Goal: Information Seeking & Learning: Learn about a topic

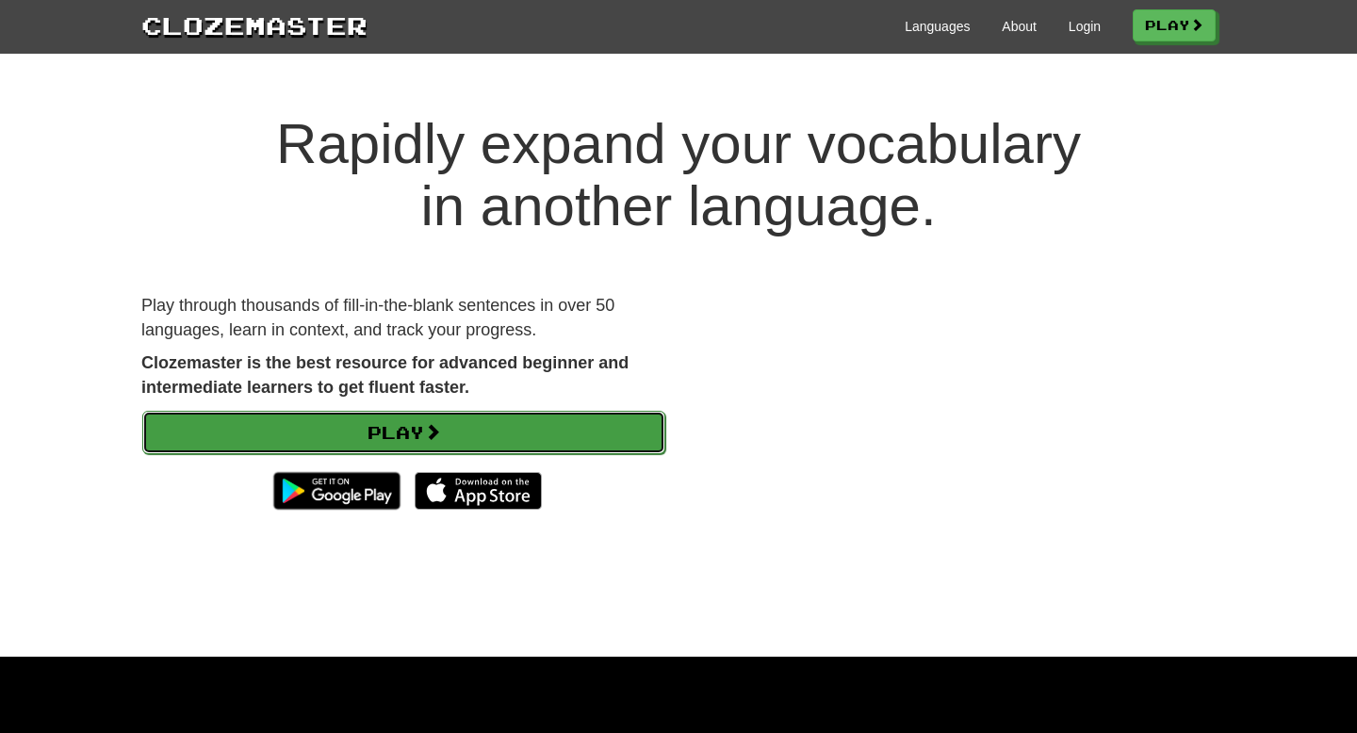
click at [366, 438] on link "Play" at bounding box center [403, 432] width 523 height 43
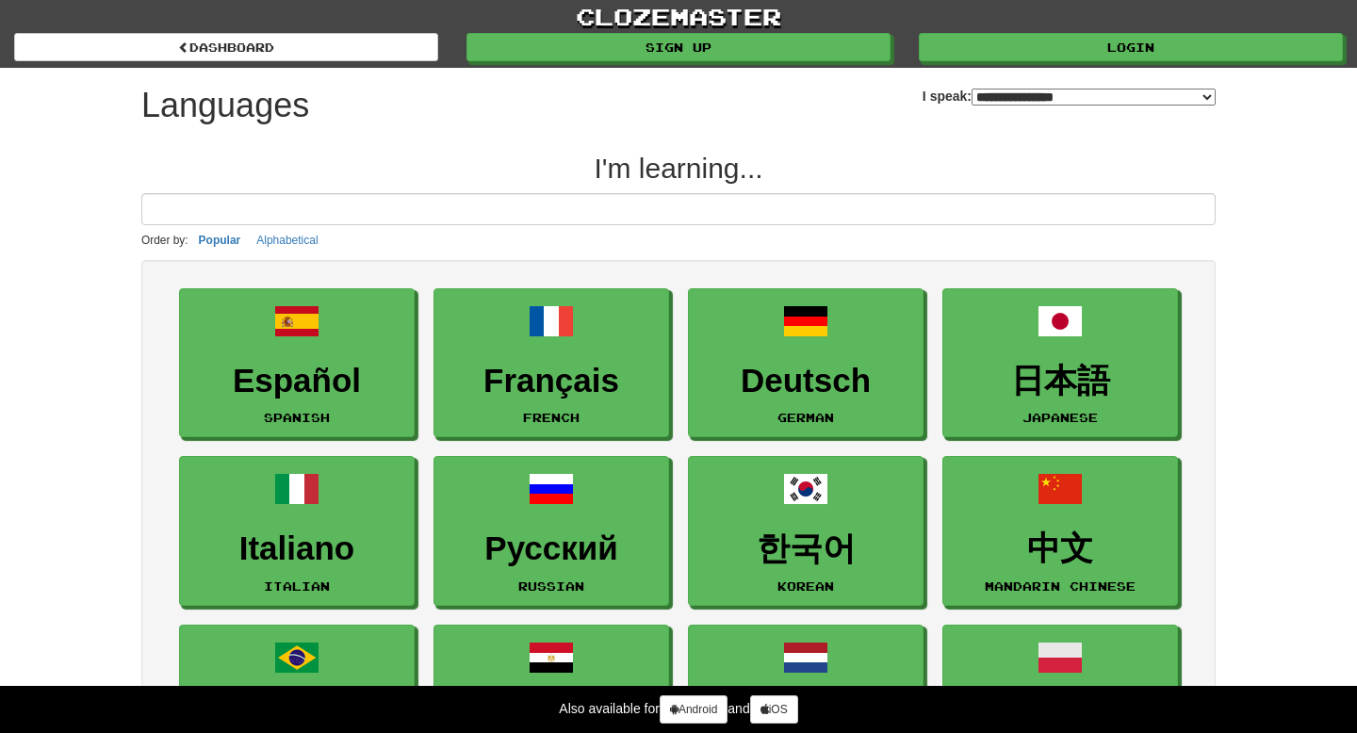
select select "*******"
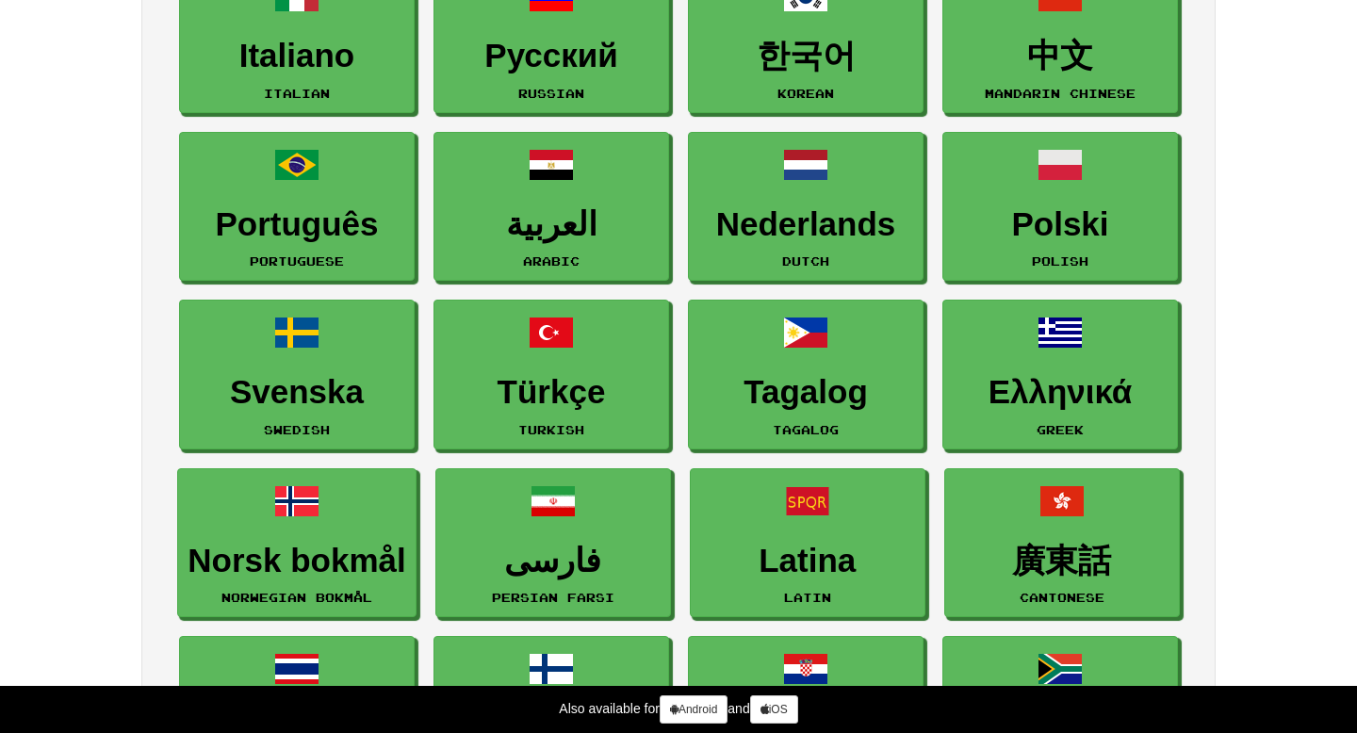
scroll to position [491, 0]
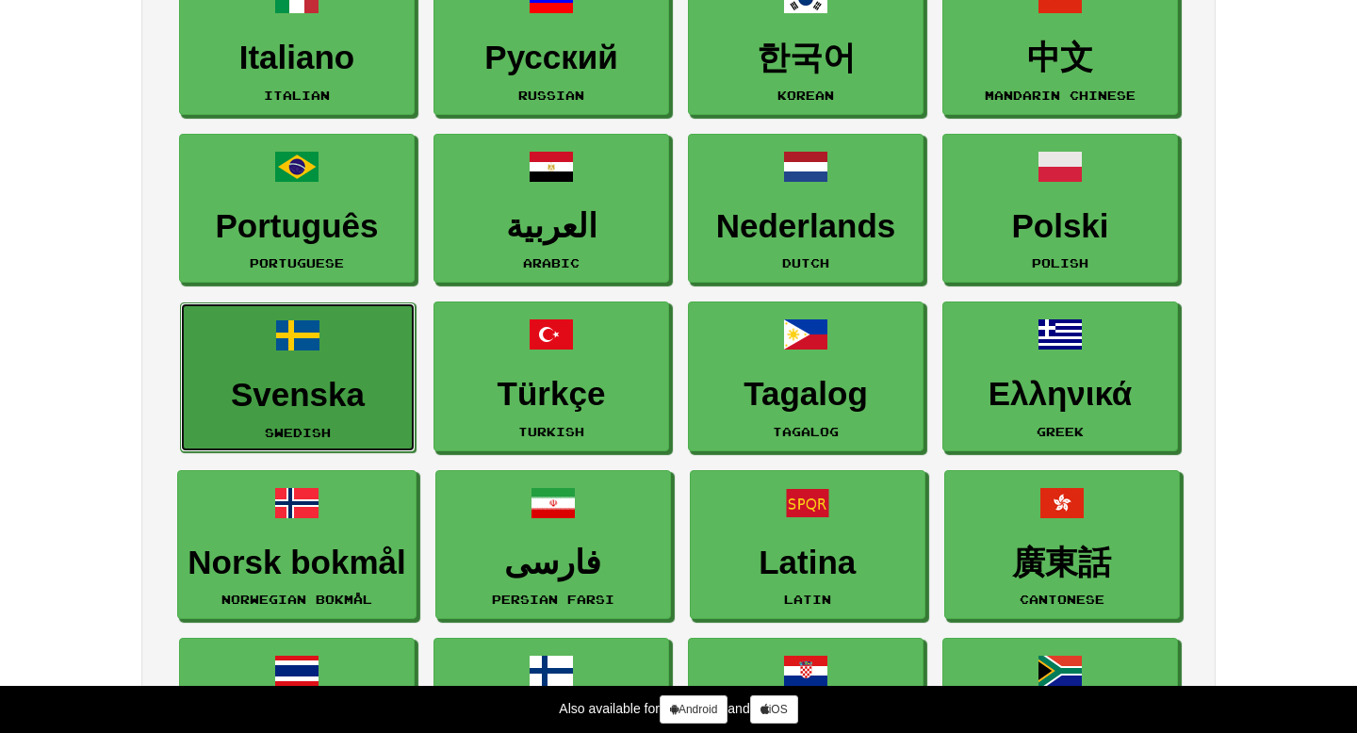
click at [310, 353] on span at bounding box center [297, 335] width 45 height 45
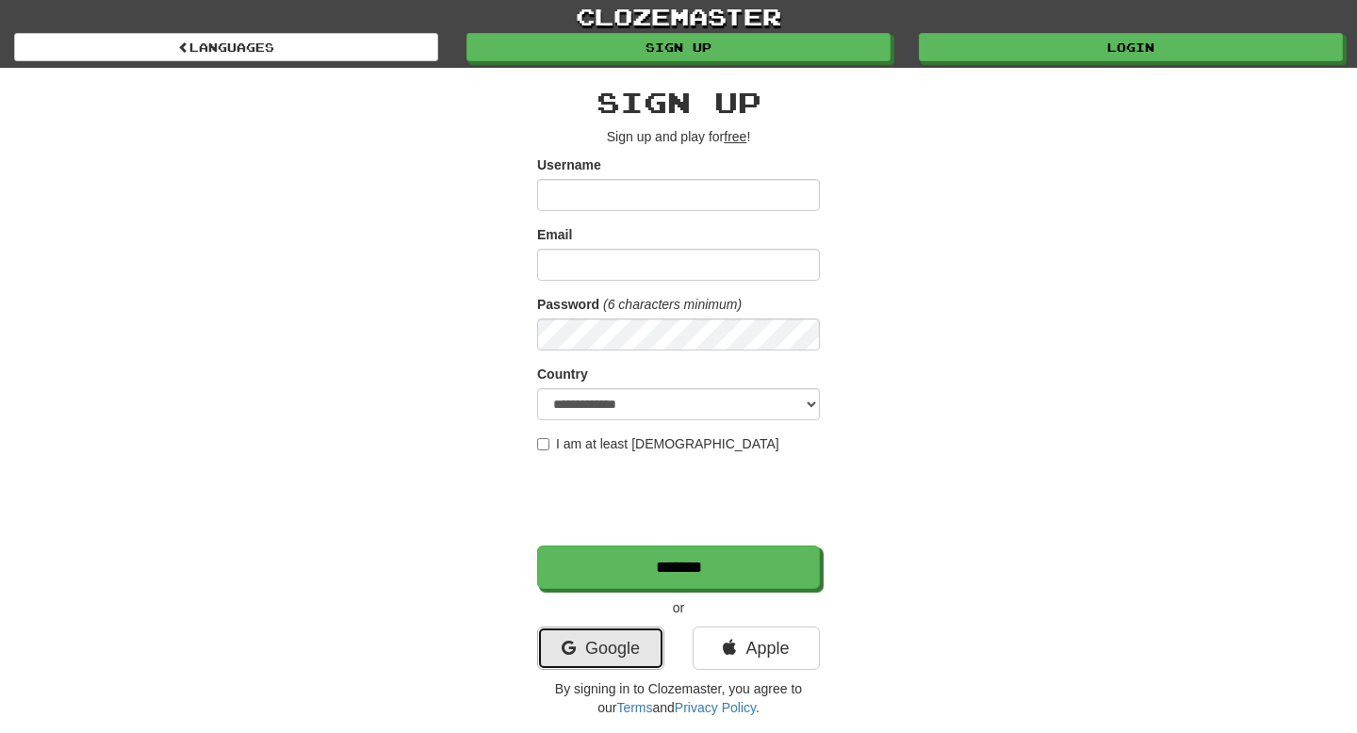
click at [613, 646] on link "Google" at bounding box center [600, 647] width 127 height 43
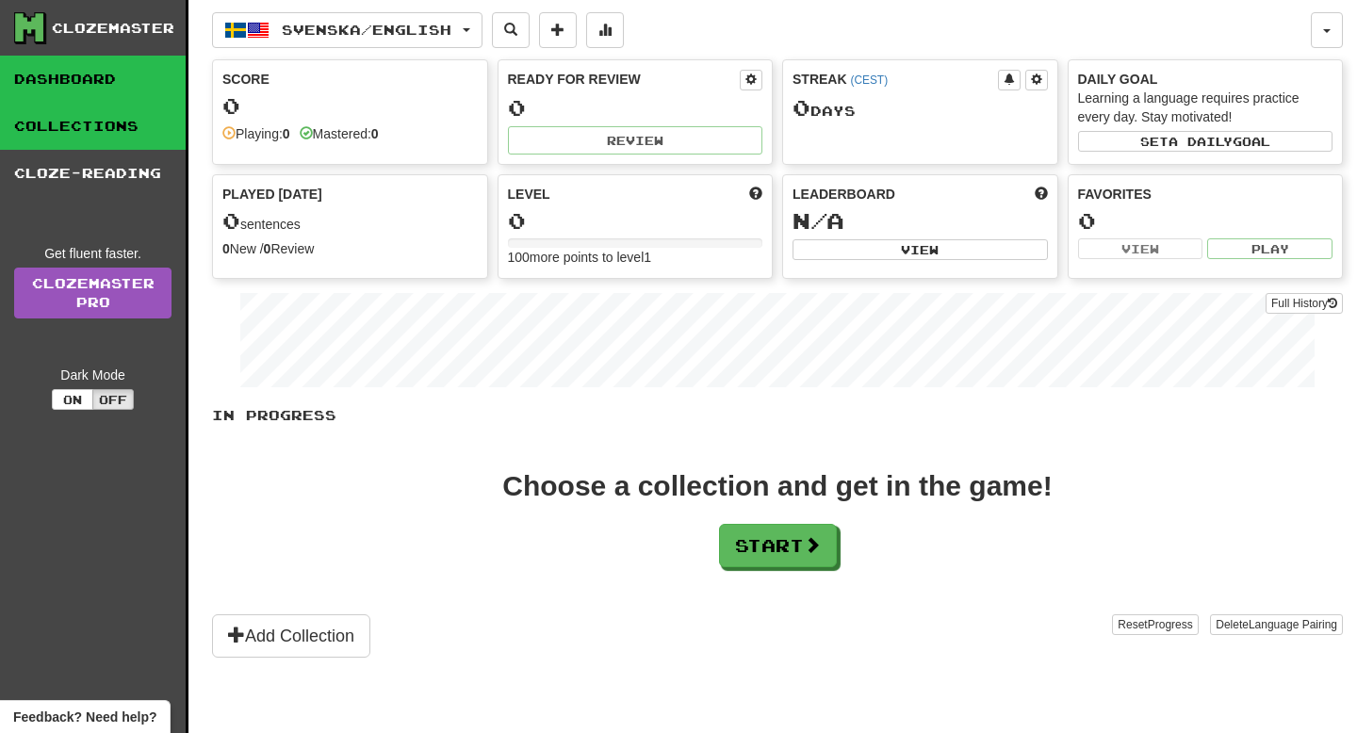
click at [47, 112] on link "Collections" at bounding box center [93, 126] width 186 height 47
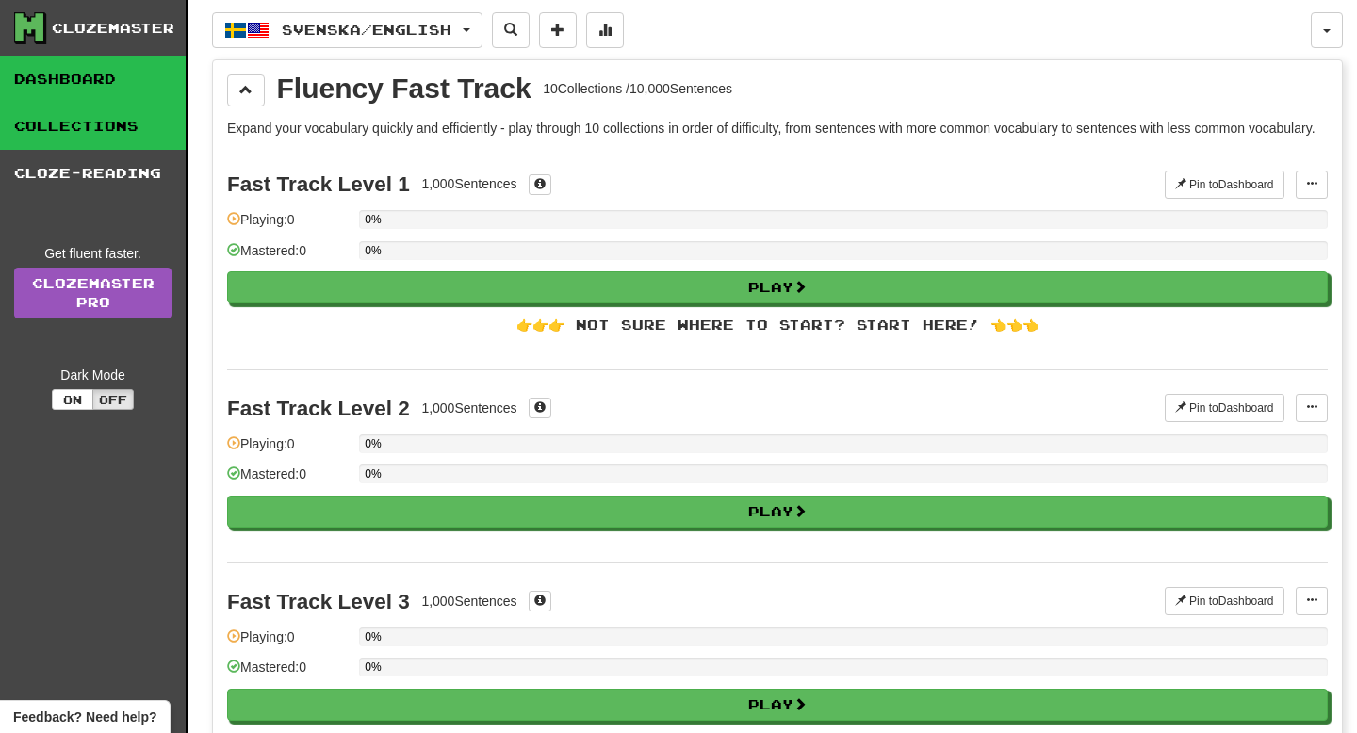
click at [81, 59] on link "Dashboard" at bounding box center [93, 79] width 186 height 47
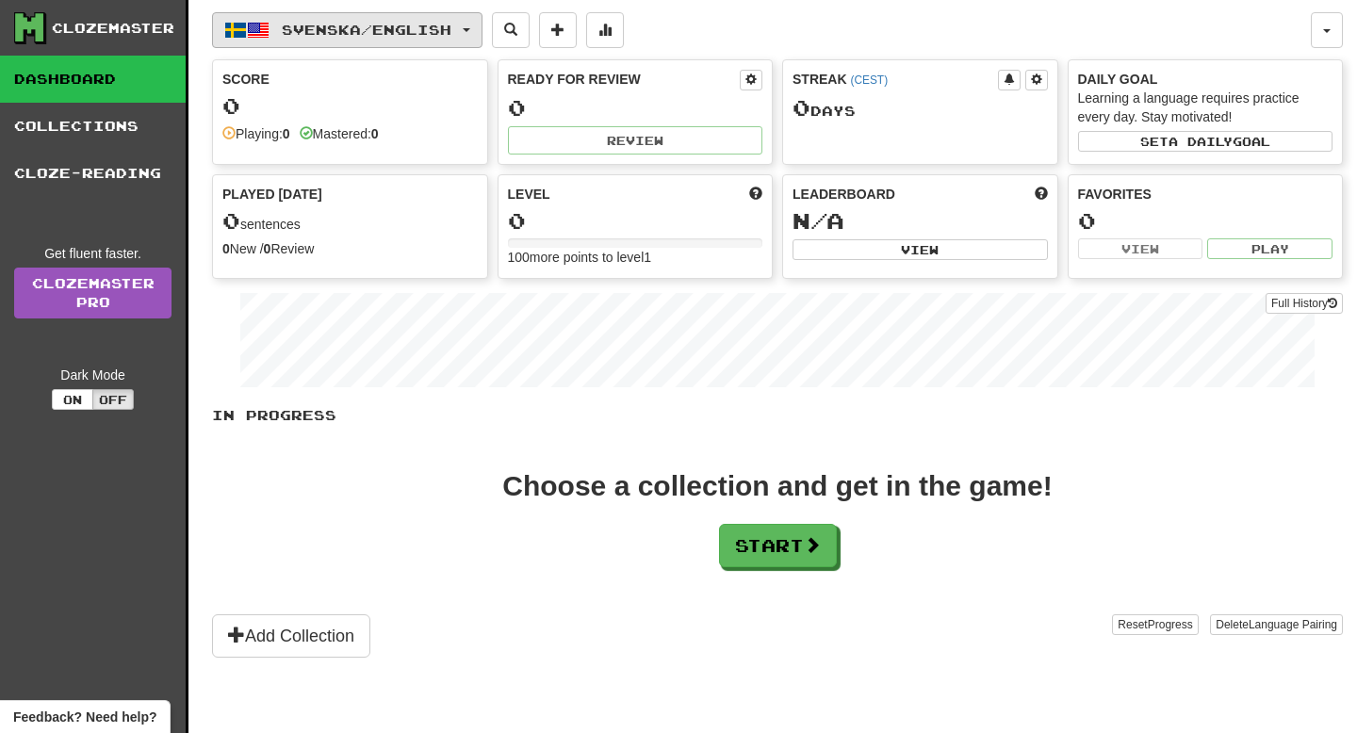
click at [441, 30] on span "Svenska / English" at bounding box center [367, 30] width 170 height 16
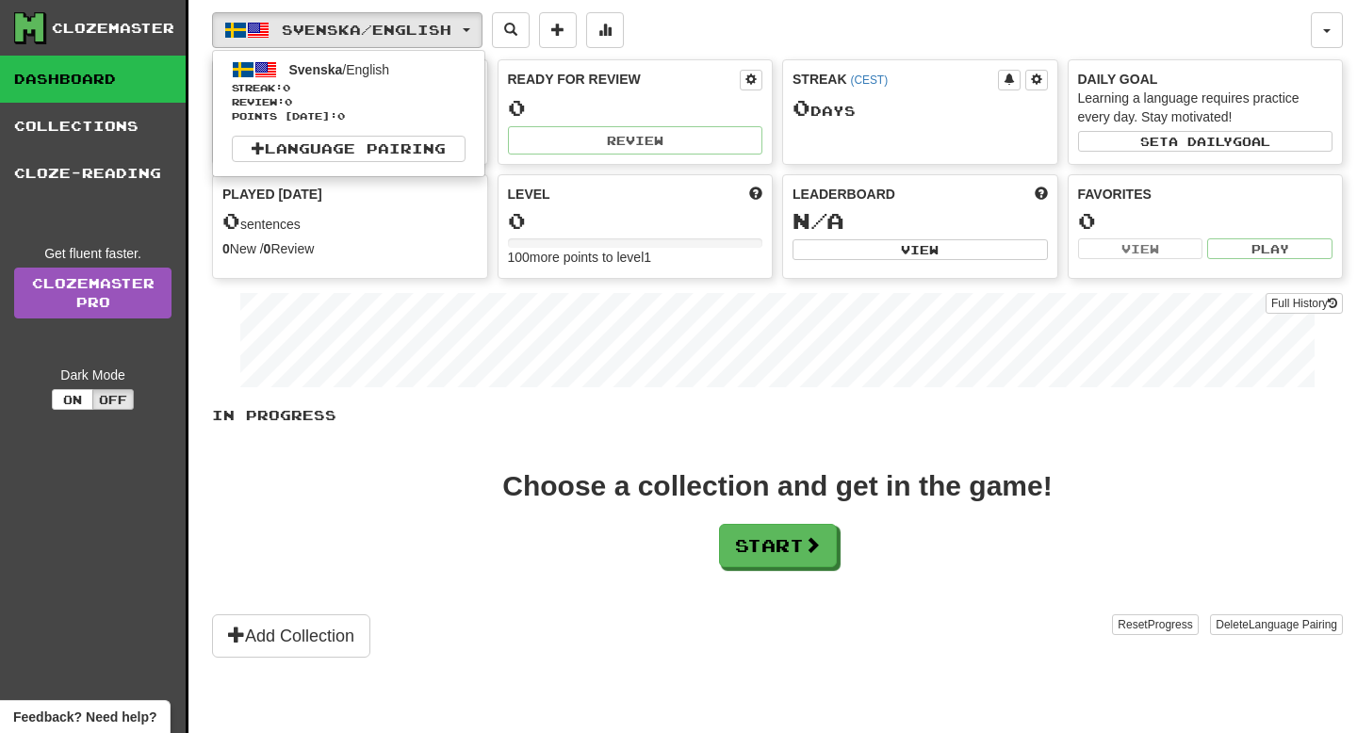
click at [227, 327] on div "Full History" at bounding box center [777, 343] width 1130 height 118
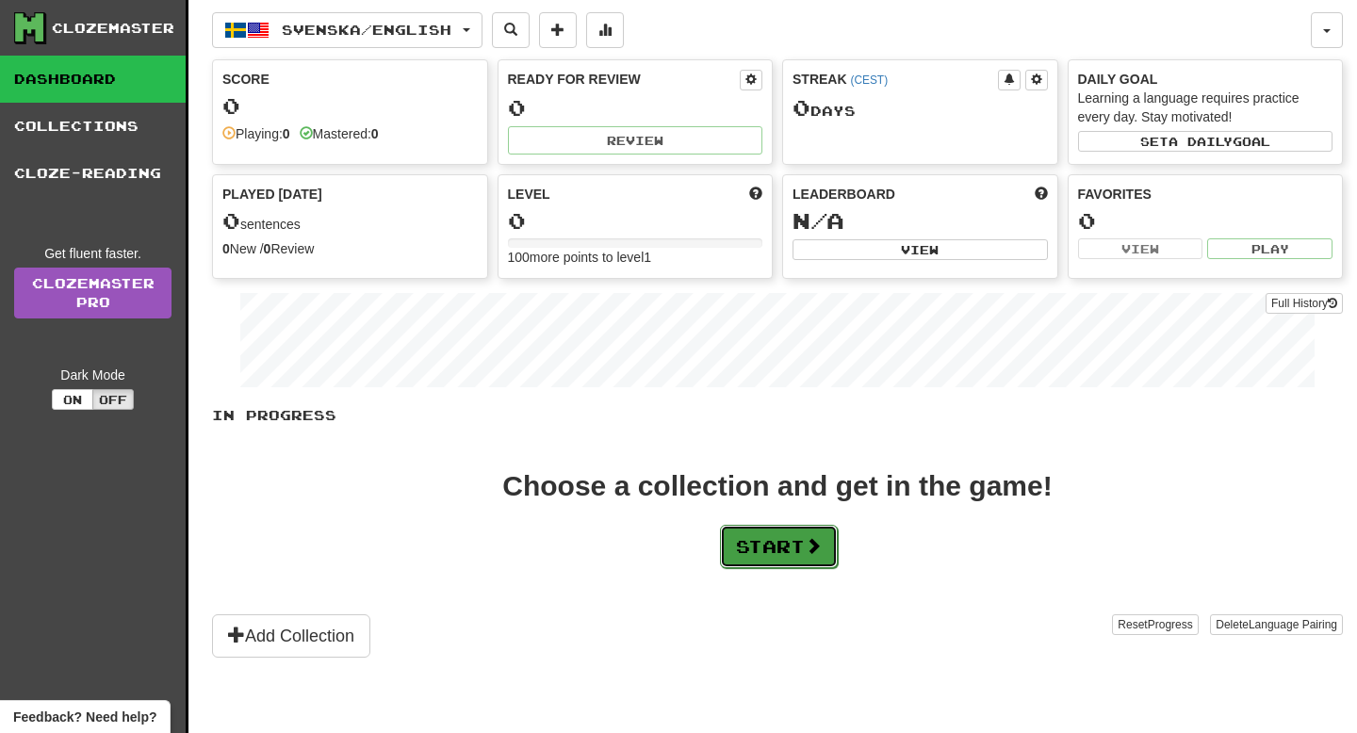
click at [782, 559] on button "Start" at bounding box center [779, 546] width 118 height 43
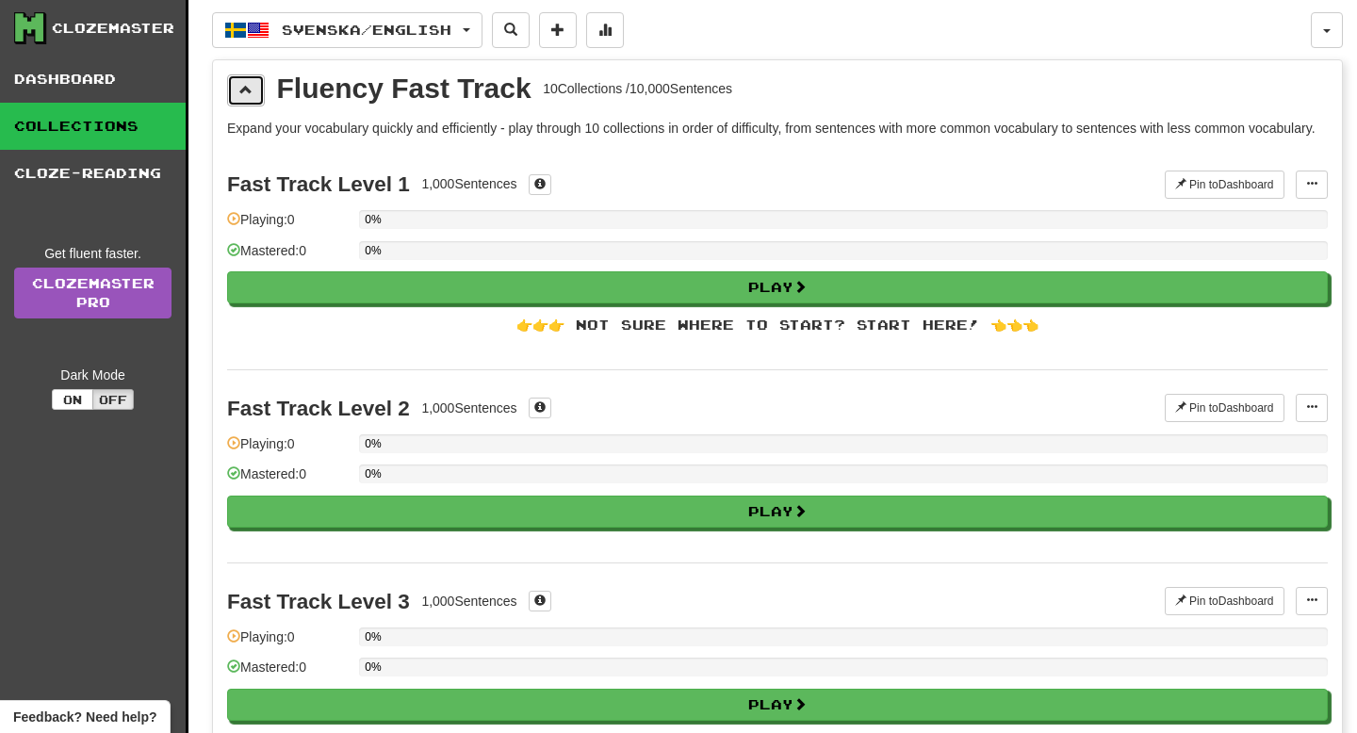
click at [243, 90] on span at bounding box center [245, 89] width 13 height 13
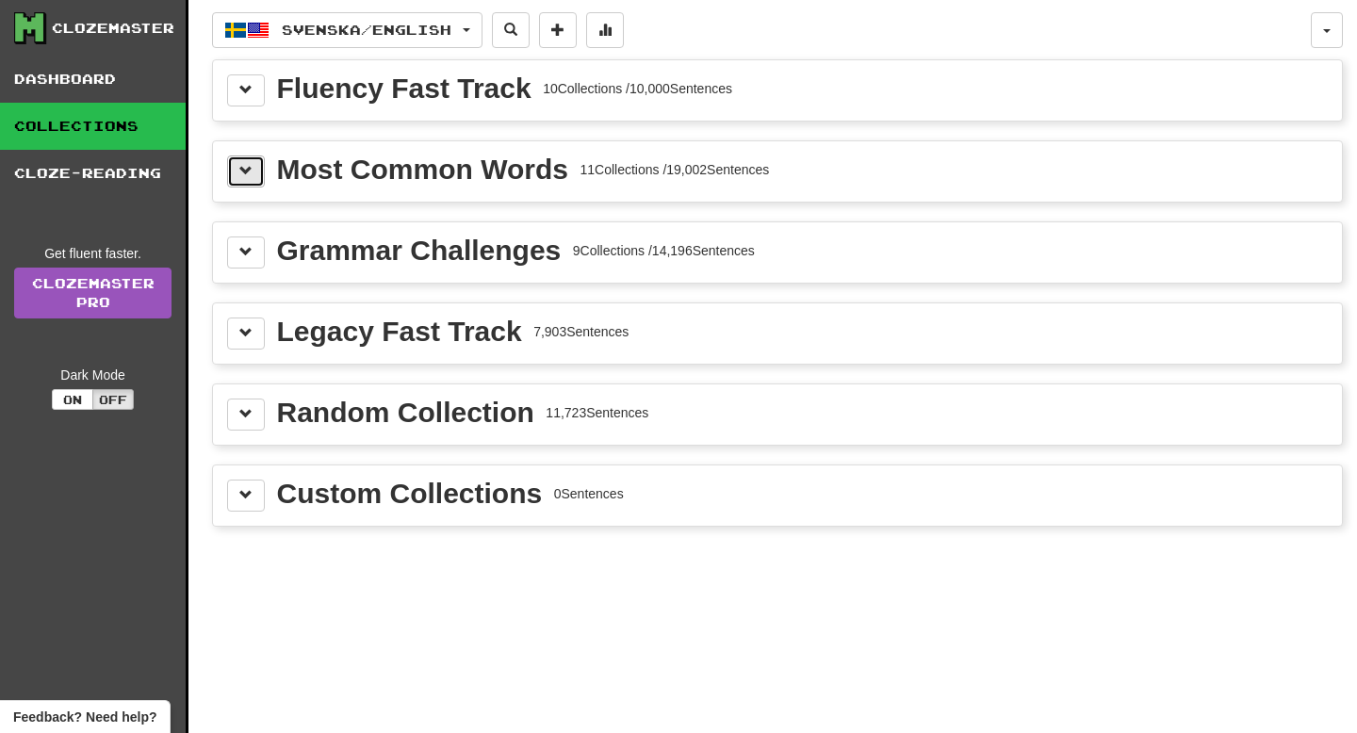
click at [236, 185] on button at bounding box center [246, 171] width 38 height 32
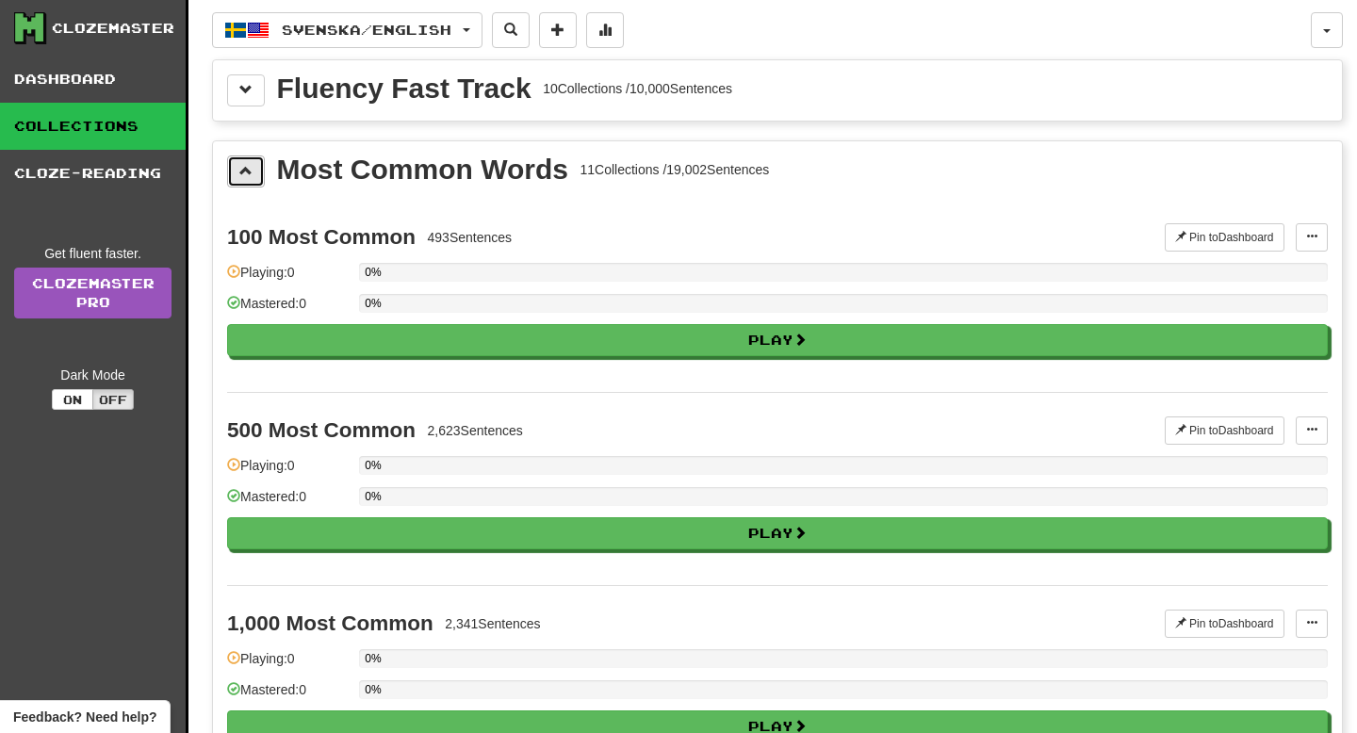
click at [242, 167] on span at bounding box center [245, 170] width 13 height 13
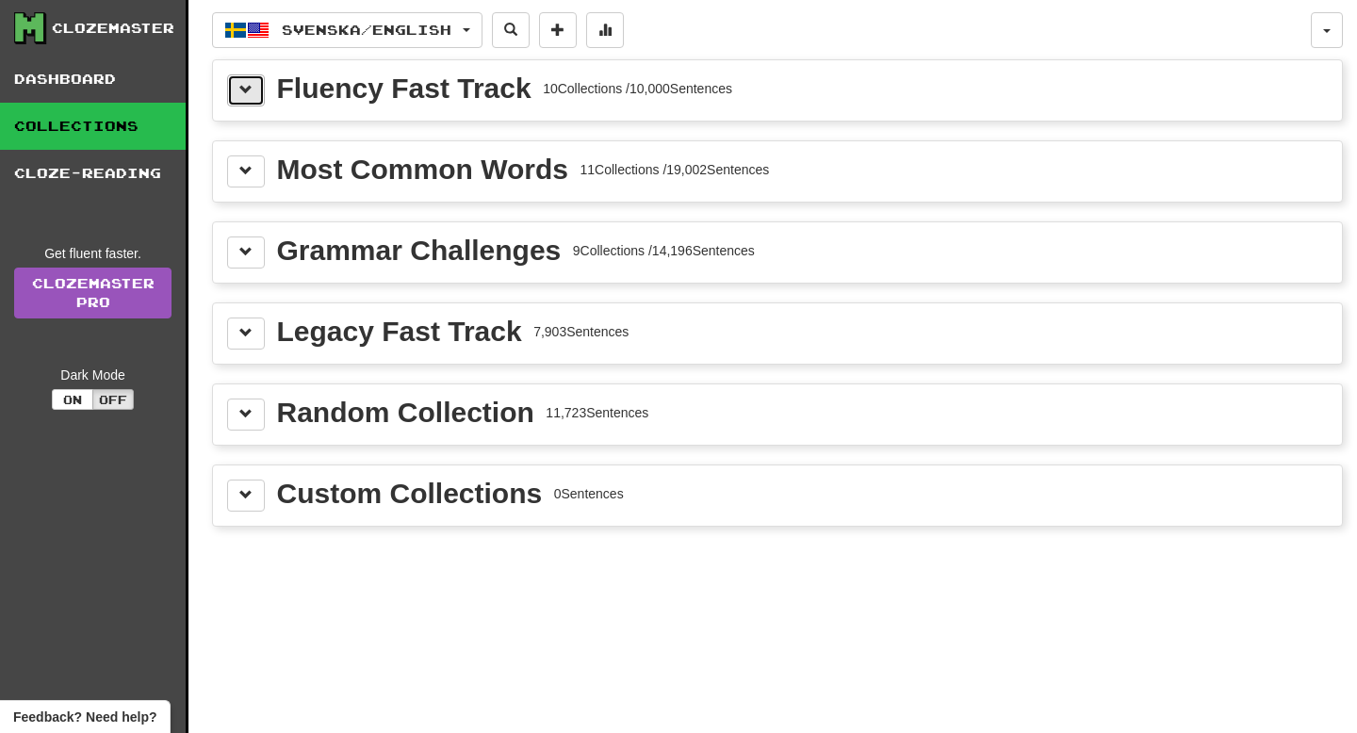
click at [243, 97] on button at bounding box center [246, 90] width 38 height 32
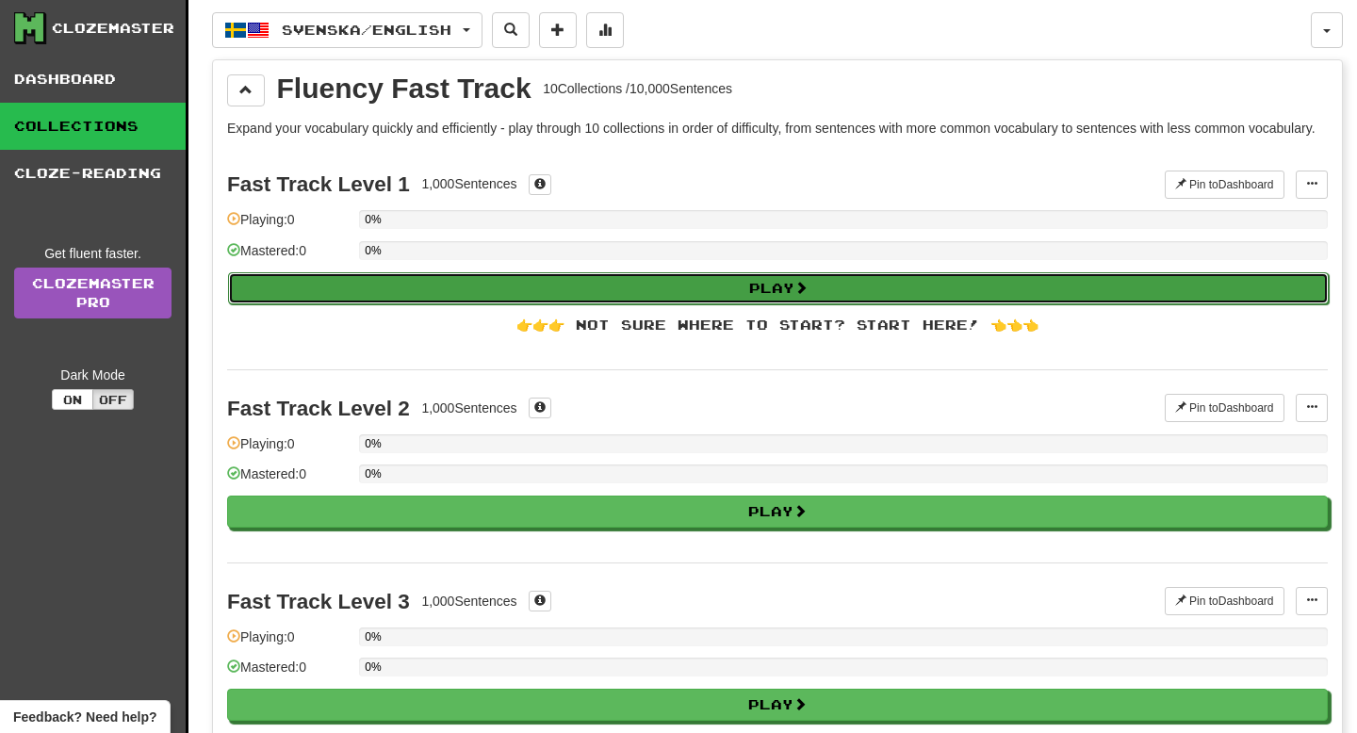
click at [544, 304] on button "Play" at bounding box center [778, 288] width 1100 height 32
select select "**"
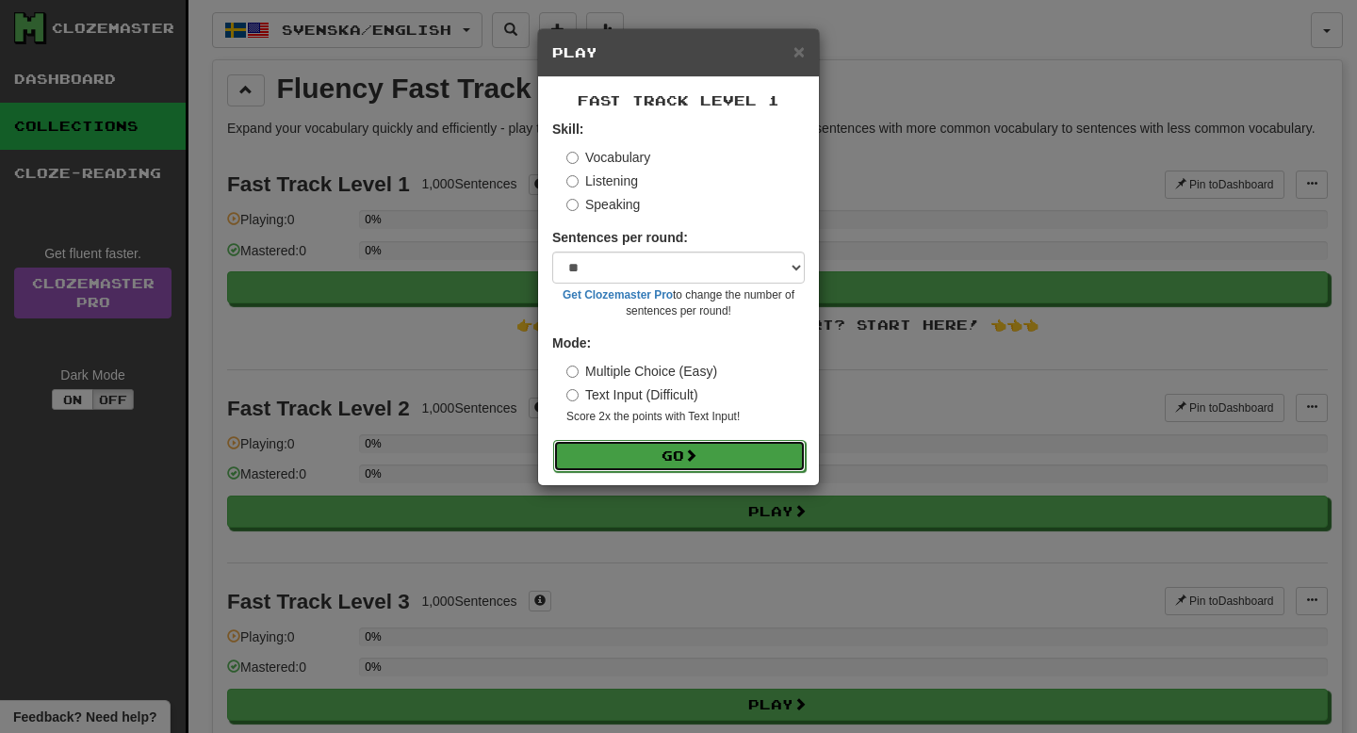
click at [652, 451] on button "Go" at bounding box center [679, 456] width 252 height 32
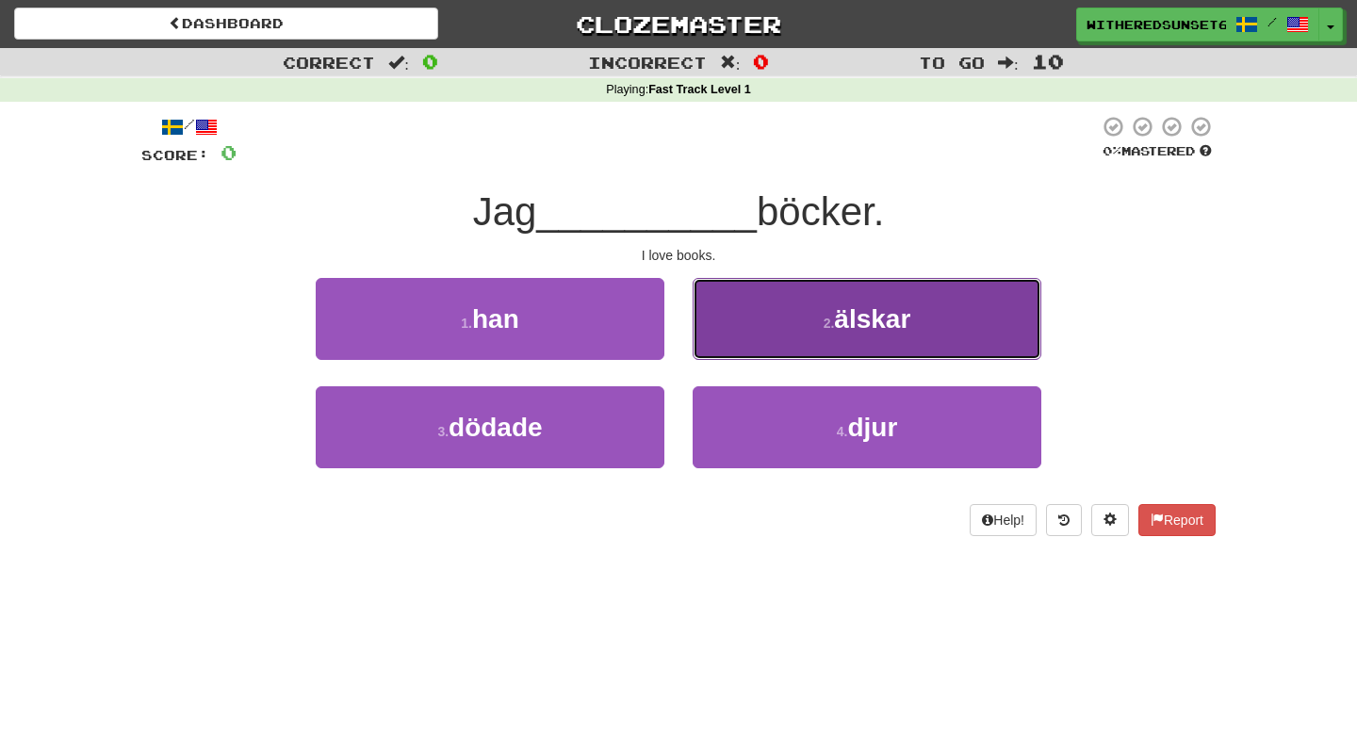
click at [835, 329] on small "2 ." at bounding box center [828, 323] width 11 height 15
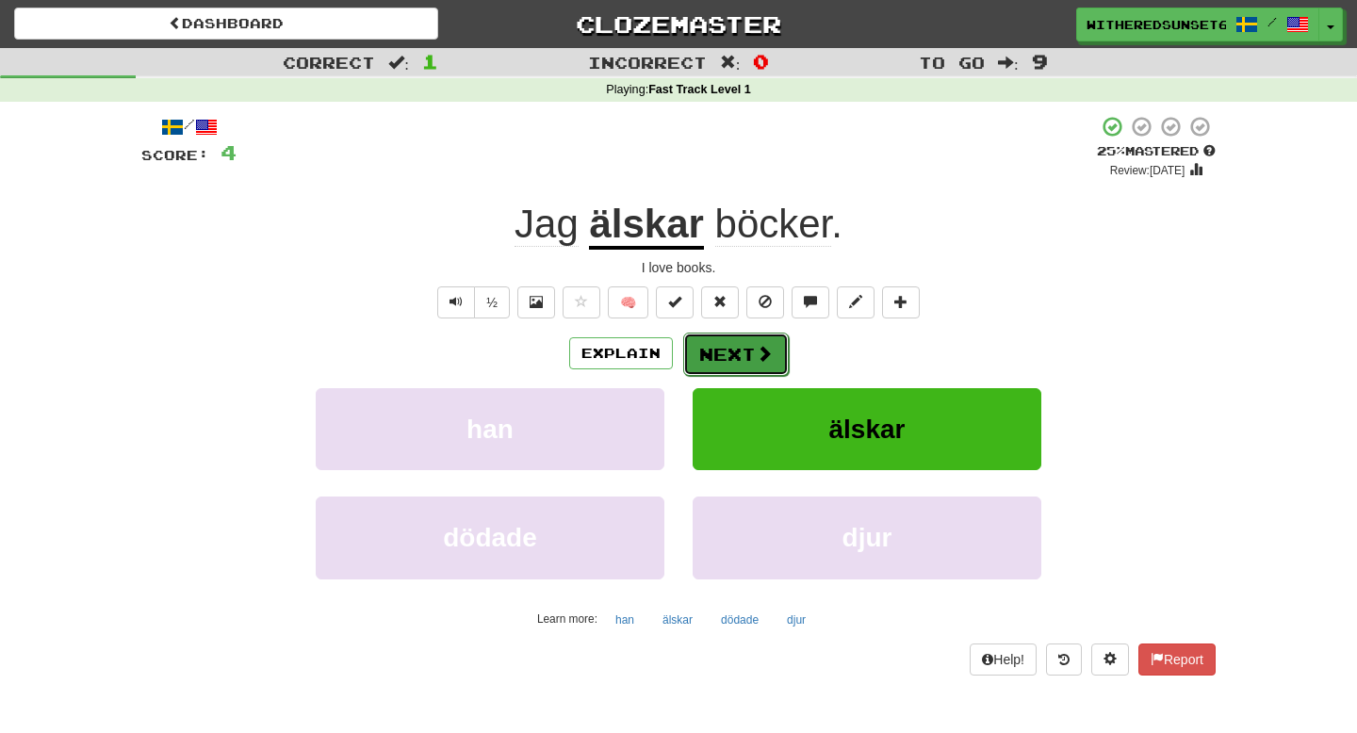
click at [734, 349] on button "Next" at bounding box center [736, 354] width 106 height 43
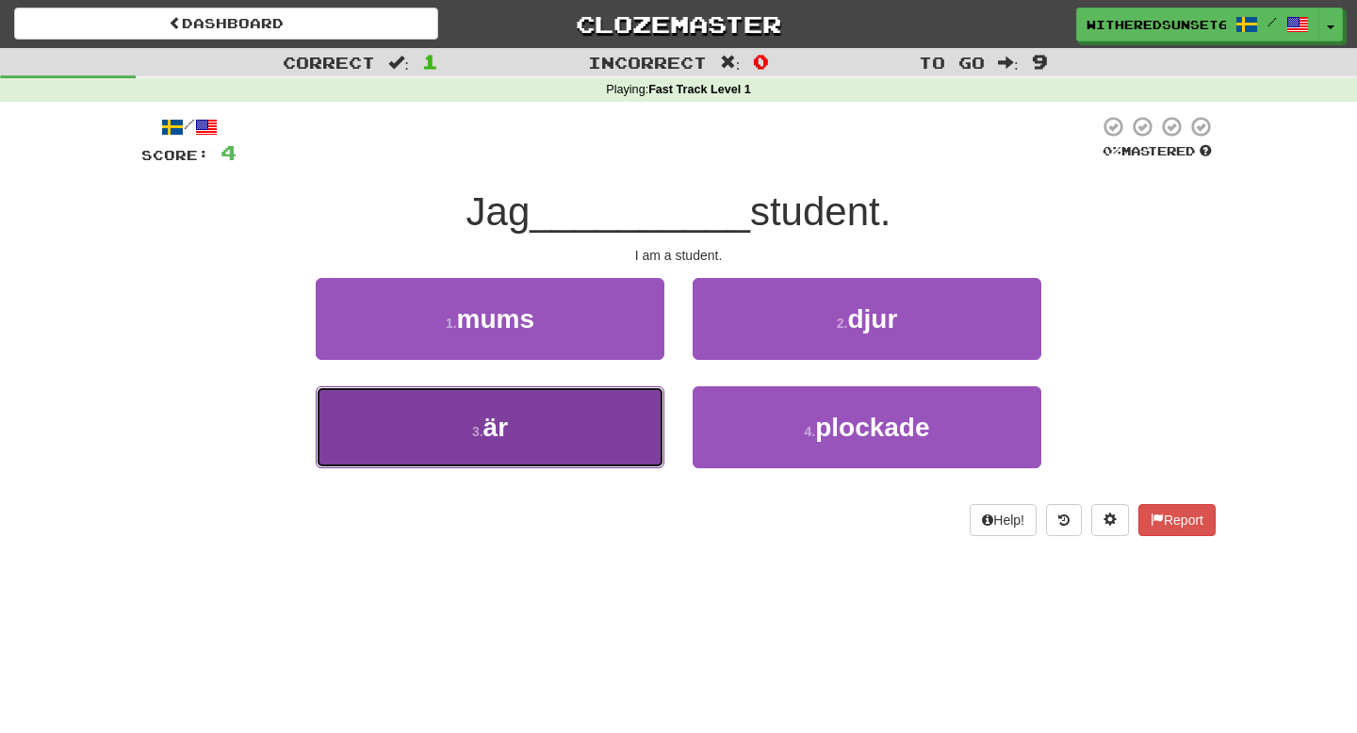
click at [568, 430] on button "3 . är" at bounding box center [490, 427] width 349 height 82
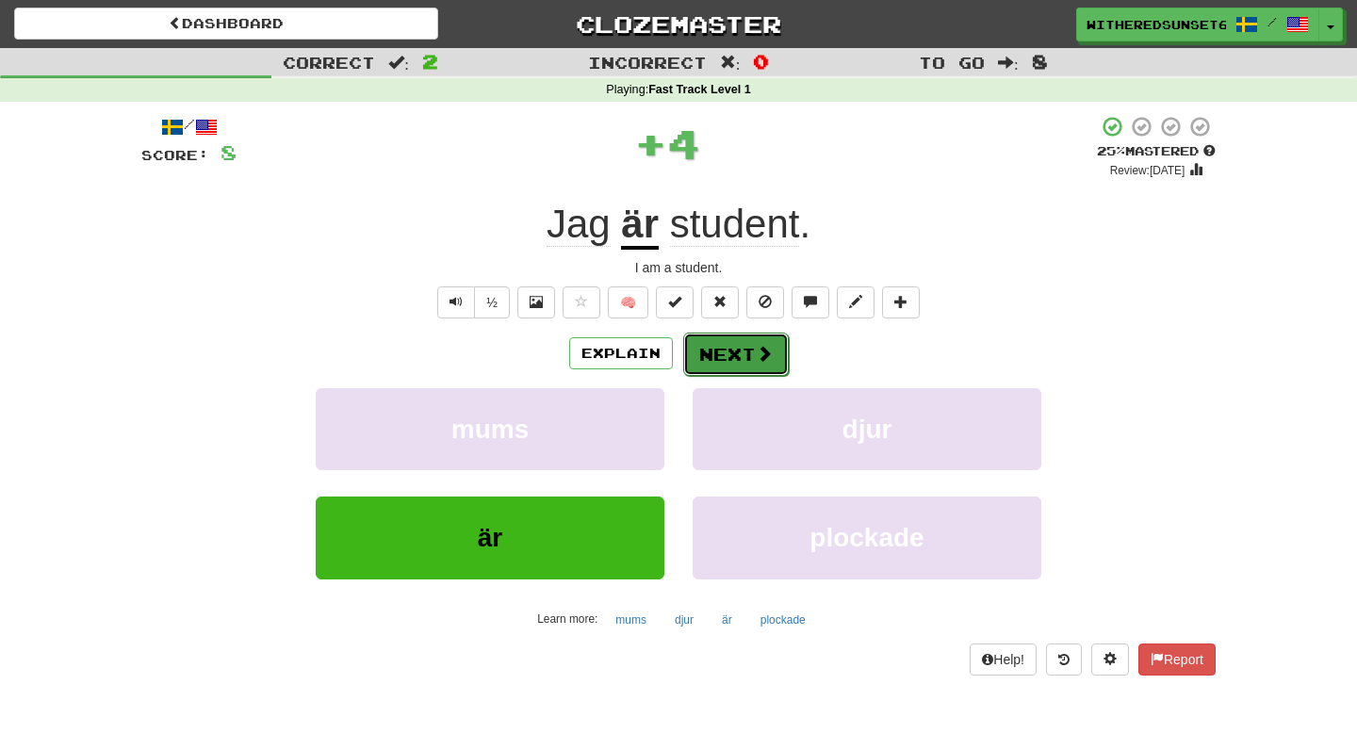
click at [762, 348] on span at bounding box center [764, 353] width 17 height 17
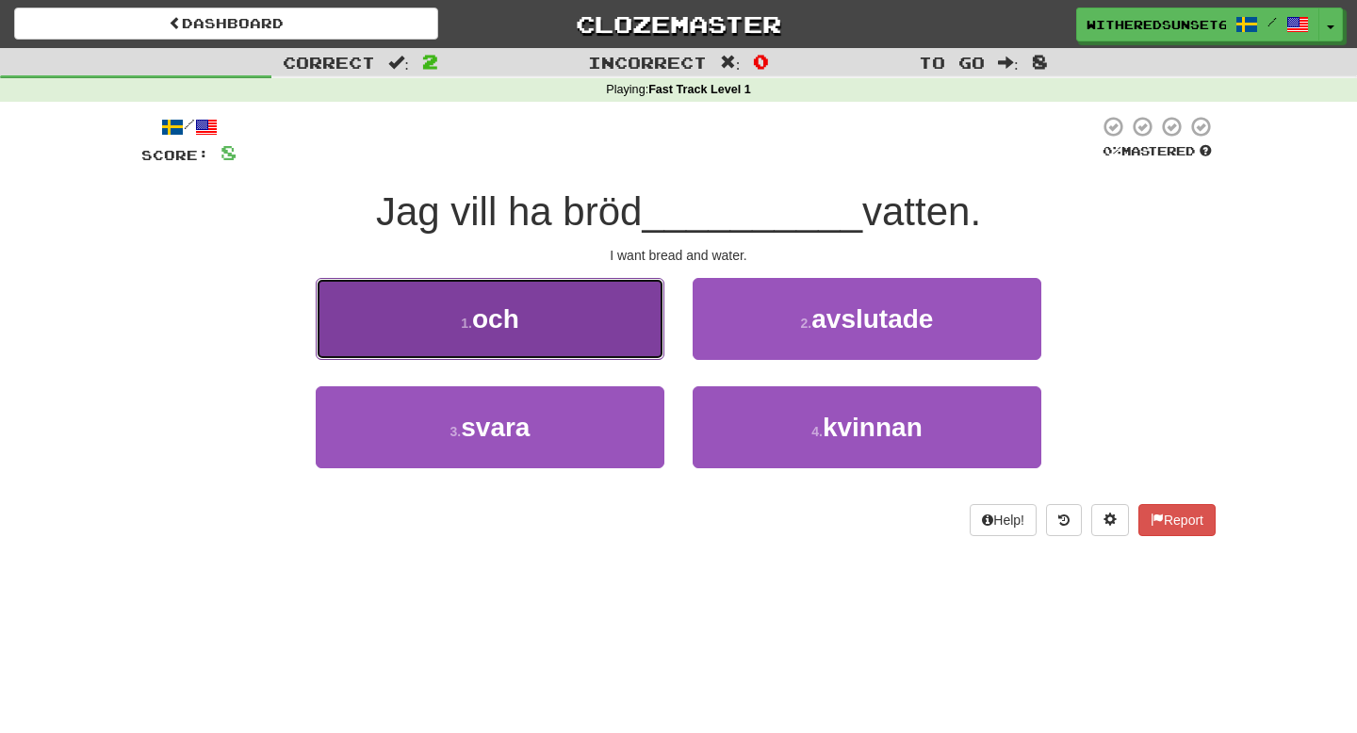
click at [584, 354] on button "1 . och" at bounding box center [490, 319] width 349 height 82
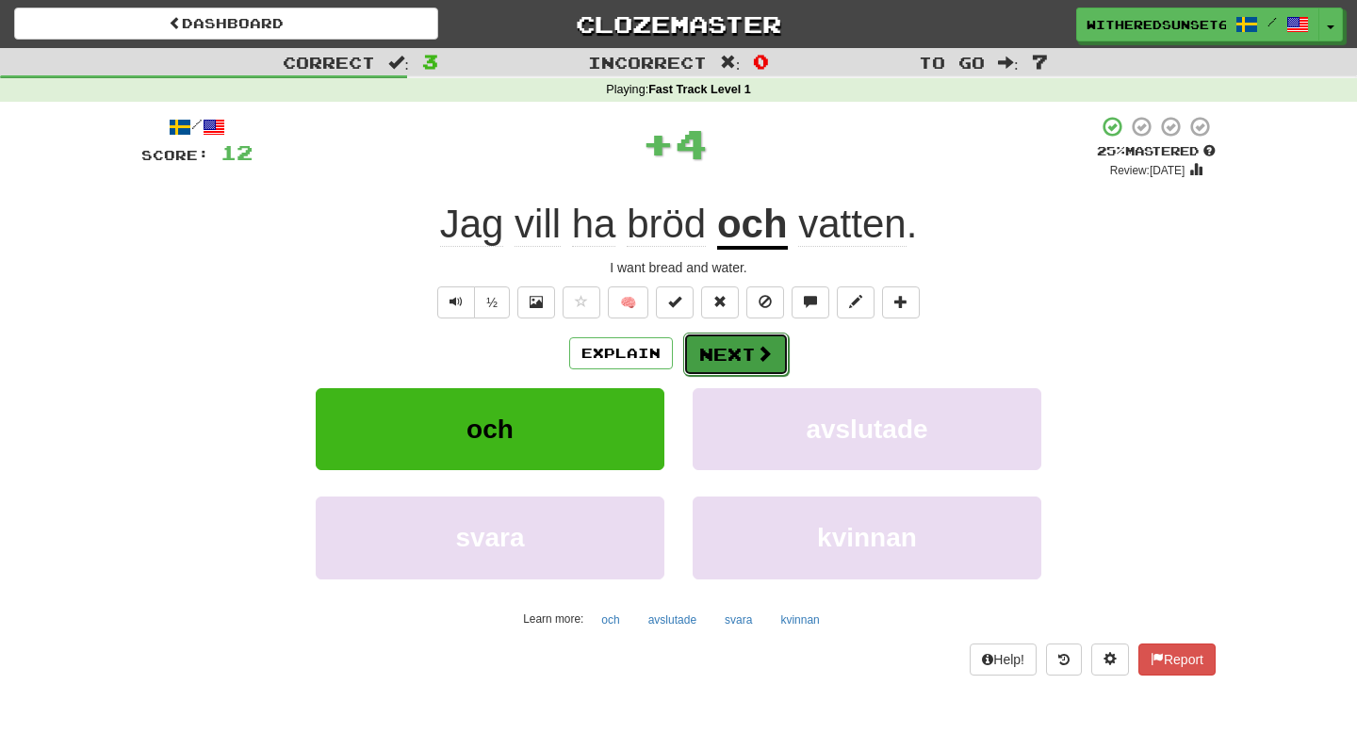
click at [776, 363] on button "Next" at bounding box center [736, 354] width 106 height 43
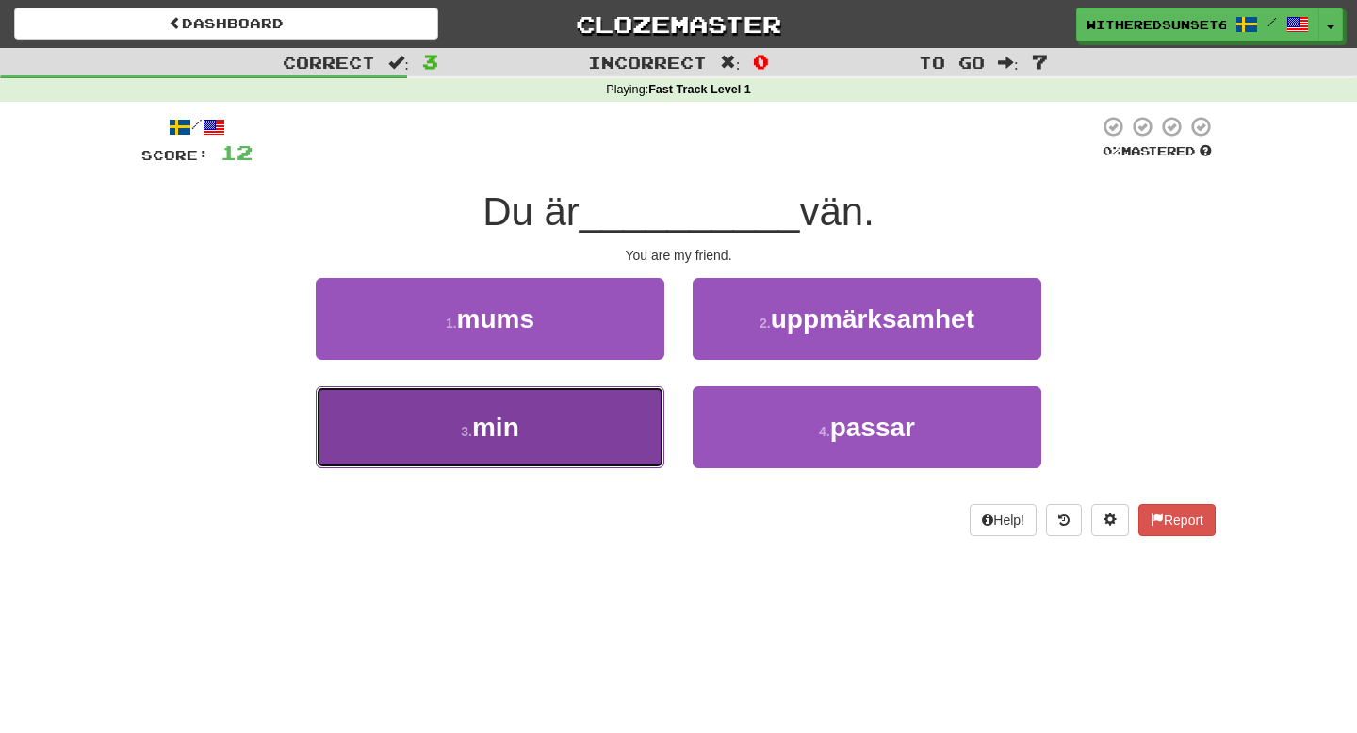
click at [545, 435] on button "3 . min" at bounding box center [490, 427] width 349 height 82
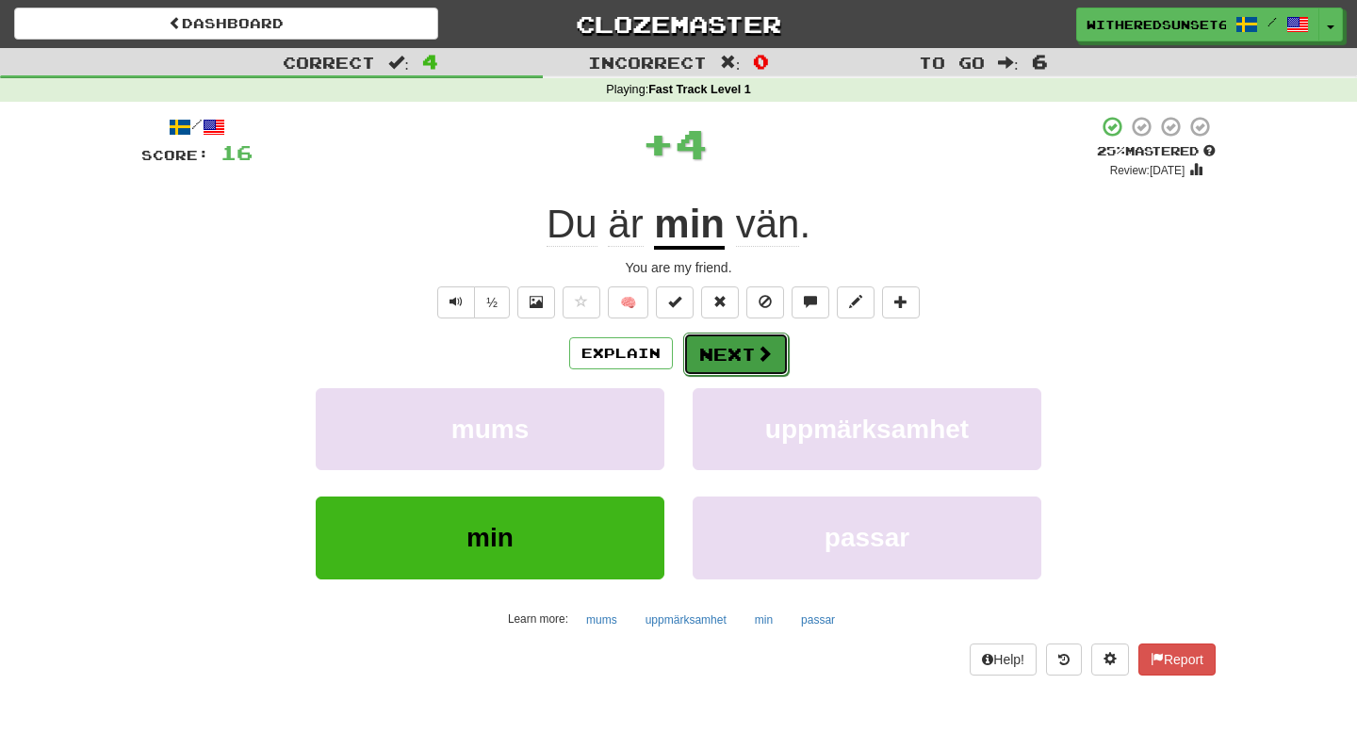
click at [738, 357] on button "Next" at bounding box center [736, 354] width 106 height 43
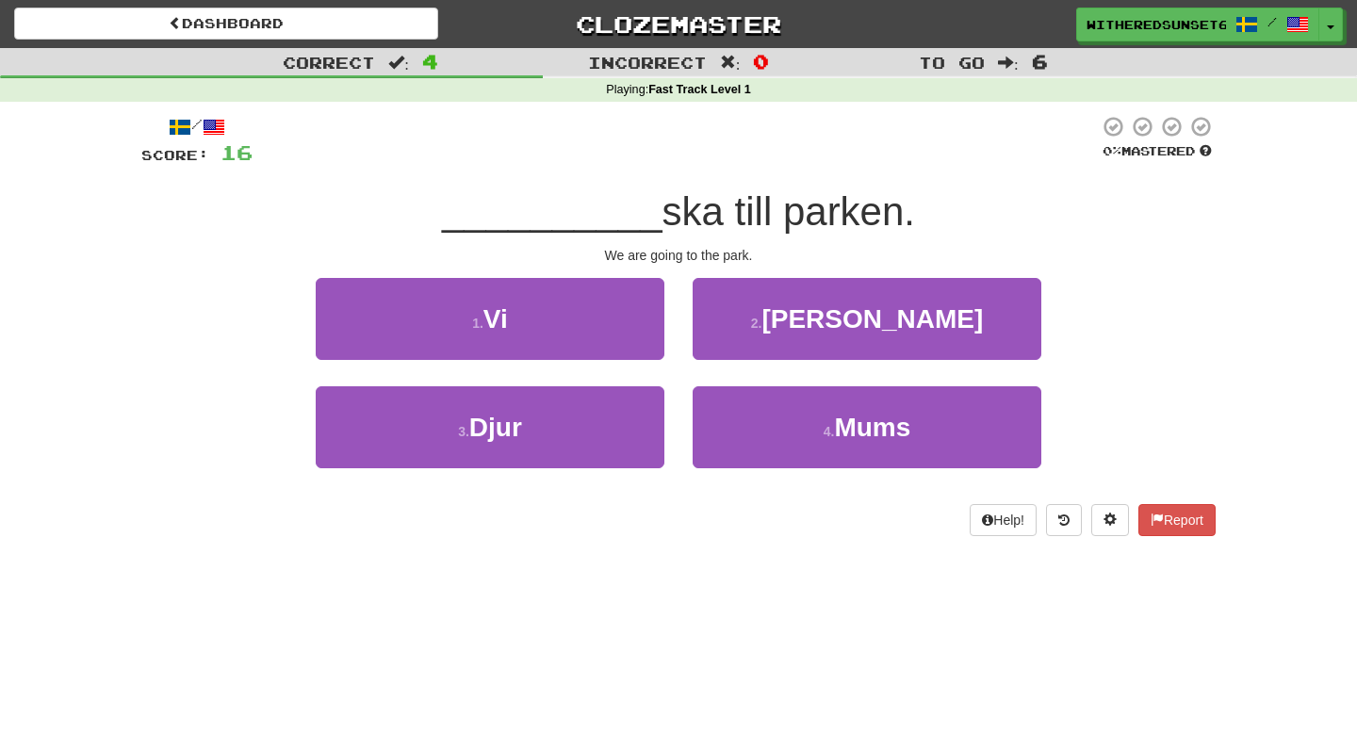
click at [544, 359] on div "1 . Vi" at bounding box center [489, 332] width 377 height 108
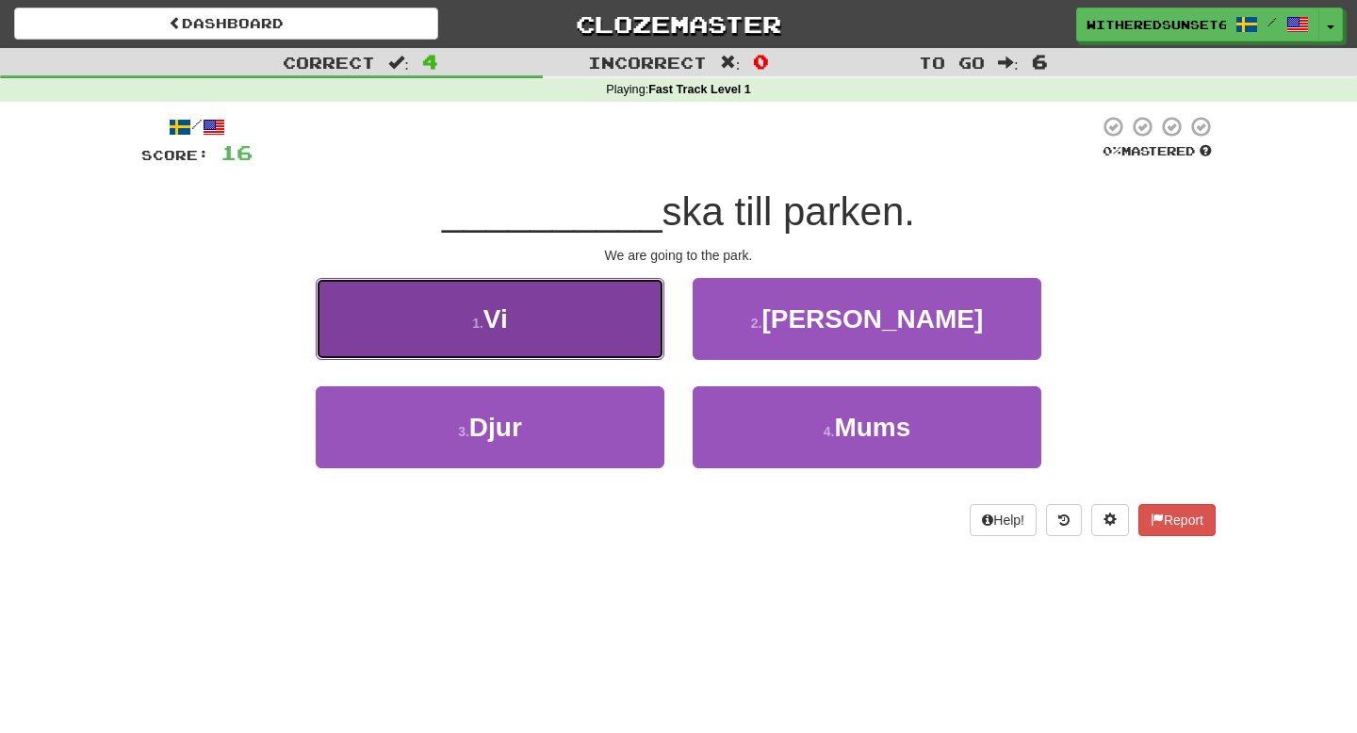
click at [516, 330] on button "1 . Vi" at bounding box center [490, 319] width 349 height 82
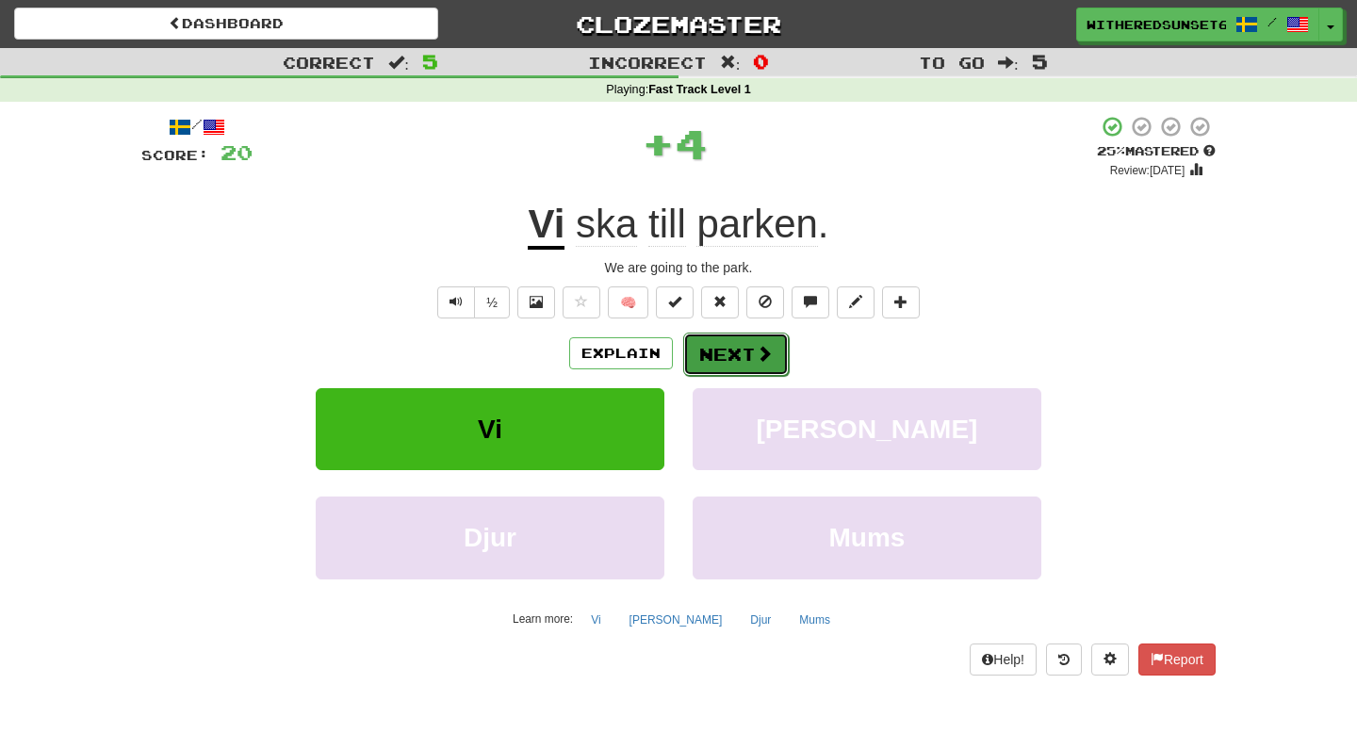
click at [741, 357] on button "Next" at bounding box center [736, 354] width 106 height 43
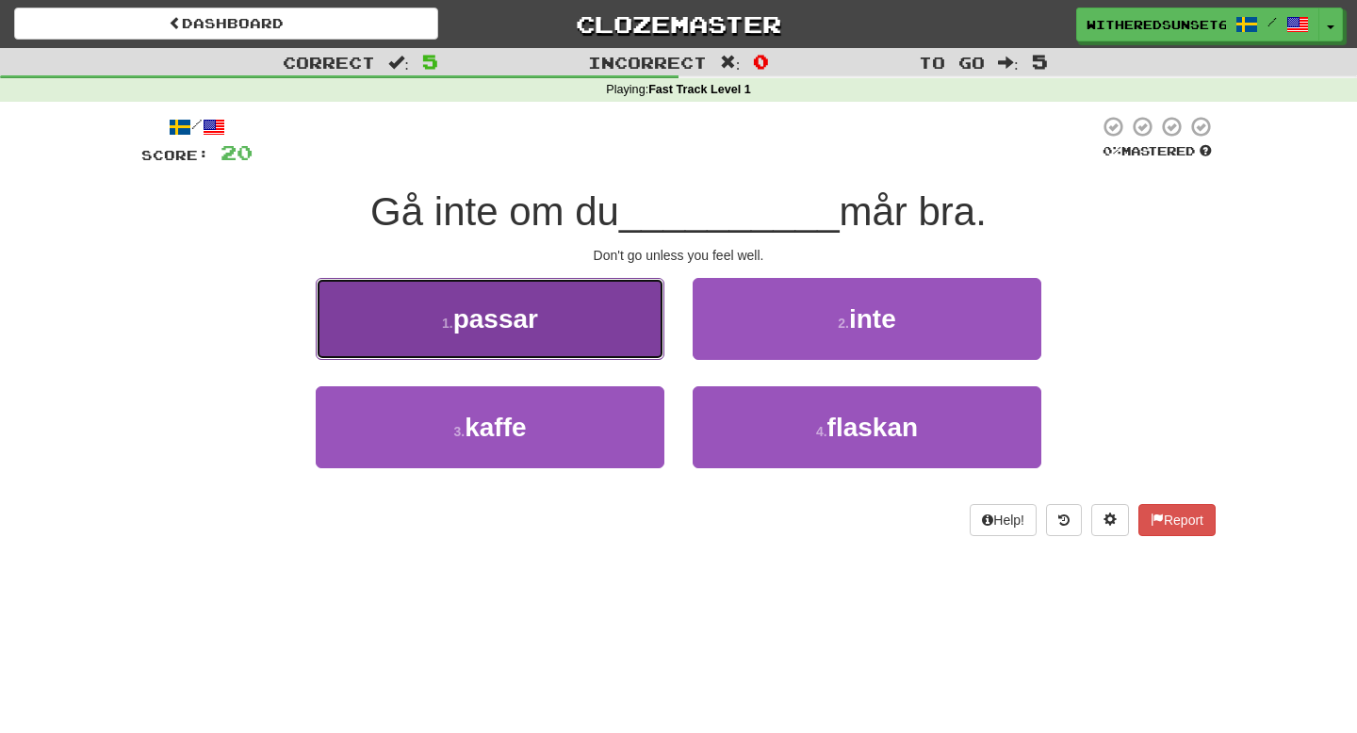
click at [607, 320] on button "1 . passar" at bounding box center [490, 319] width 349 height 82
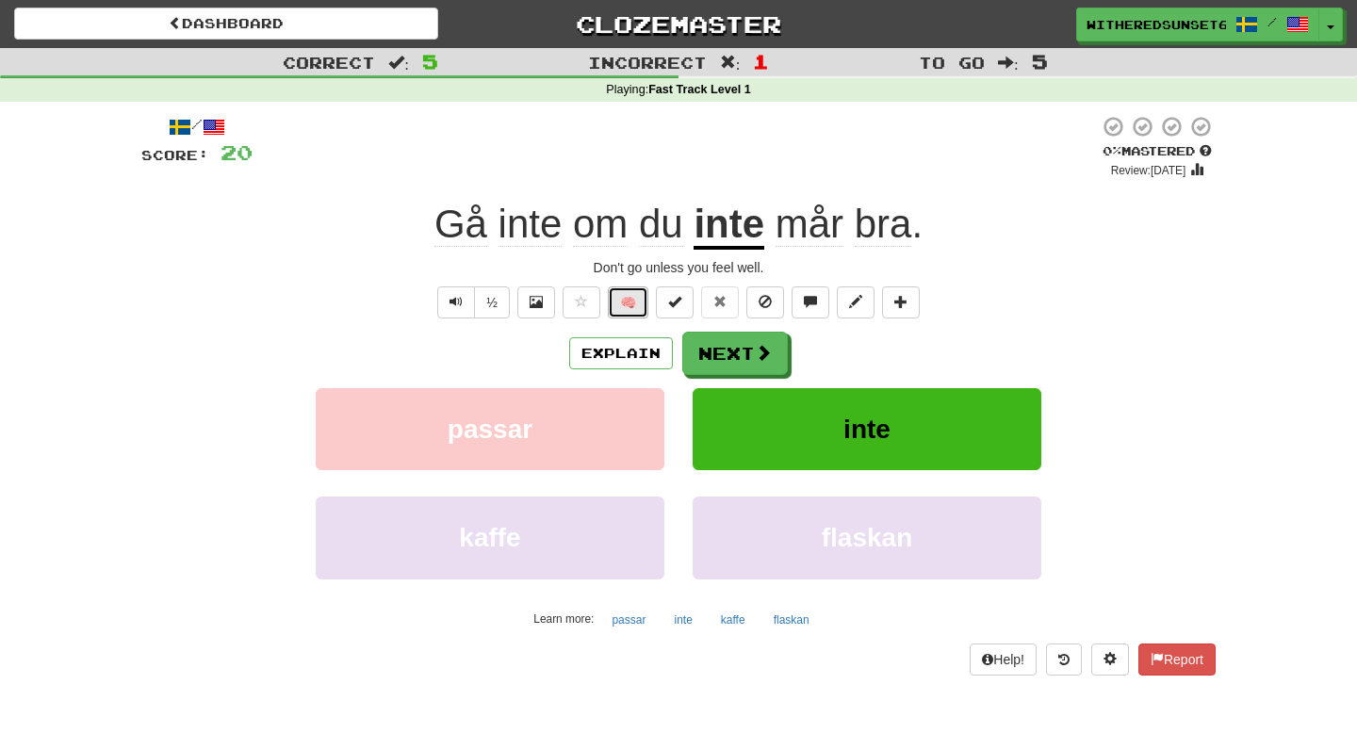
click at [637, 307] on button "🧠" at bounding box center [628, 302] width 41 height 32
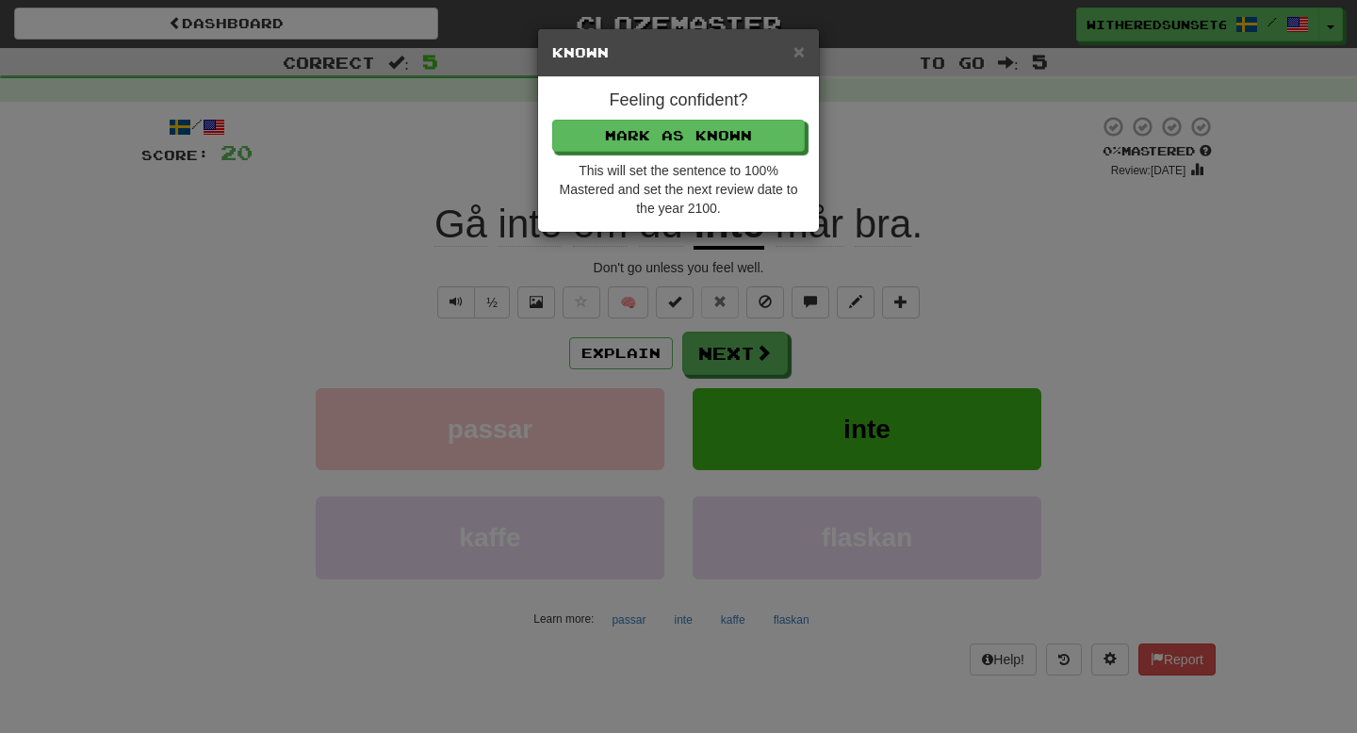
click at [697, 98] on h4 "Feeling confident?" at bounding box center [678, 100] width 252 height 19
click at [797, 58] on span "×" at bounding box center [798, 52] width 11 height 22
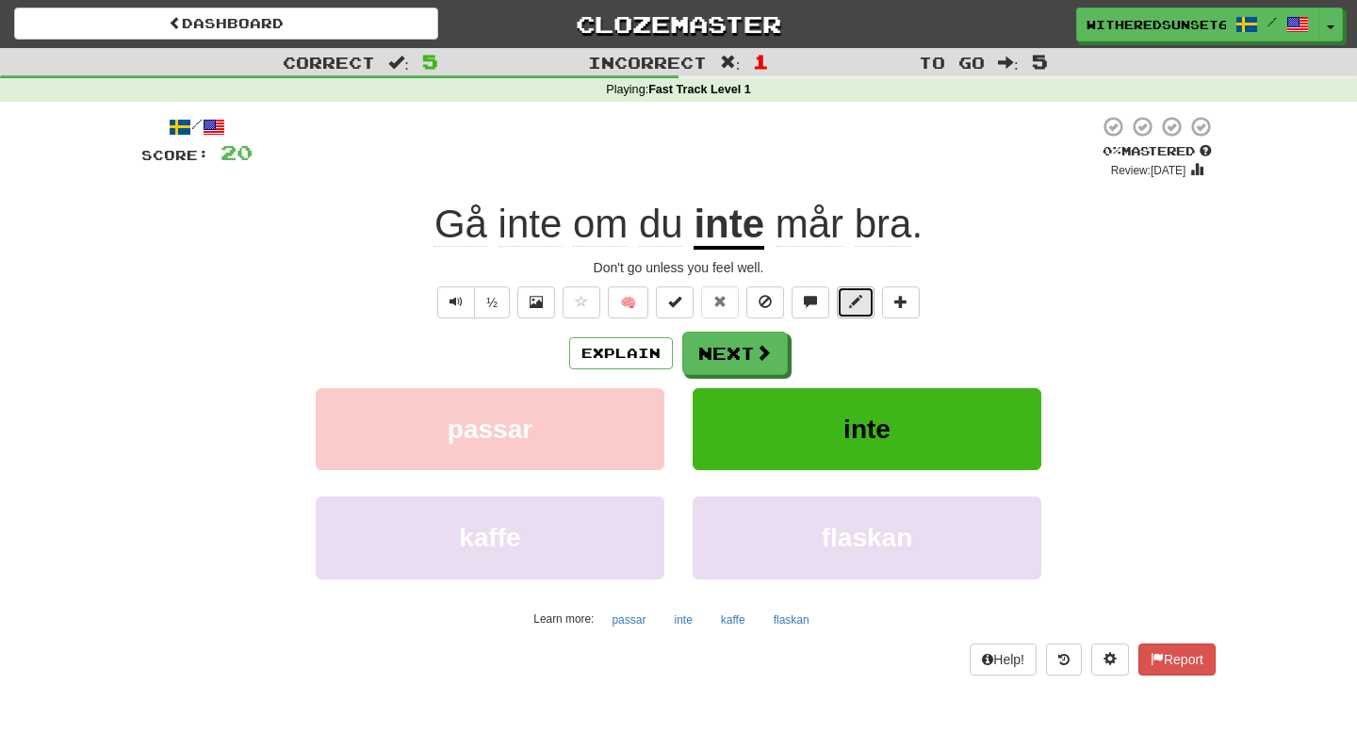
click at [859, 306] on span at bounding box center [855, 301] width 13 height 13
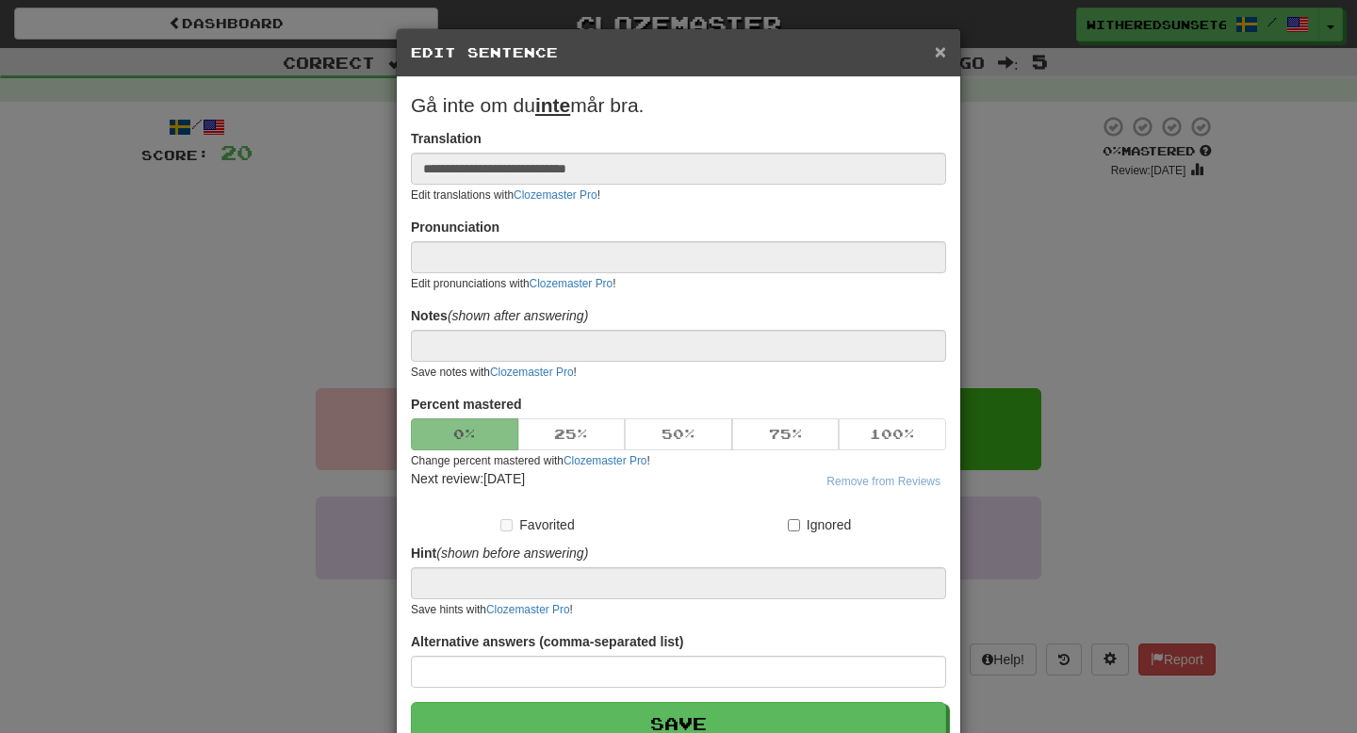
click at [940, 54] on span "×" at bounding box center [939, 52] width 11 height 22
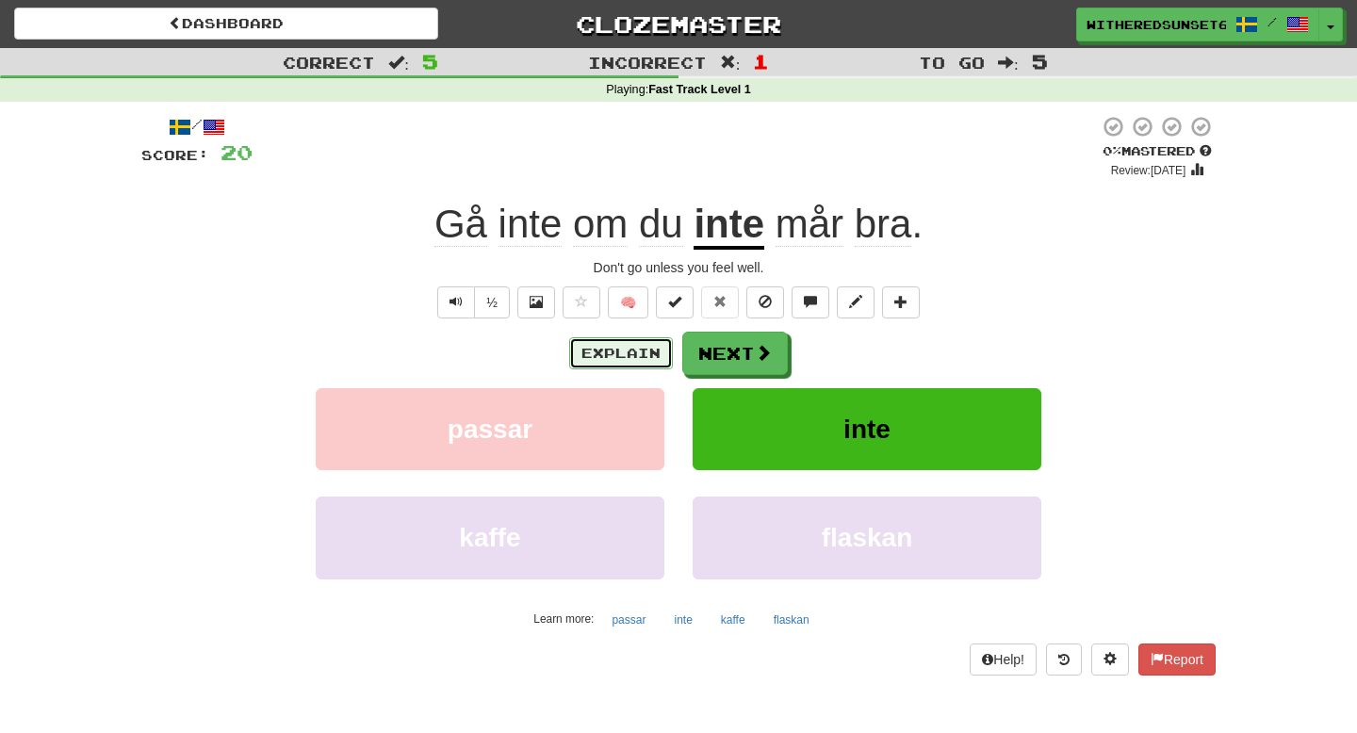
click at [611, 349] on button "Explain" at bounding box center [621, 353] width 104 height 32
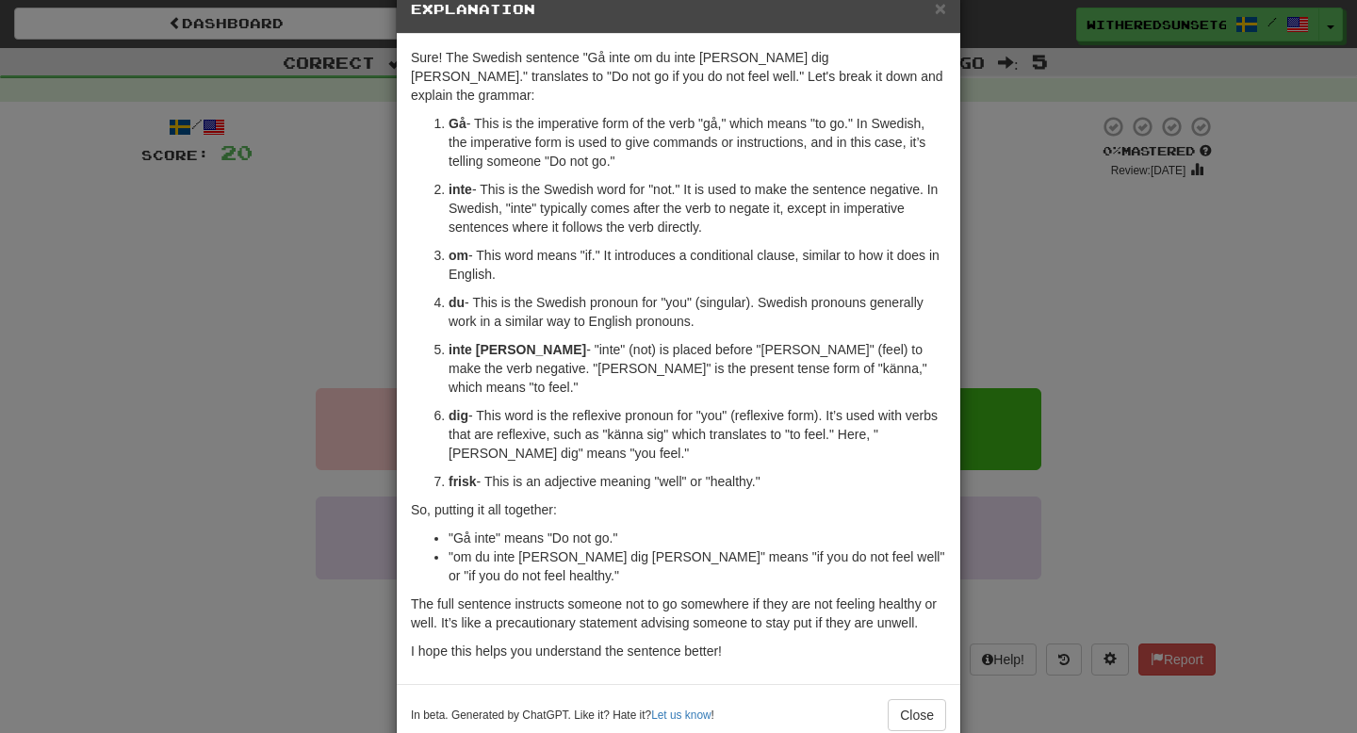
scroll to position [47, 0]
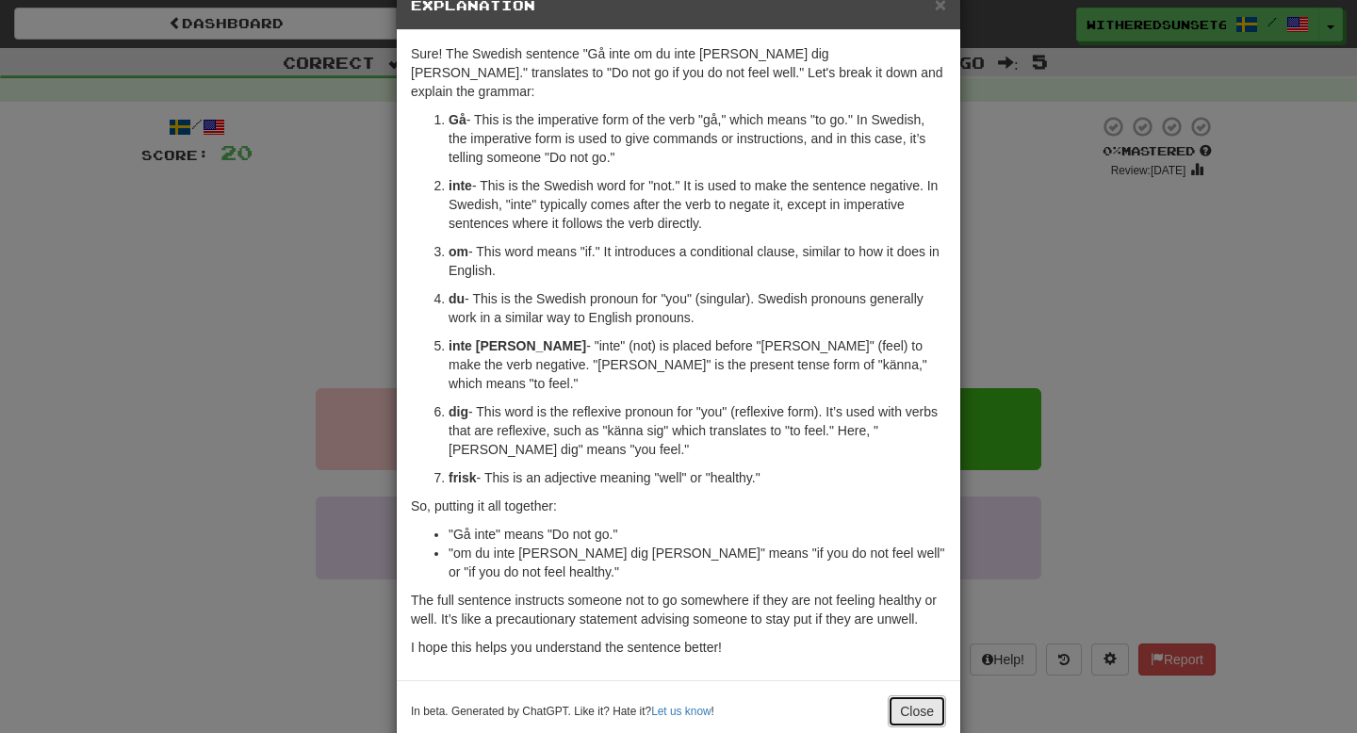
click at [921, 695] on button "Close" at bounding box center [916, 711] width 58 height 32
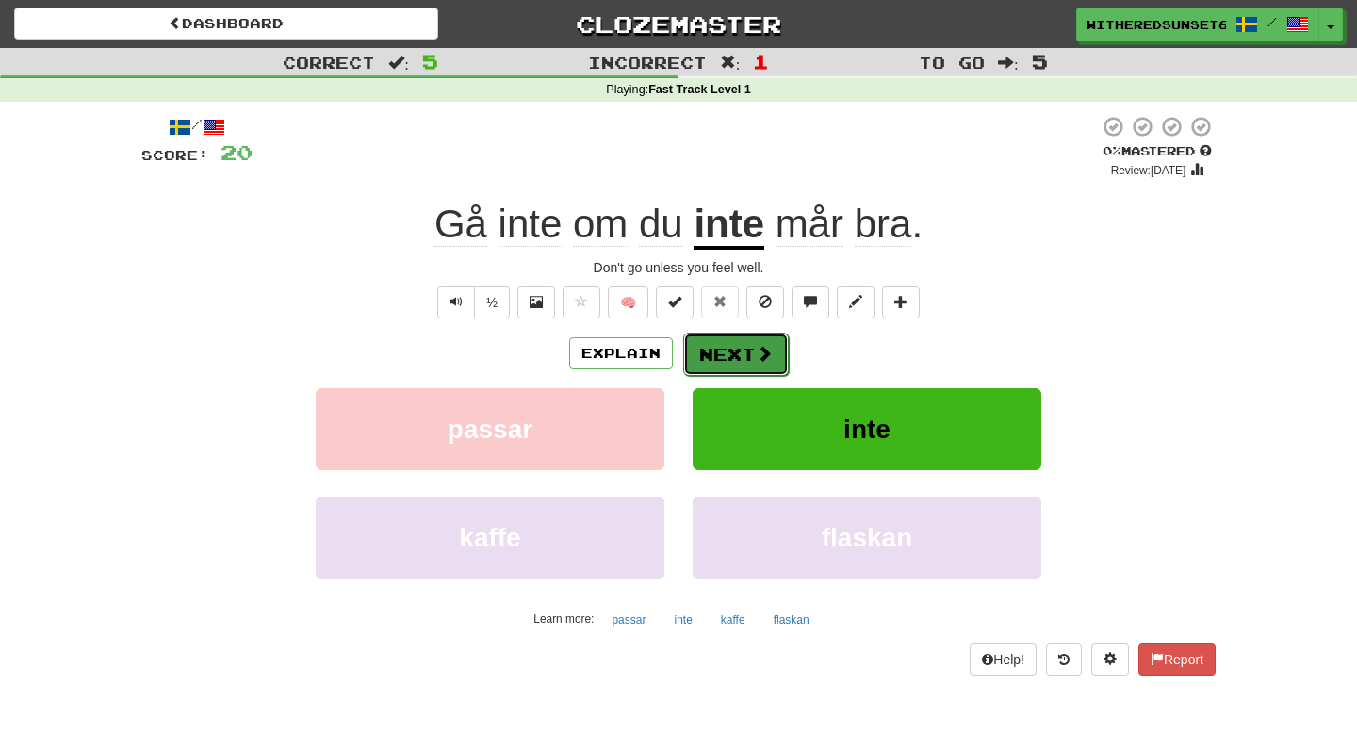
click at [756, 358] on span at bounding box center [764, 353] width 17 height 17
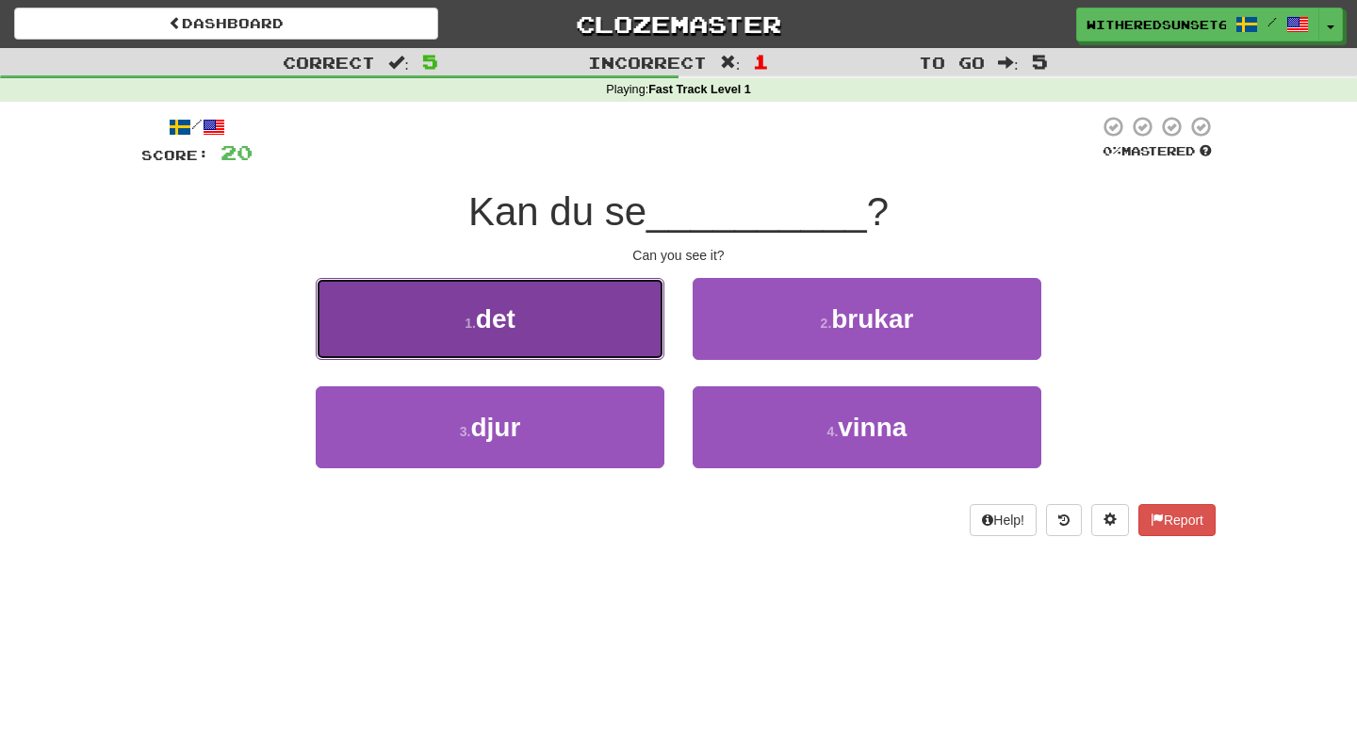
click at [560, 327] on button "1 . det" at bounding box center [490, 319] width 349 height 82
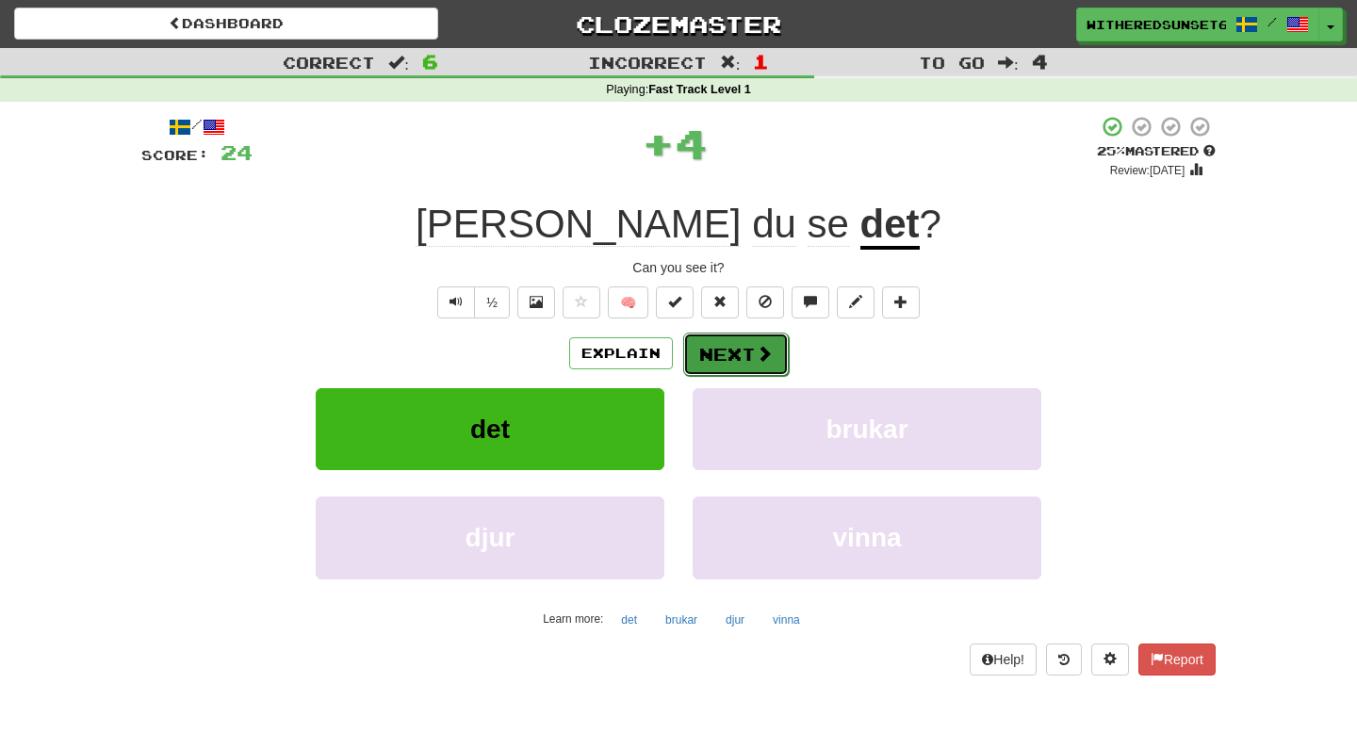
click at [743, 359] on button "Next" at bounding box center [736, 354] width 106 height 43
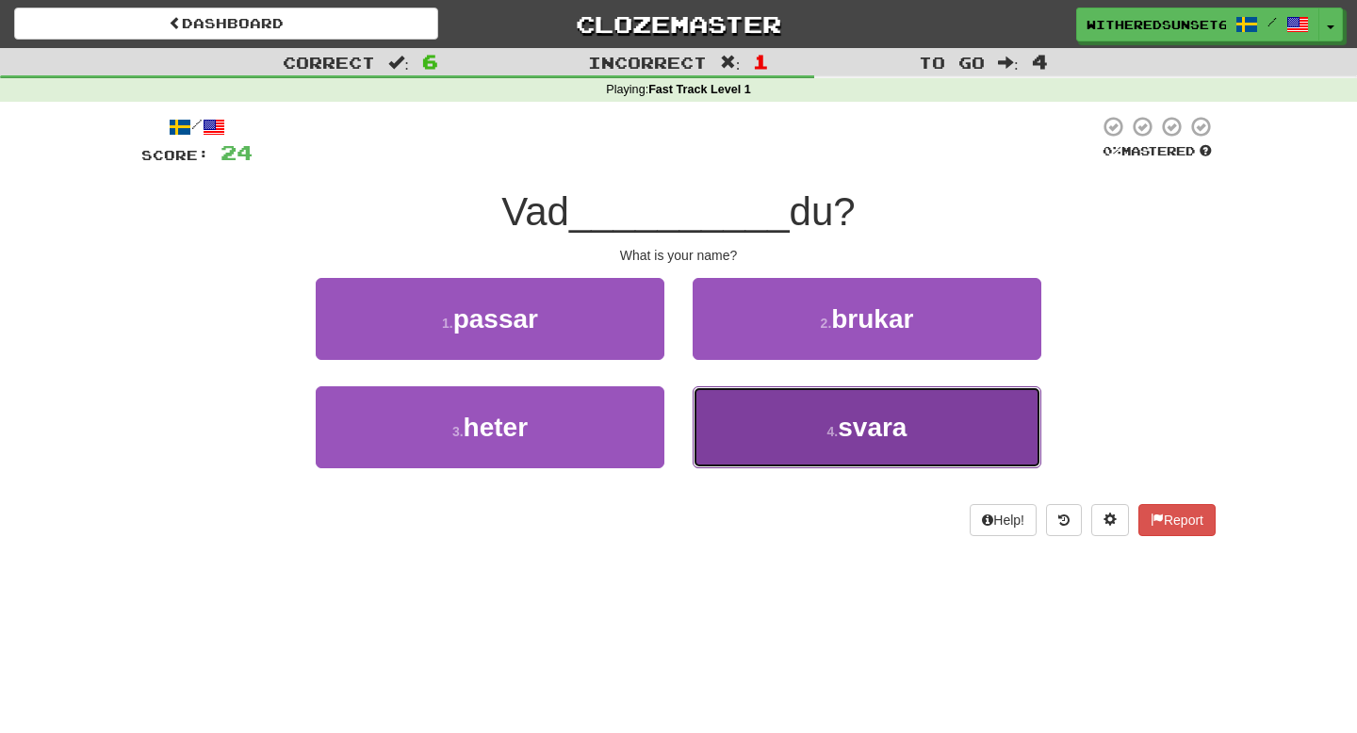
click at [846, 437] on span "svara" at bounding box center [871, 427] width 69 height 29
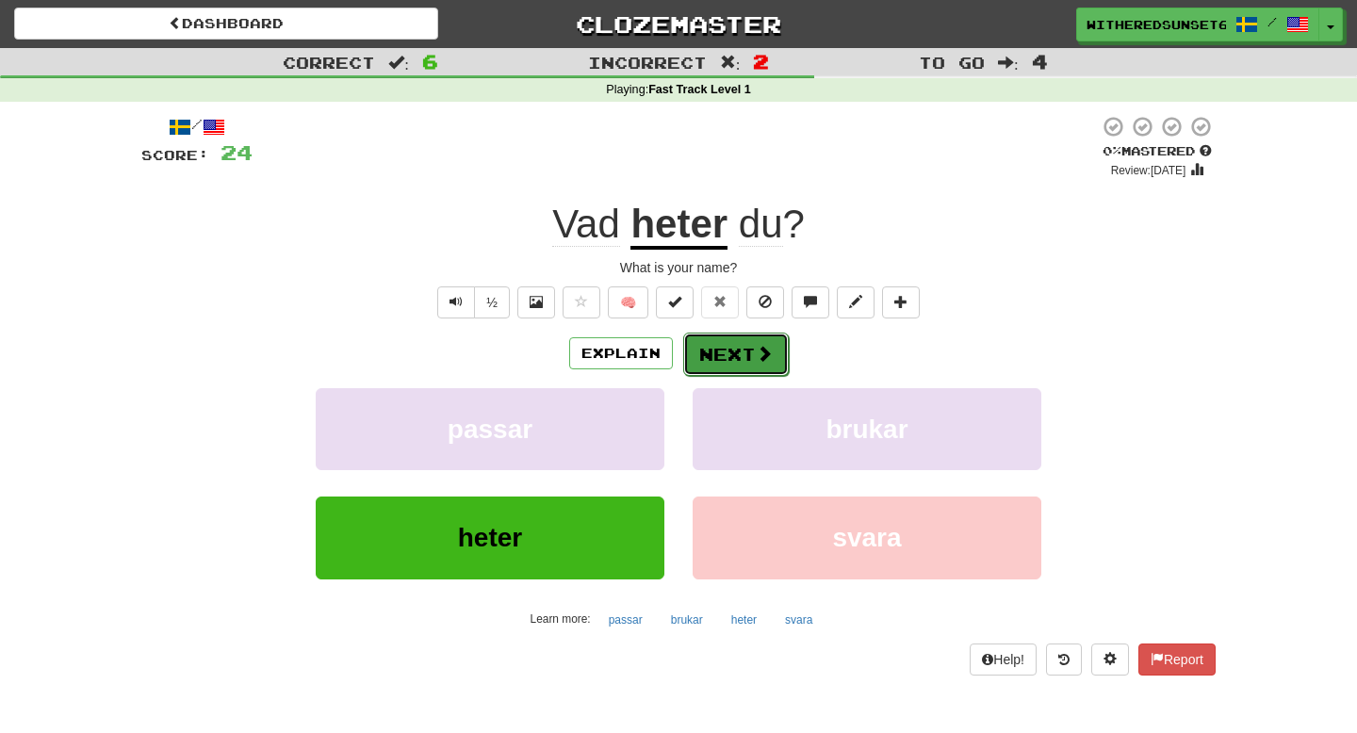
click at [762, 346] on span at bounding box center [764, 353] width 17 height 17
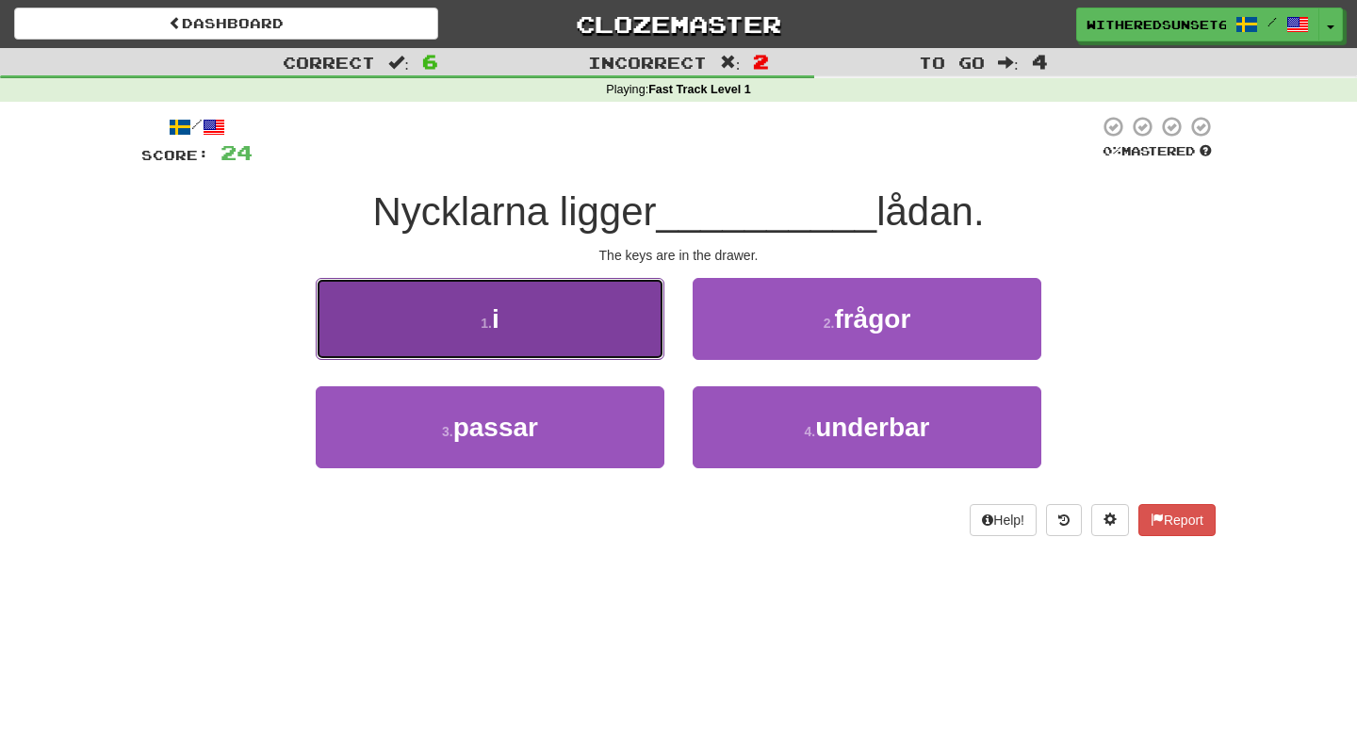
click at [525, 312] on button "1 . i" at bounding box center [490, 319] width 349 height 82
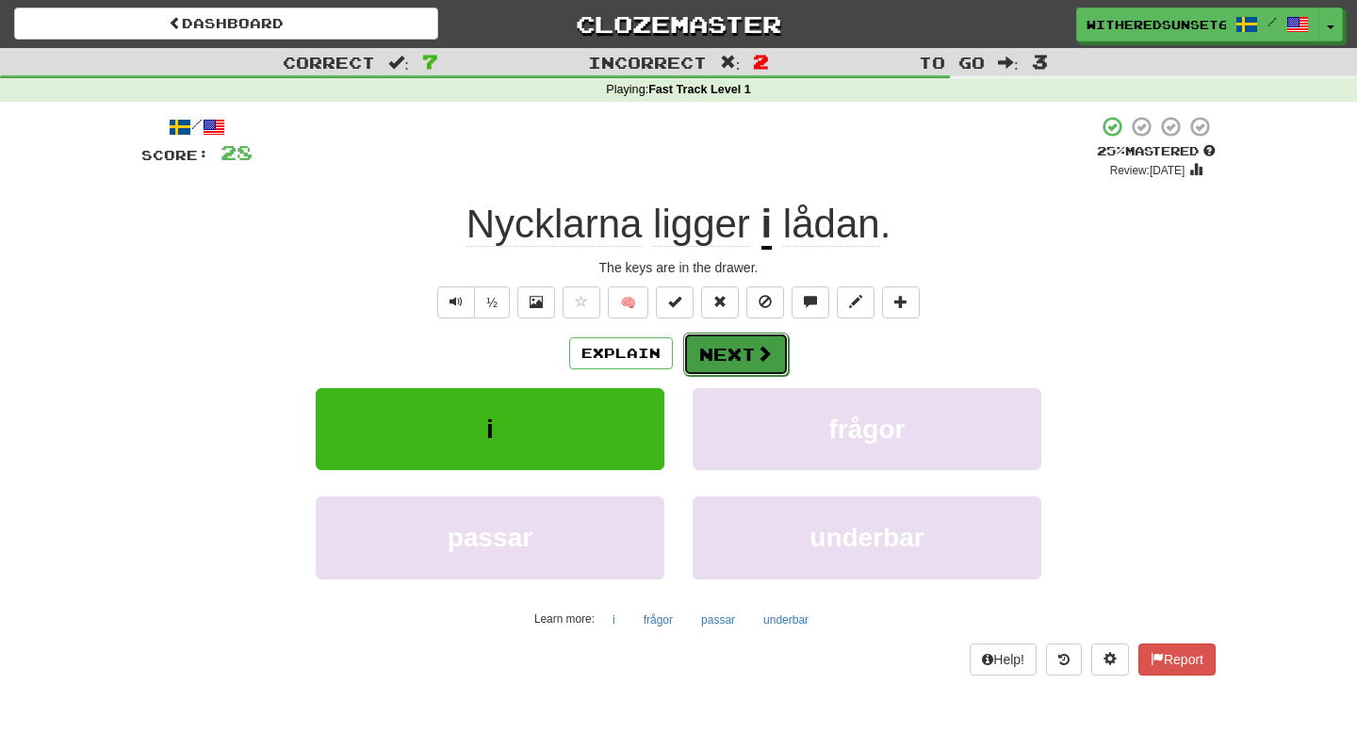
click at [737, 361] on button "Next" at bounding box center [736, 354] width 106 height 43
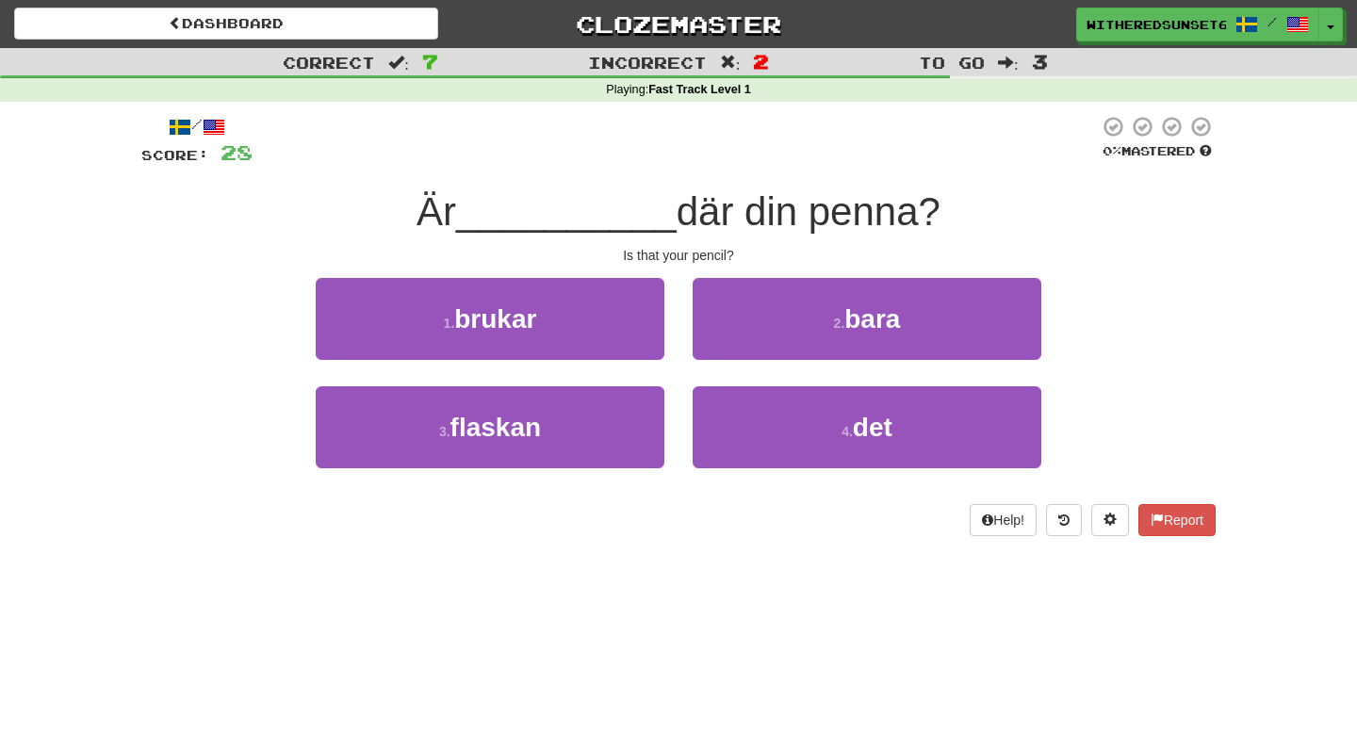
click at [565, 585] on div "Dashboard Clozemaster WitheredSunset6986 / Toggle Dropdown Dashboard Leaderboar…" at bounding box center [678, 366] width 1357 height 733
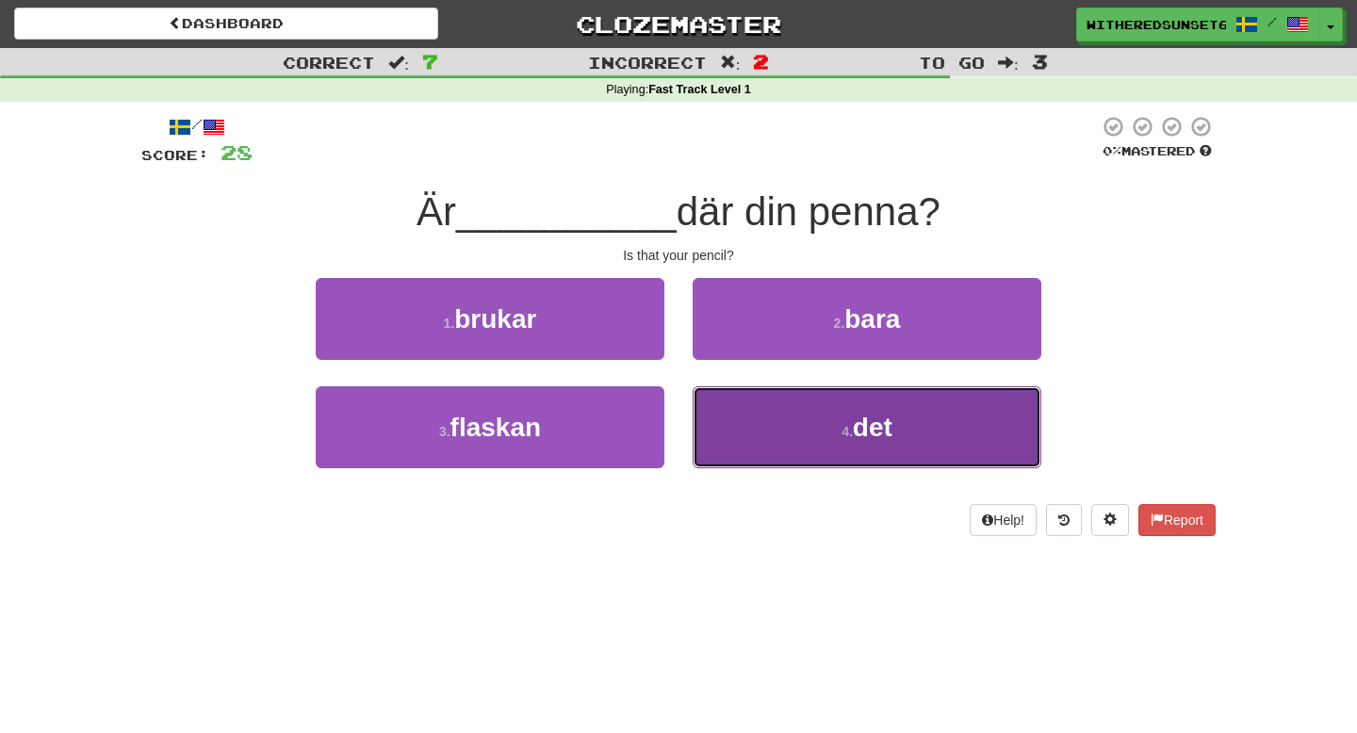
click at [866, 449] on button "4 . det" at bounding box center [866, 427] width 349 height 82
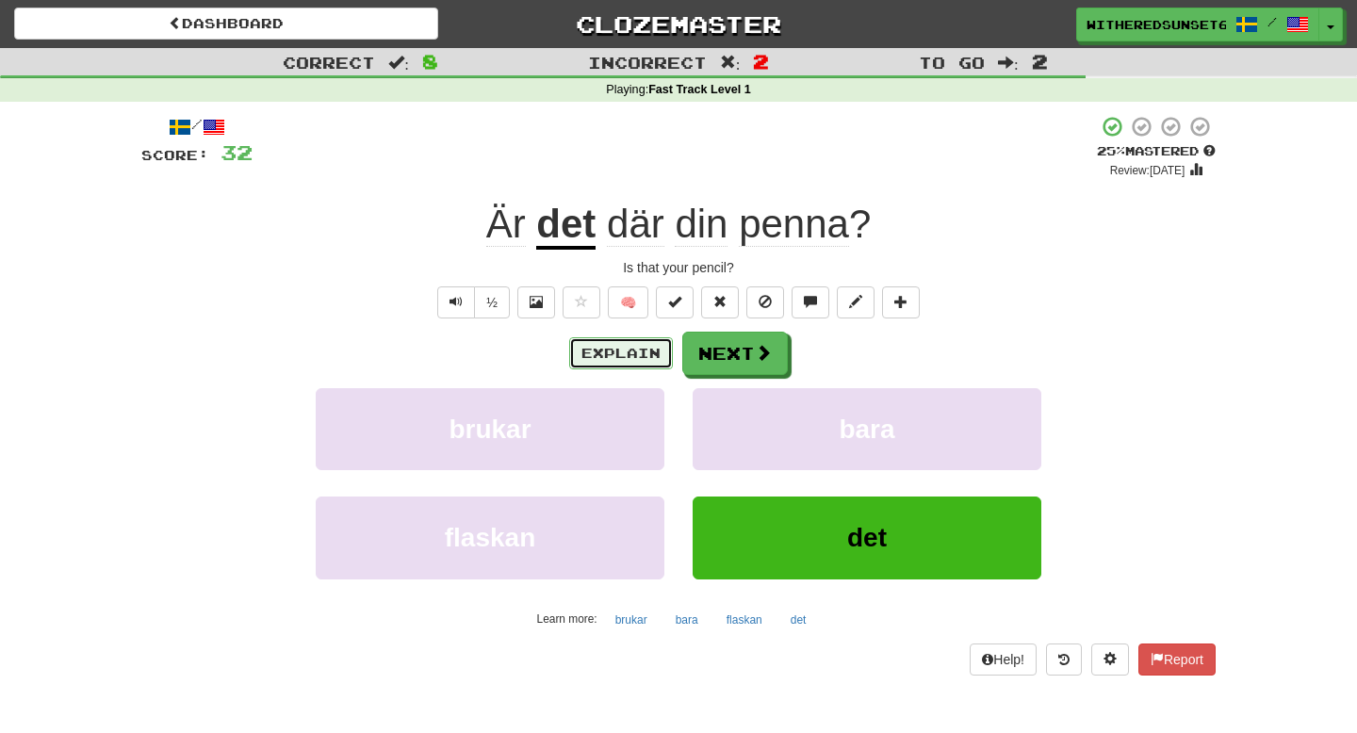
click at [615, 356] on button "Explain" at bounding box center [621, 353] width 104 height 32
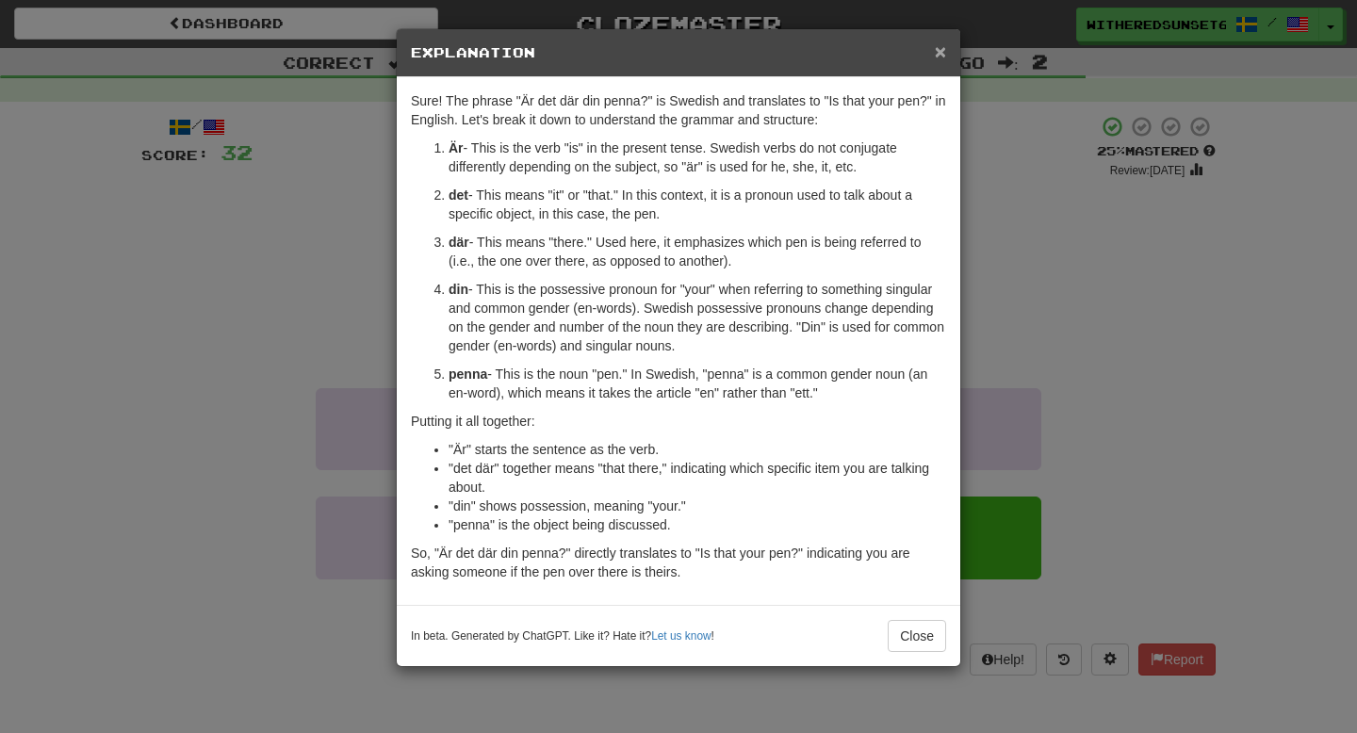
click at [938, 54] on span "×" at bounding box center [939, 52] width 11 height 22
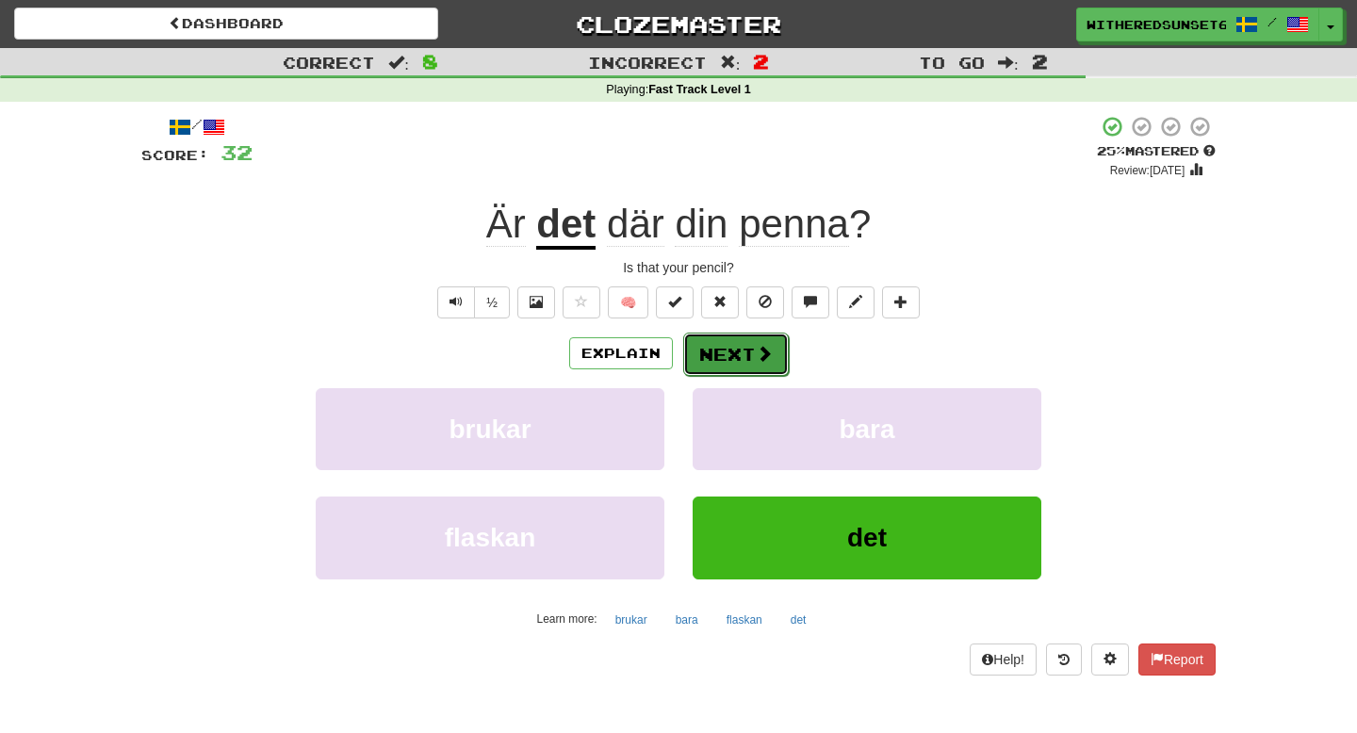
click at [751, 361] on button "Next" at bounding box center [736, 354] width 106 height 43
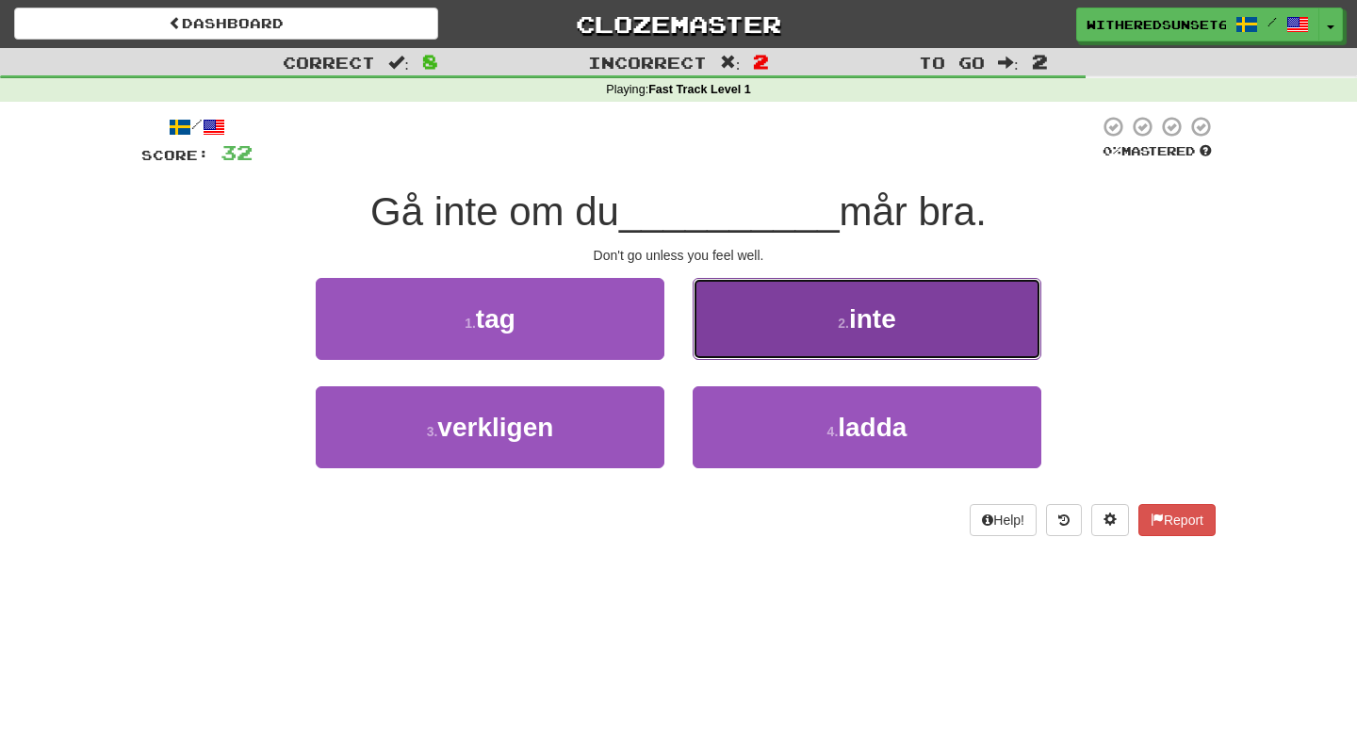
click at [872, 353] on button "2 . inte" at bounding box center [866, 319] width 349 height 82
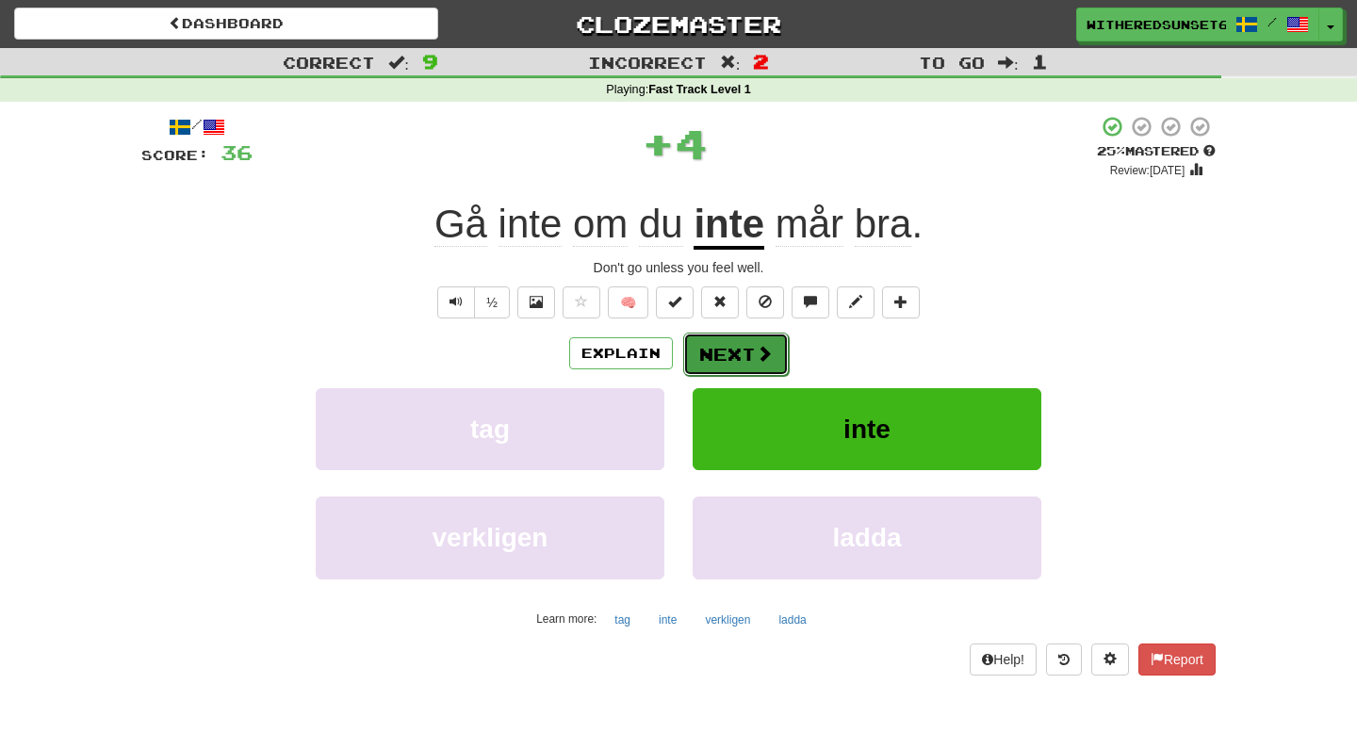
click at [745, 352] on button "Next" at bounding box center [736, 354] width 106 height 43
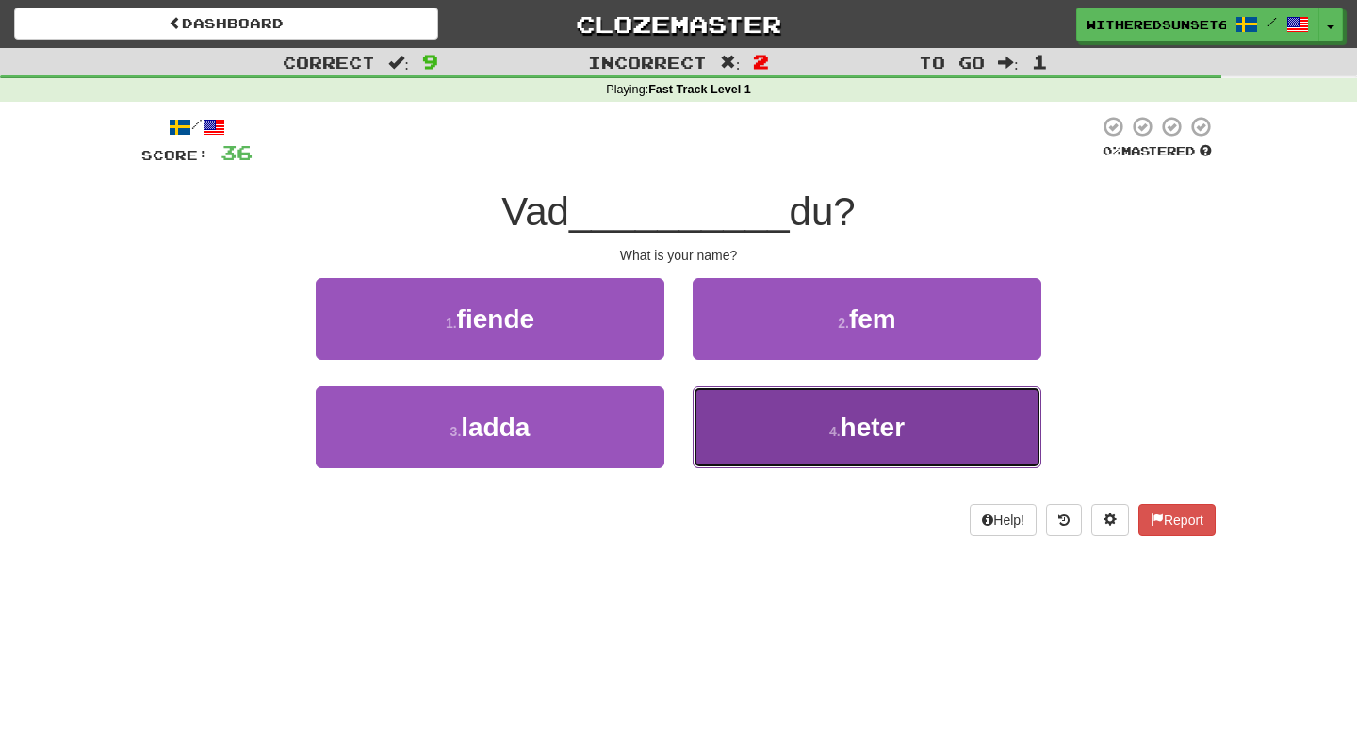
click at [812, 439] on button "4 . heter" at bounding box center [866, 427] width 349 height 82
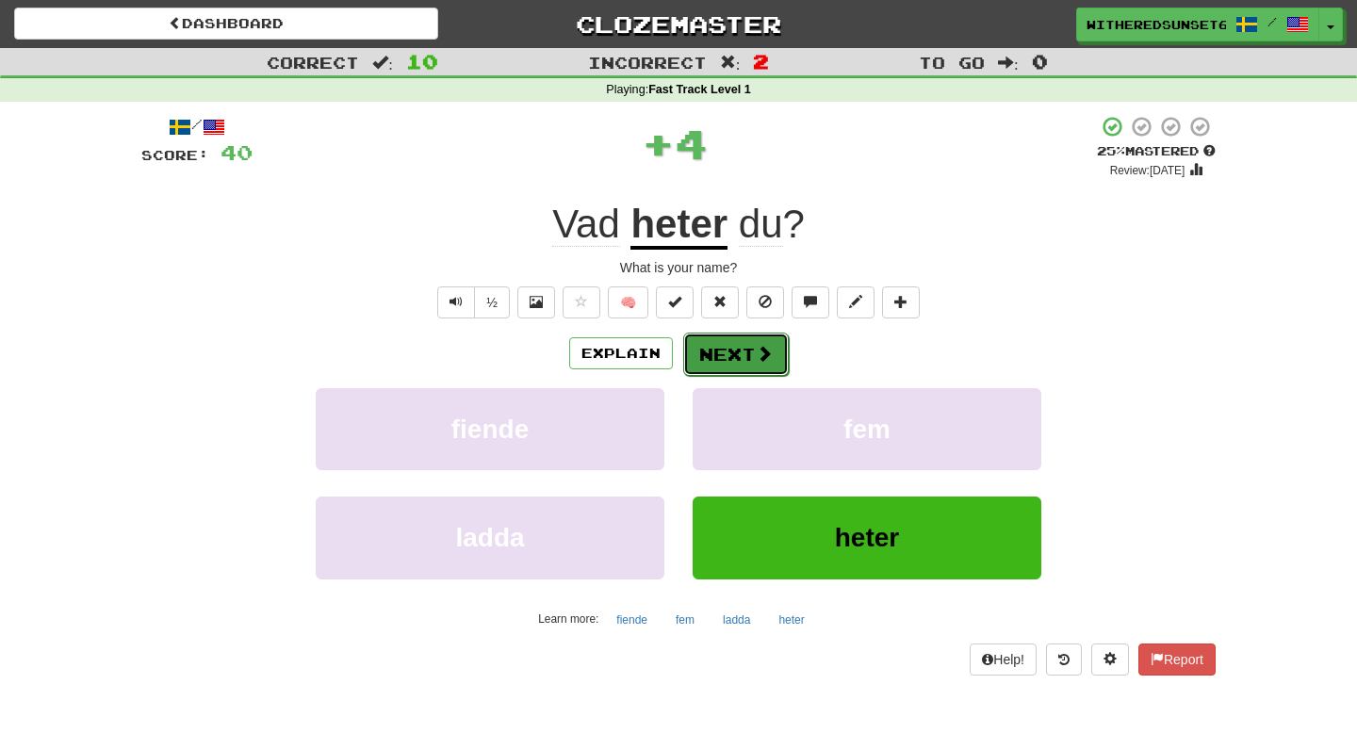
click at [737, 368] on button "Next" at bounding box center [736, 354] width 106 height 43
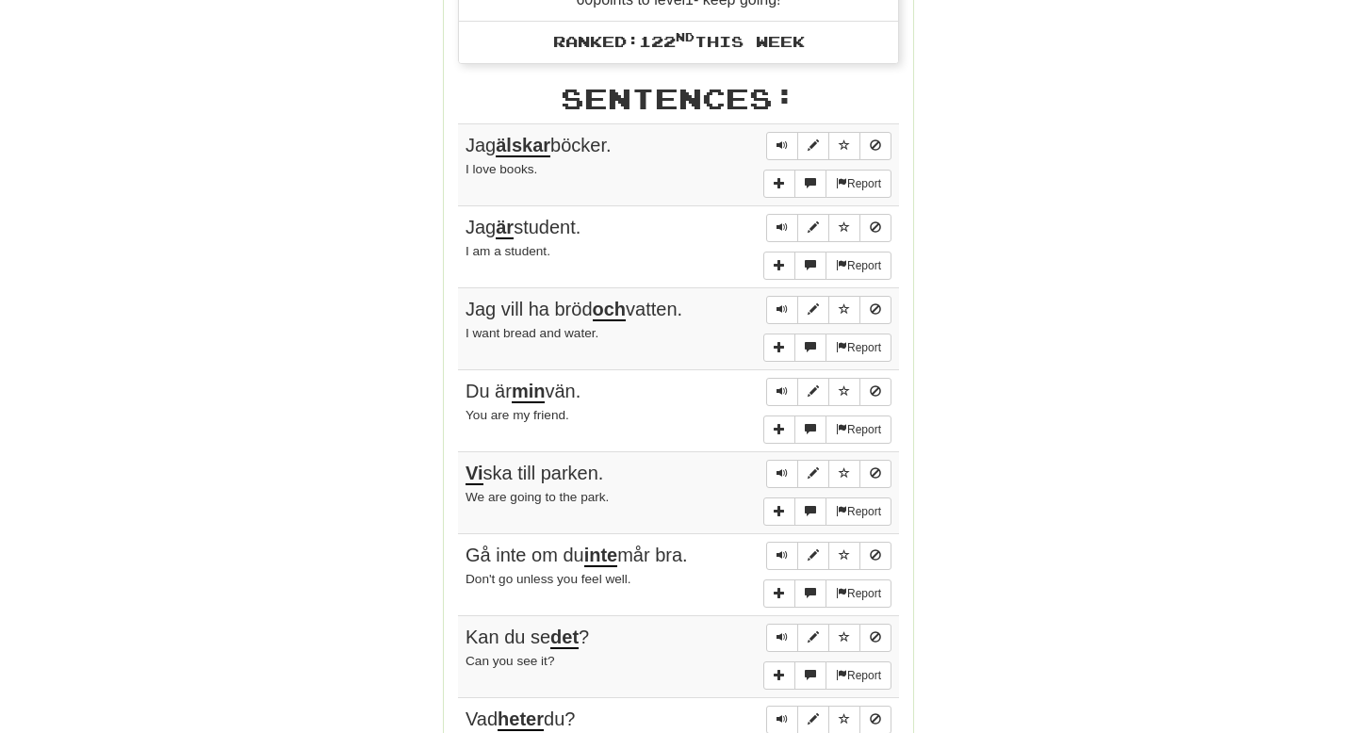
scroll to position [1000, 0]
click at [781, 140] on span "Sentence controls" at bounding box center [781, 145] width 11 height 11
click at [782, 222] on span "Sentence controls" at bounding box center [781, 227] width 11 height 11
click at [779, 304] on span "Sentence controls" at bounding box center [781, 309] width 11 height 11
click at [776, 386] on span "Sentence controls" at bounding box center [781, 391] width 11 height 11
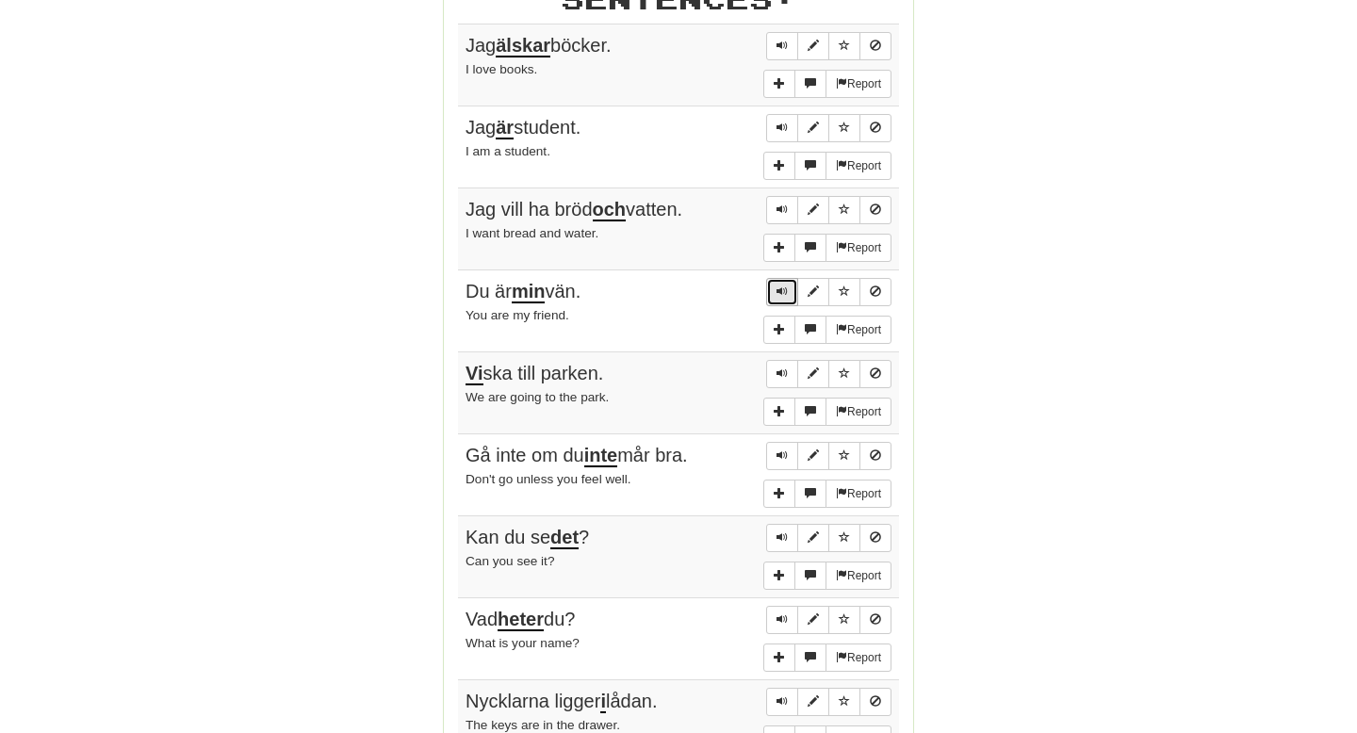
scroll to position [1151, 0]
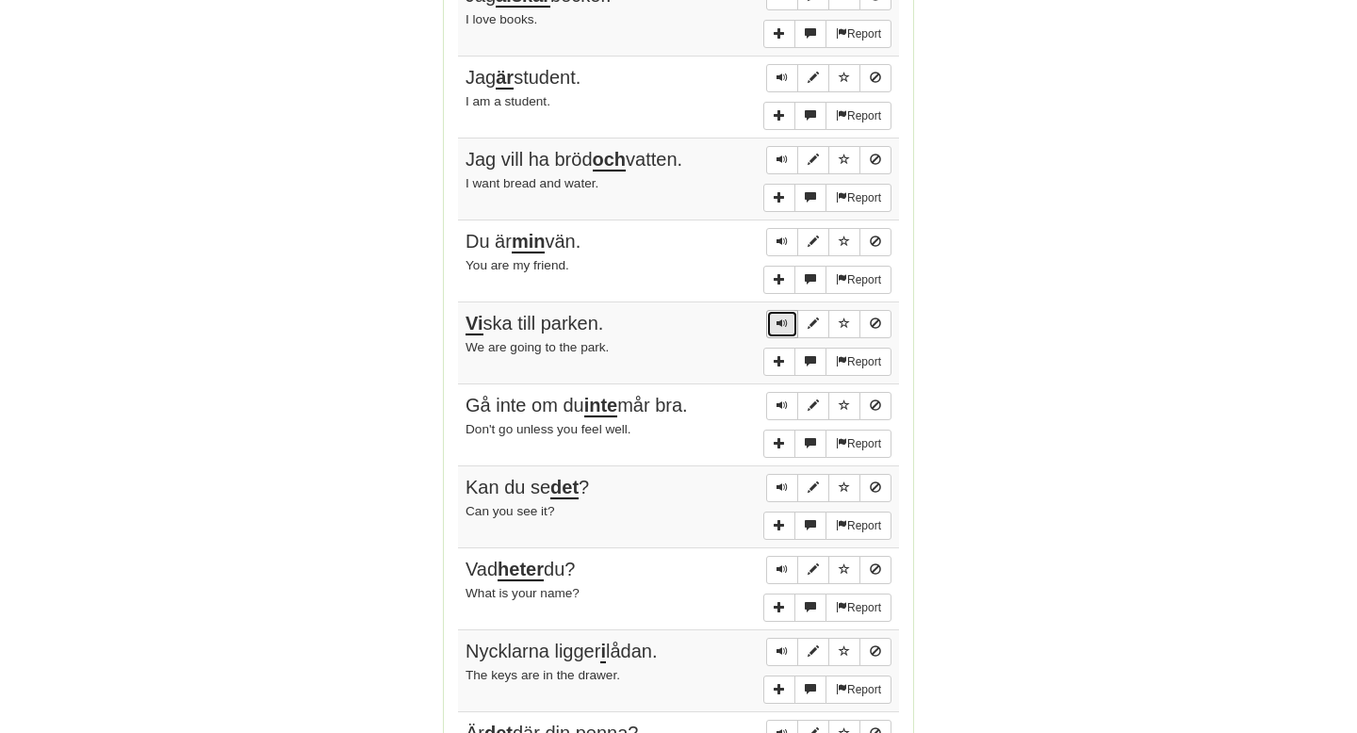
click at [777, 325] on button "Sentence controls" at bounding box center [782, 324] width 32 height 28
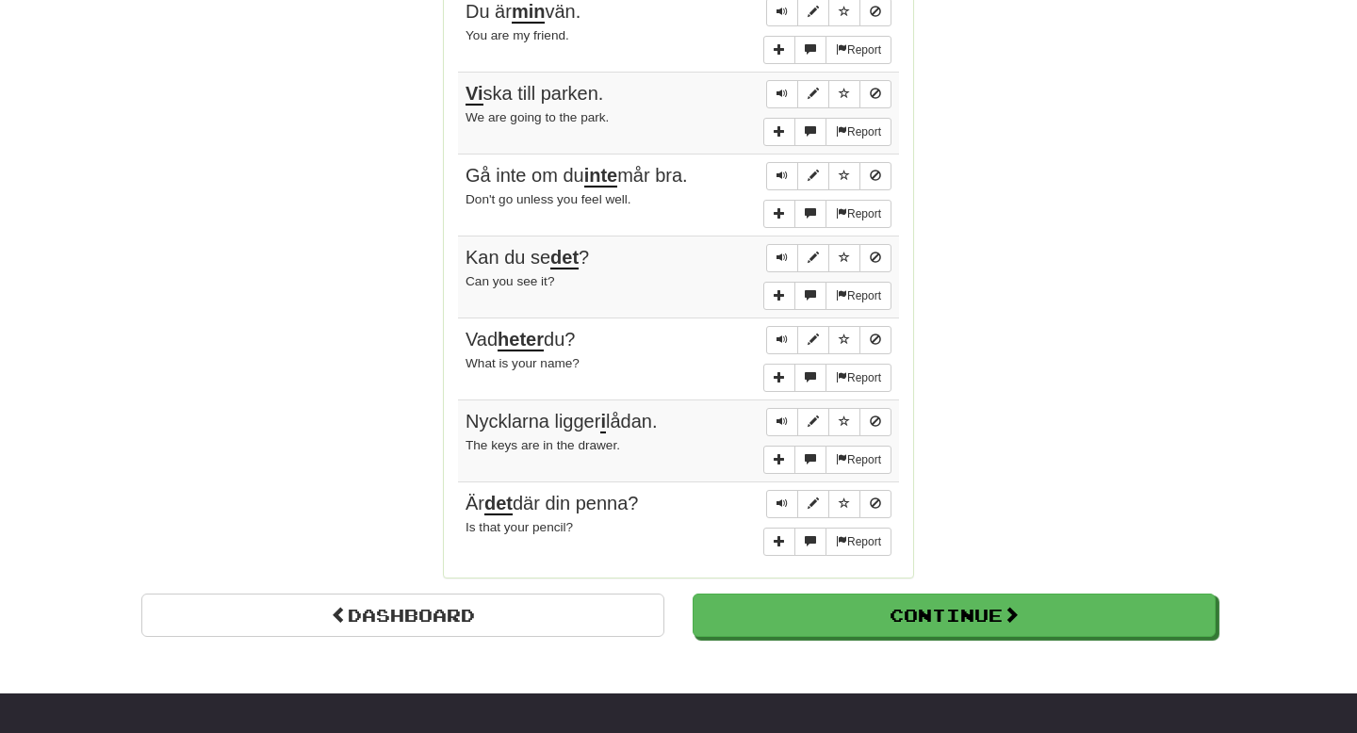
scroll to position [1388, 0]
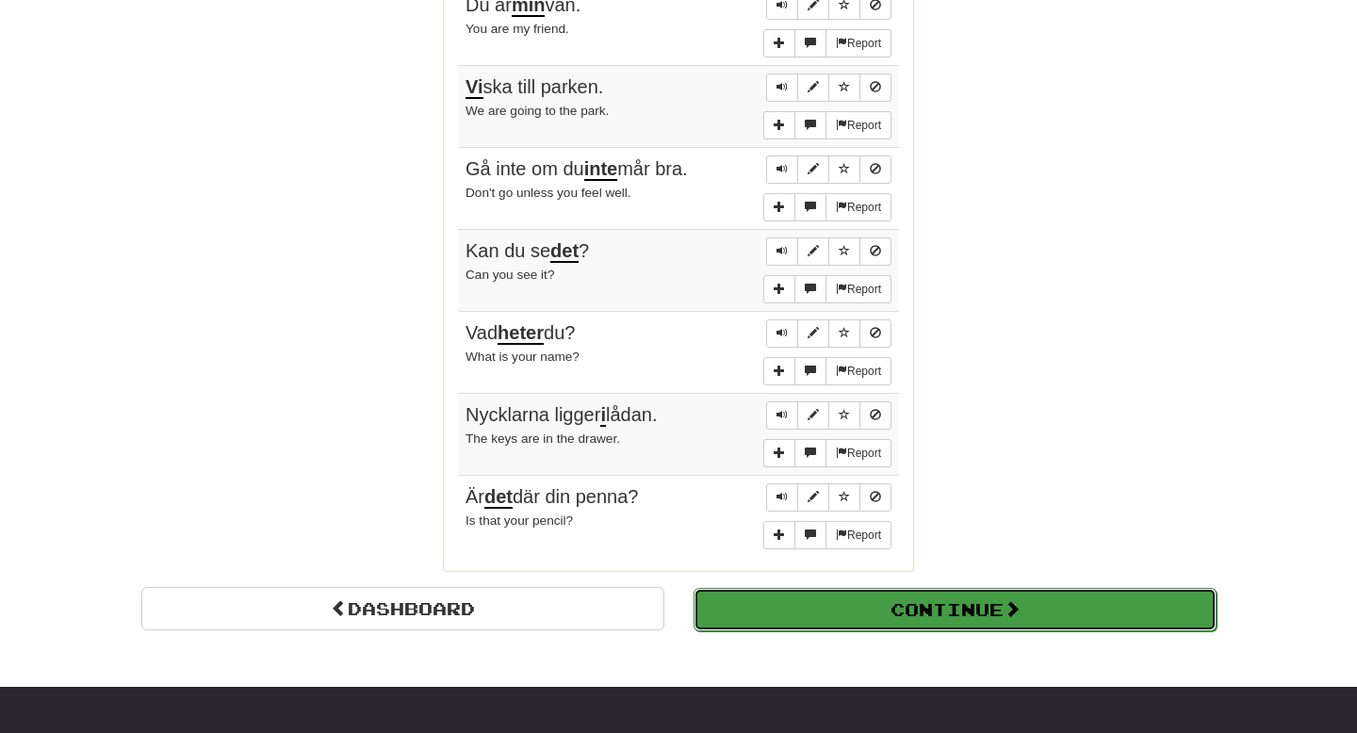
click at [867, 617] on button "Continue" at bounding box center [954, 609] width 523 height 43
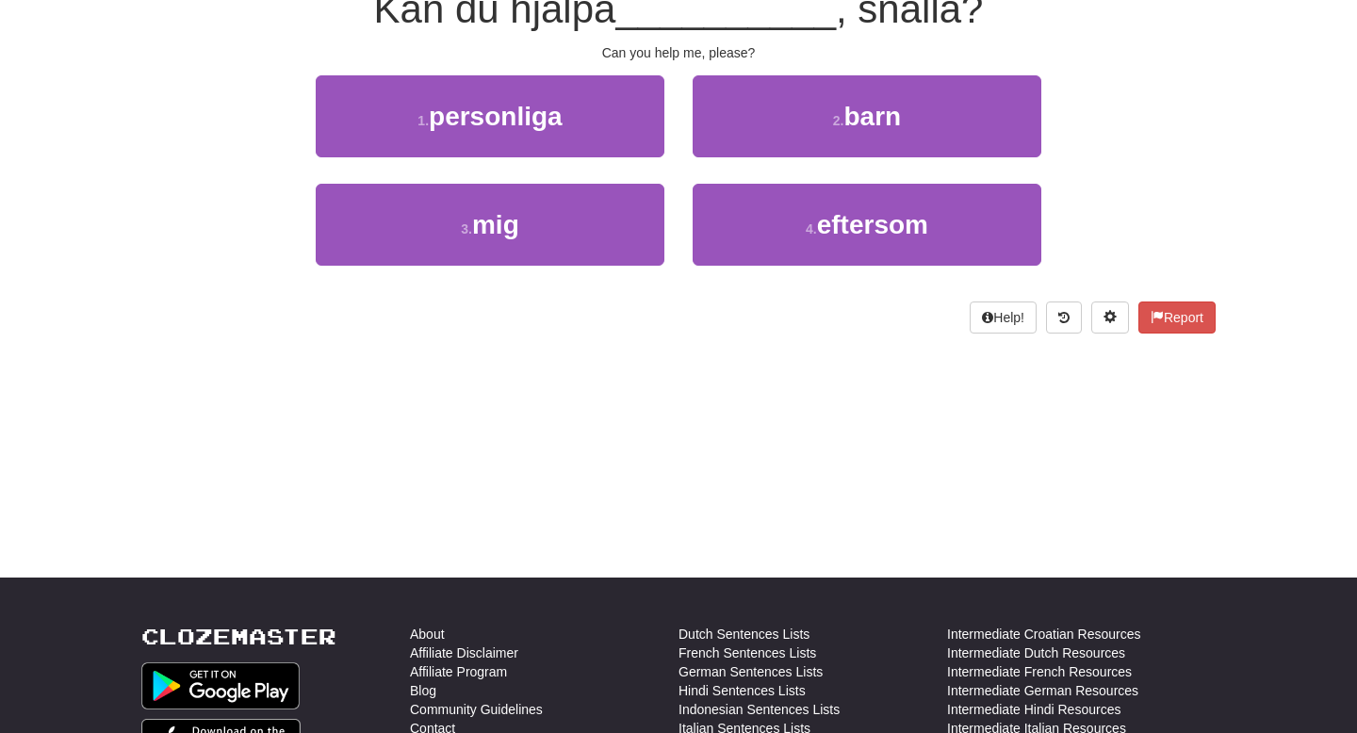
scroll to position [0, 0]
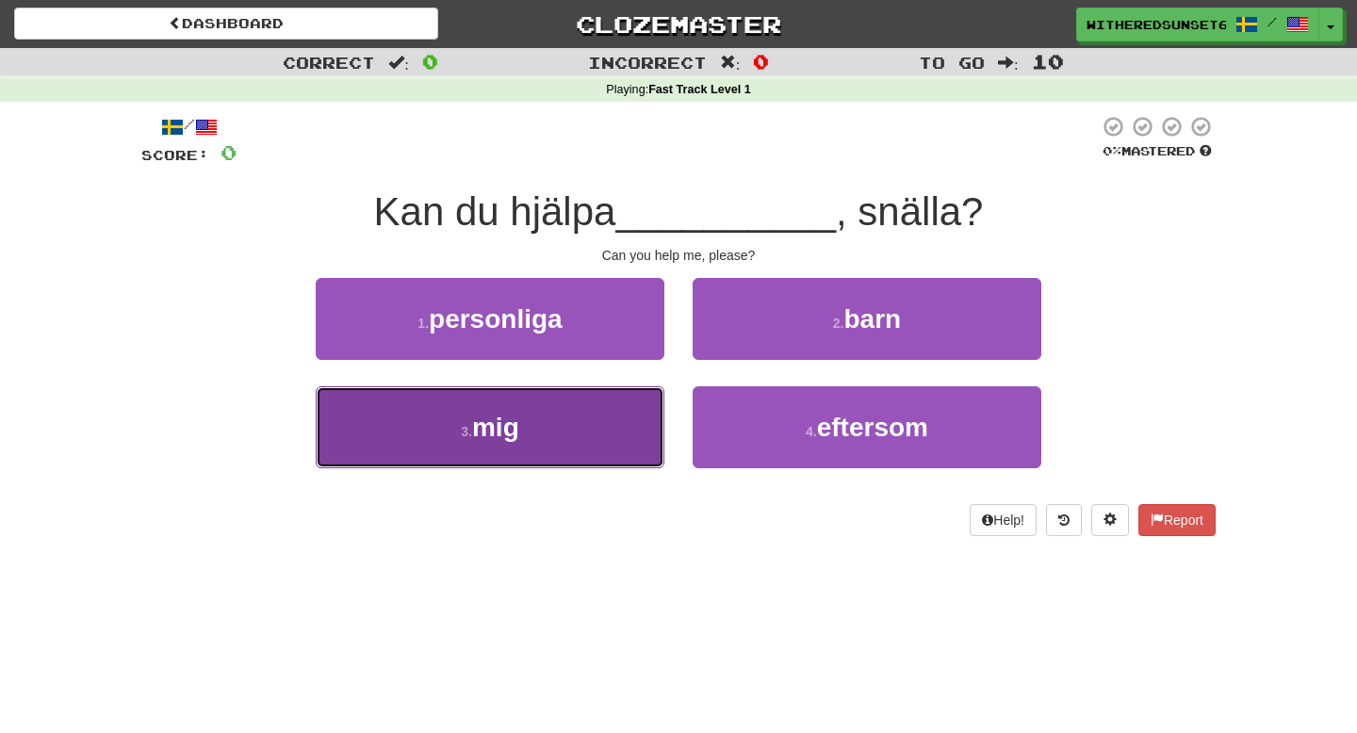
click at [545, 414] on button "3 . mig" at bounding box center [490, 427] width 349 height 82
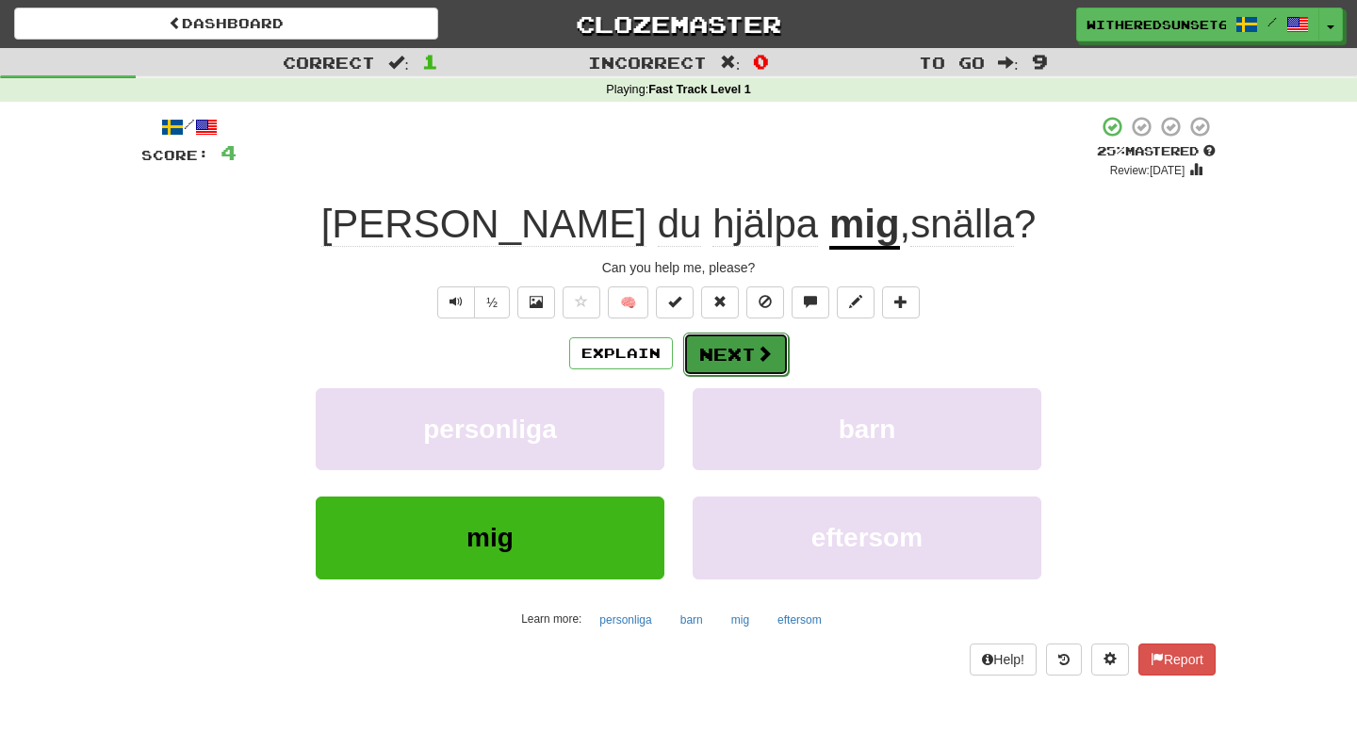
click at [746, 350] on button "Next" at bounding box center [736, 354] width 106 height 43
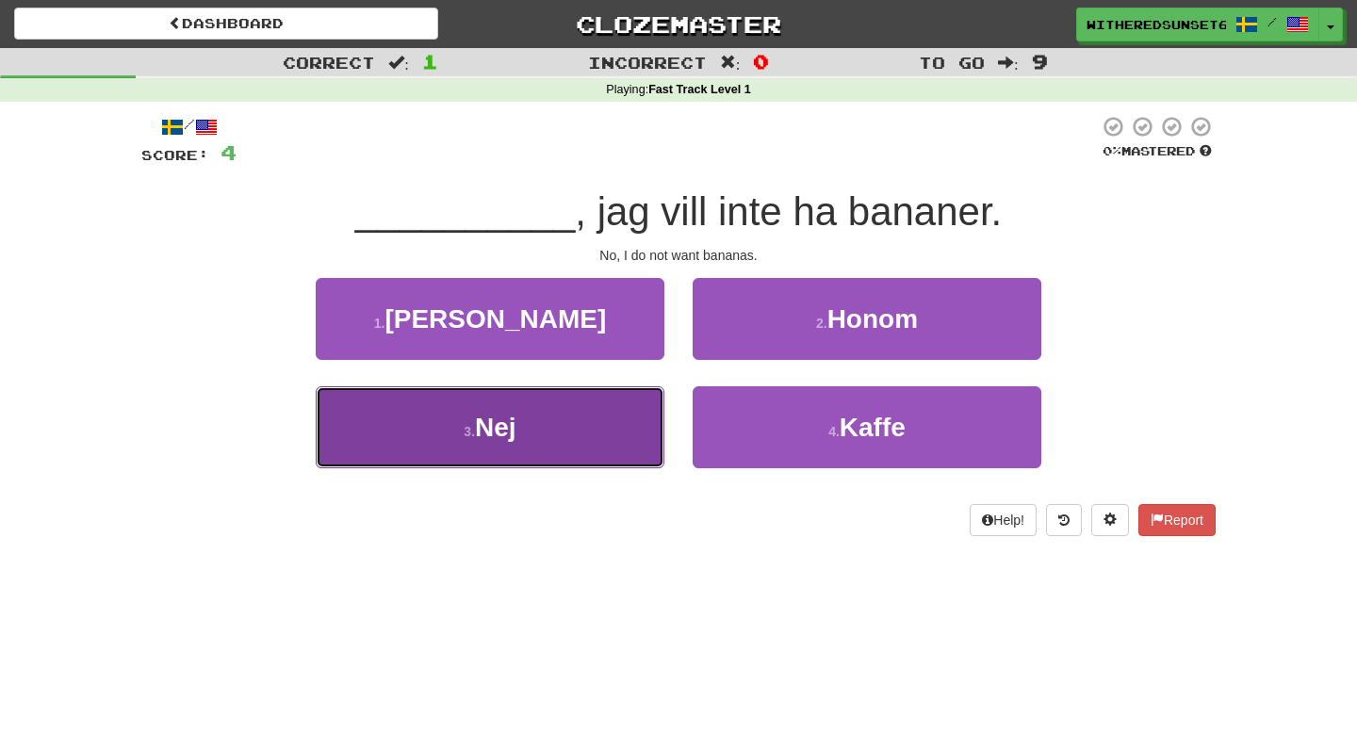
click at [563, 431] on button "3 . Nej" at bounding box center [490, 427] width 349 height 82
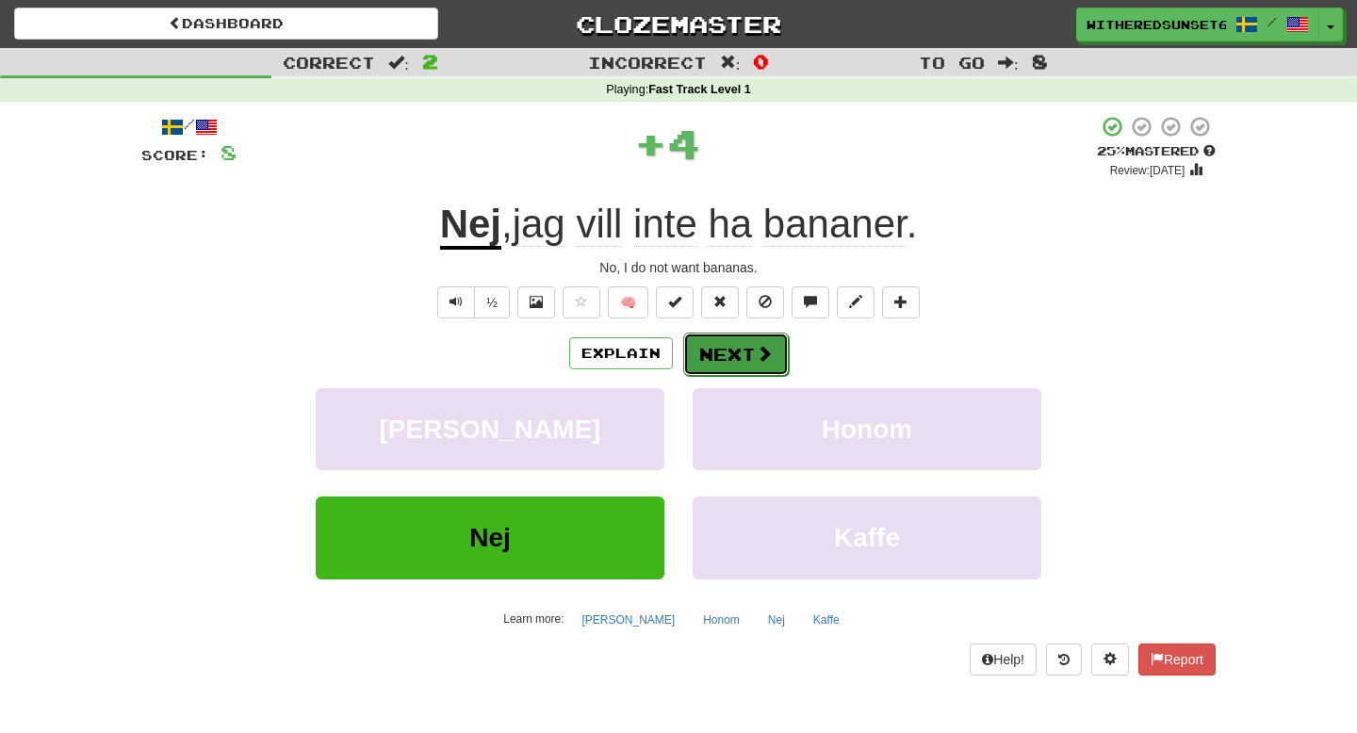
click at [728, 349] on button "Next" at bounding box center [736, 354] width 106 height 43
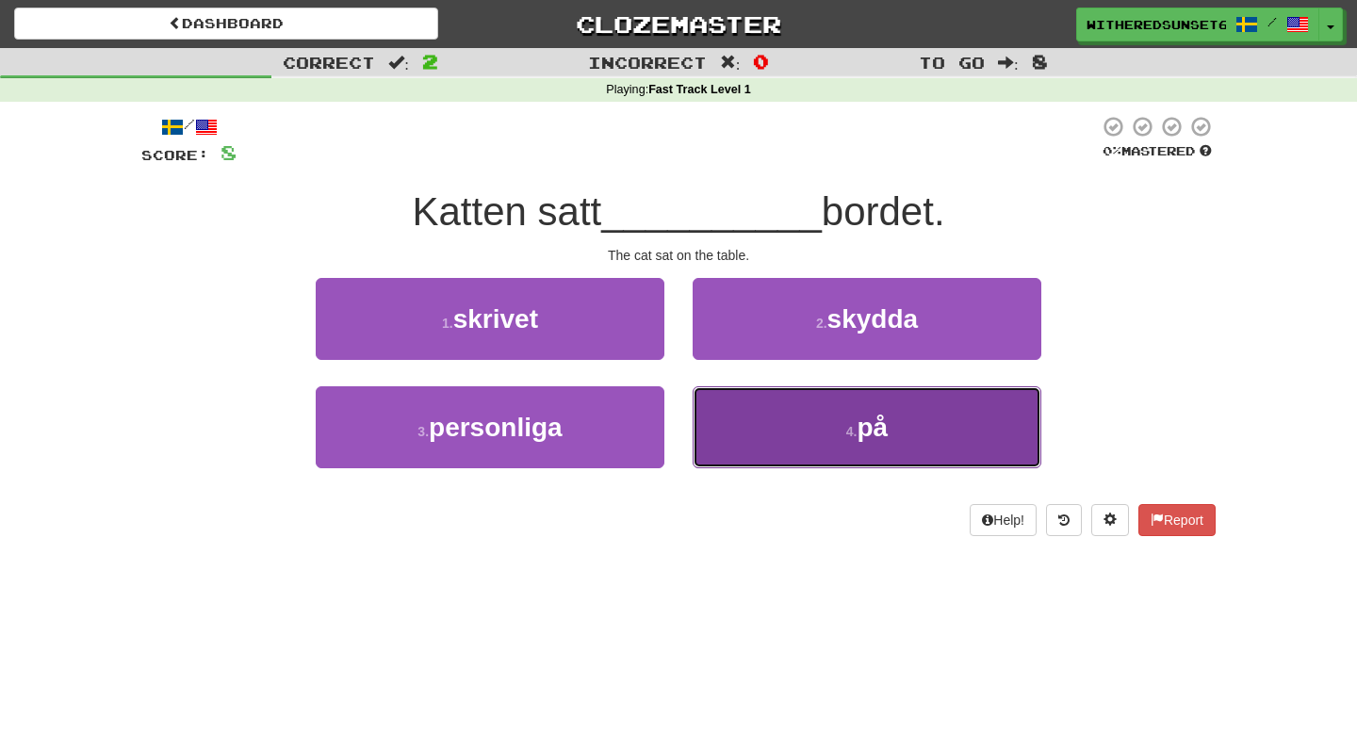
click at [848, 453] on button "4 . på" at bounding box center [866, 427] width 349 height 82
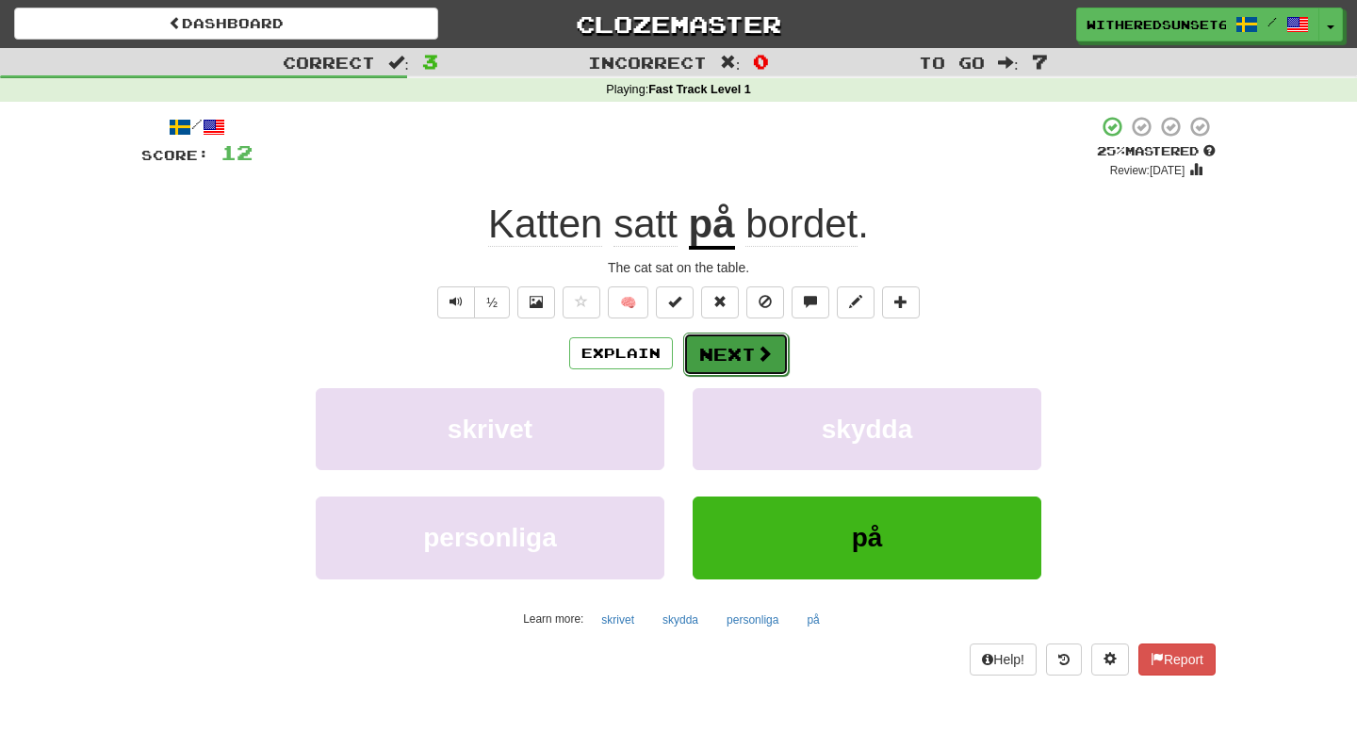
click at [726, 359] on button "Next" at bounding box center [736, 354] width 106 height 43
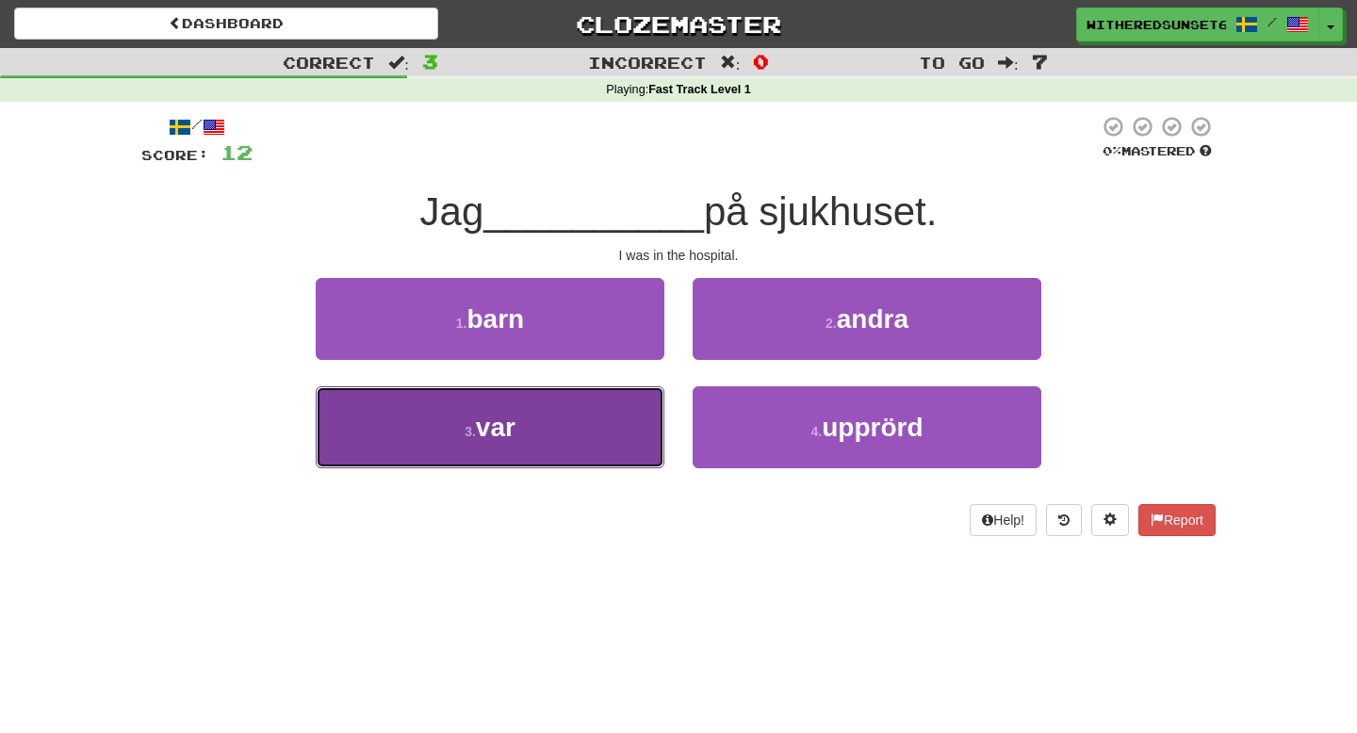
click at [564, 447] on button "3 . var" at bounding box center [490, 427] width 349 height 82
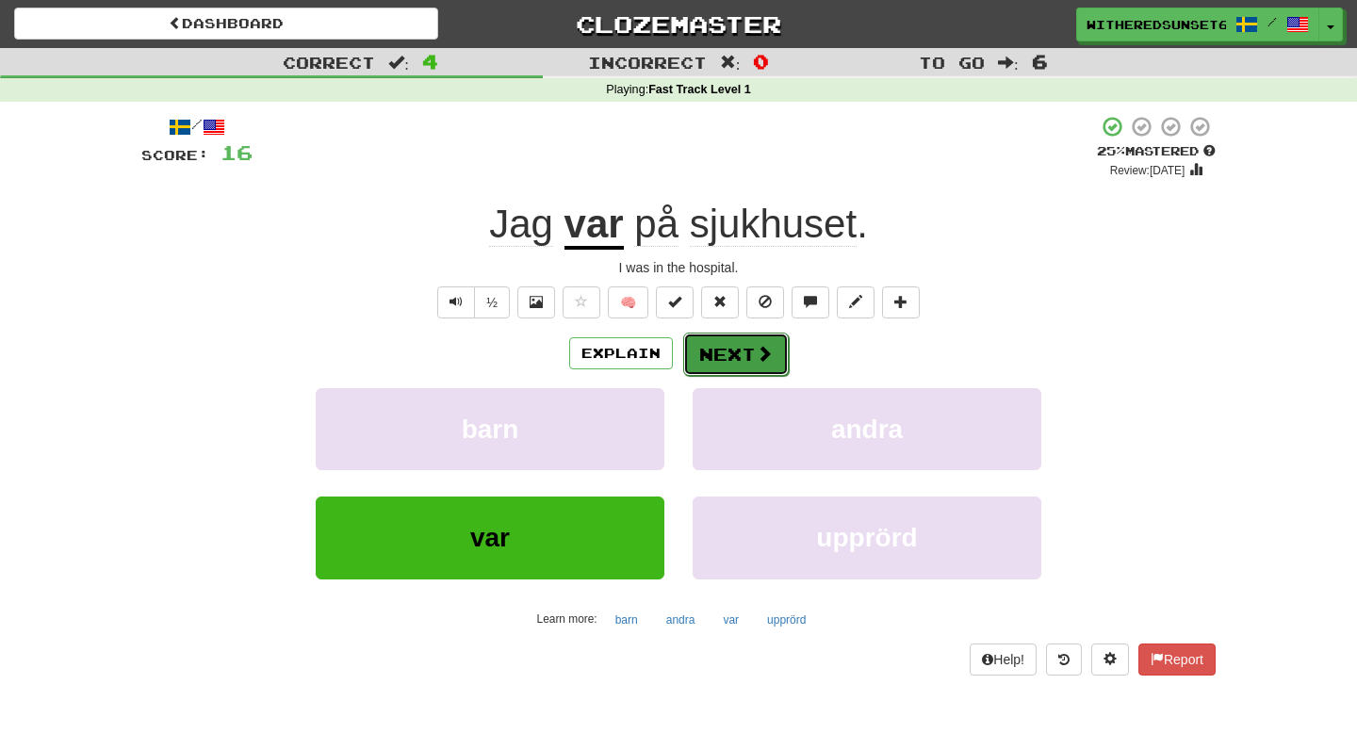
click at [747, 367] on button "Next" at bounding box center [736, 354] width 106 height 43
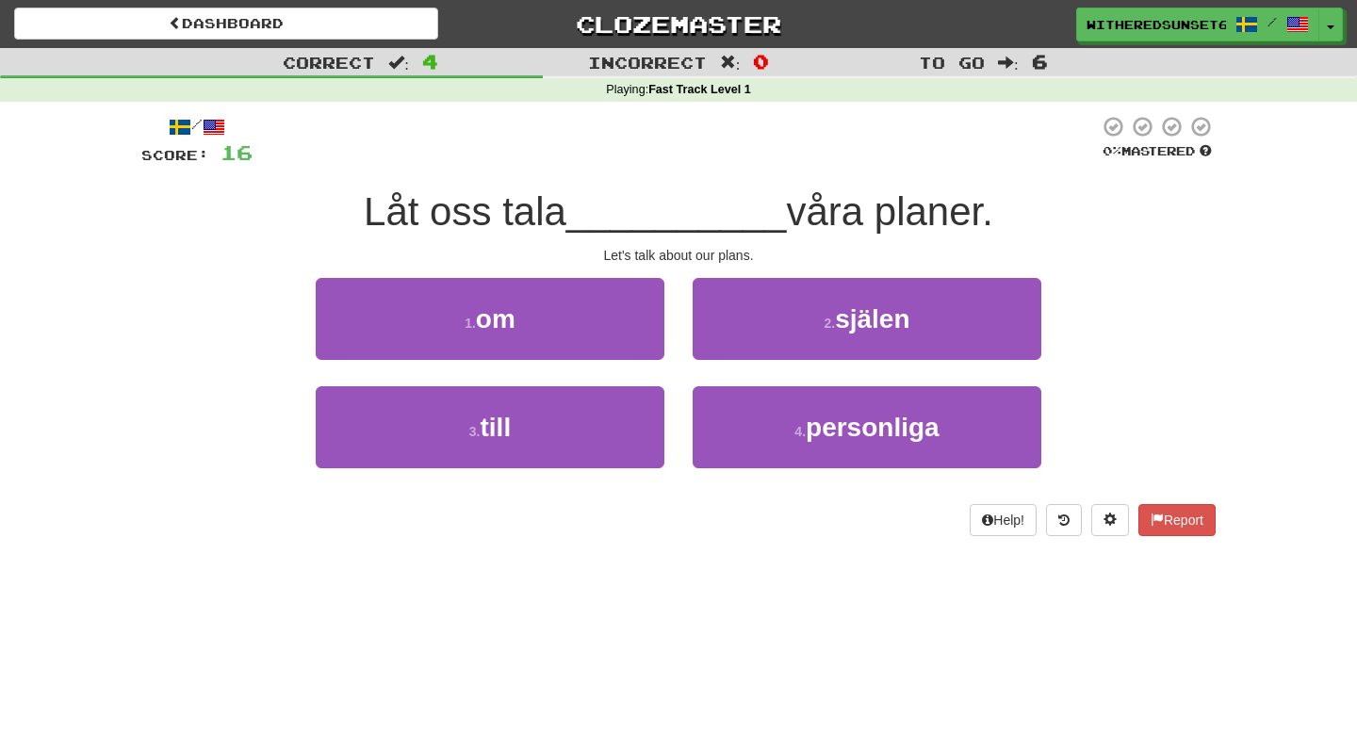
click at [555, 360] on div "1 . om" at bounding box center [489, 332] width 377 height 108
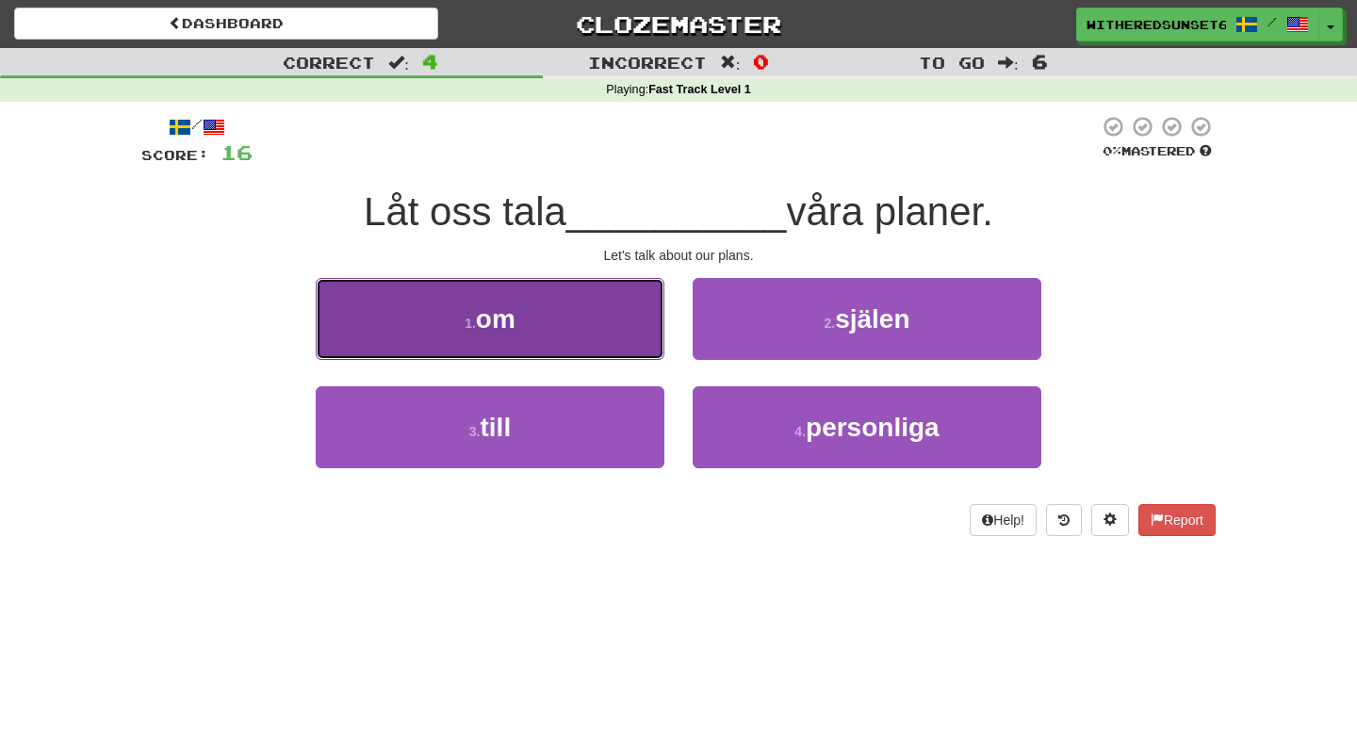
click at [568, 334] on button "1 . om" at bounding box center [490, 319] width 349 height 82
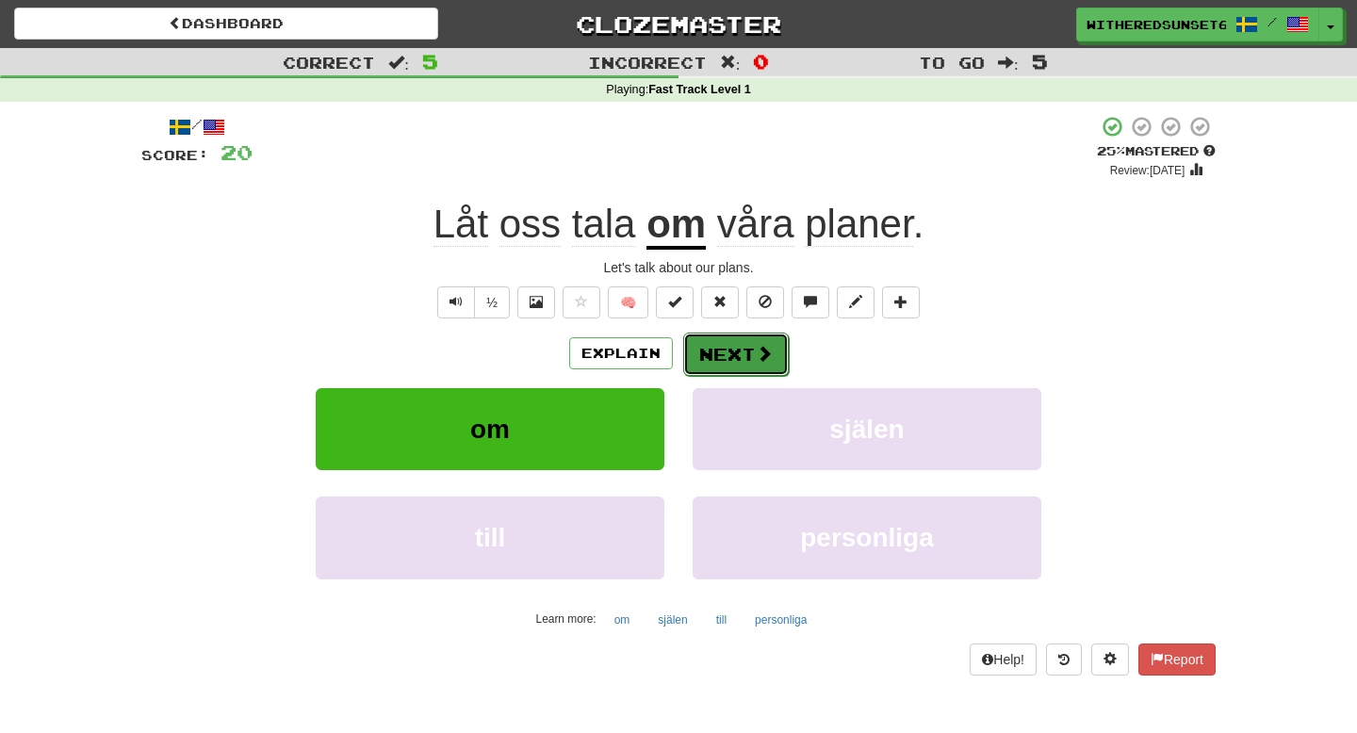
click at [739, 352] on button "Next" at bounding box center [736, 354] width 106 height 43
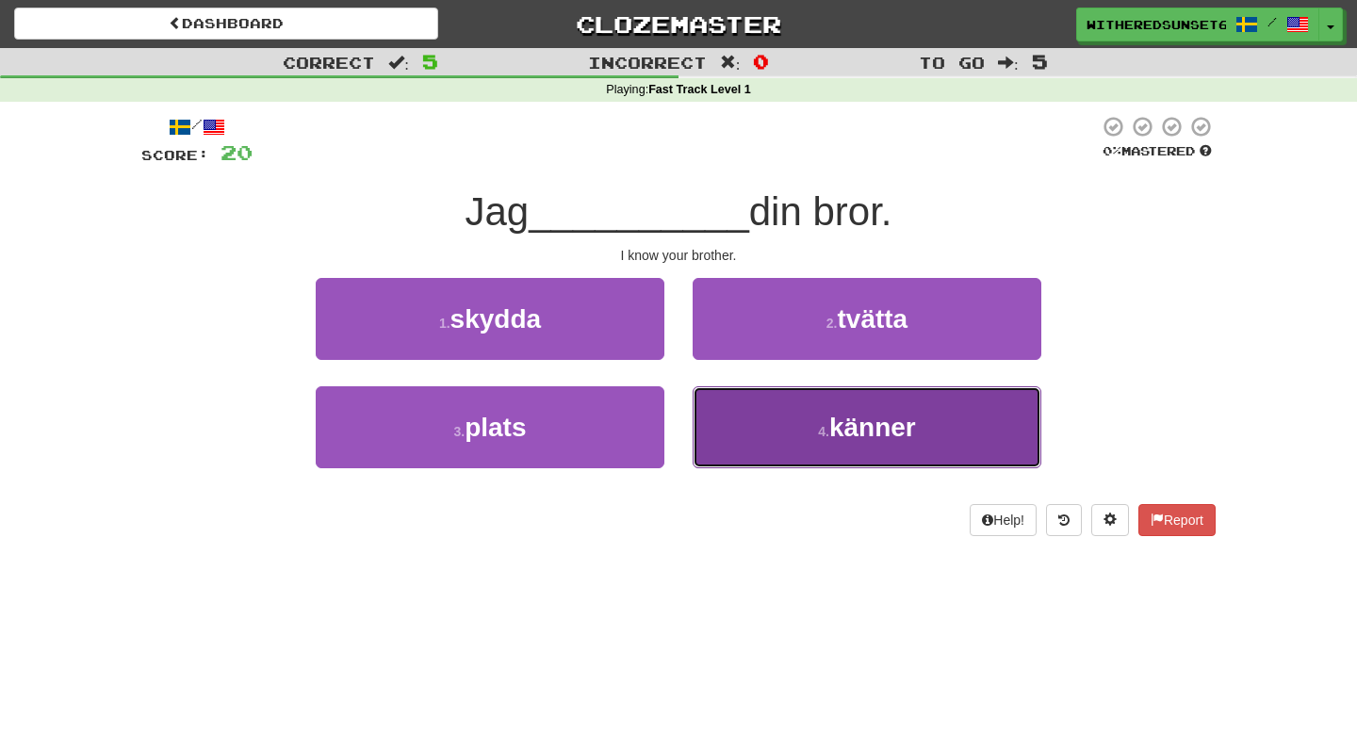
click at [782, 436] on button "4 . känner" at bounding box center [866, 427] width 349 height 82
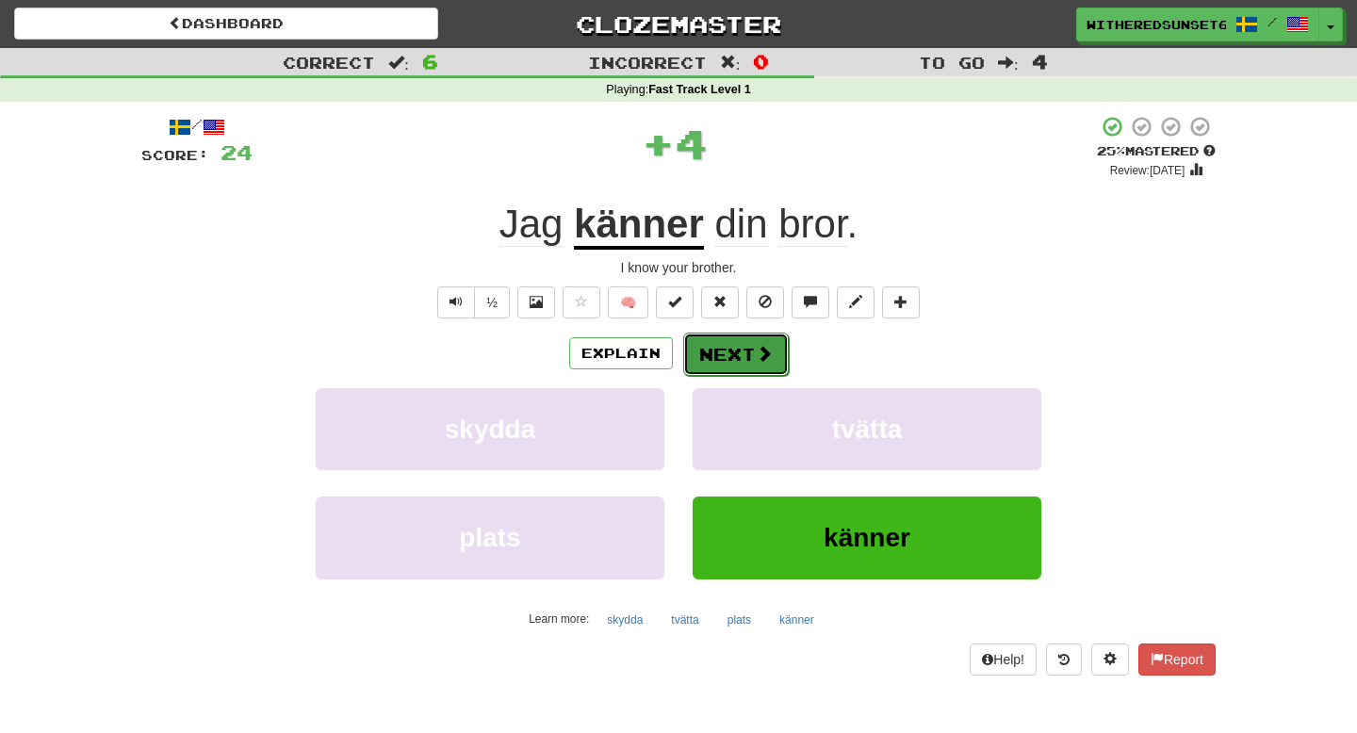
click at [727, 347] on button "Next" at bounding box center [736, 354] width 106 height 43
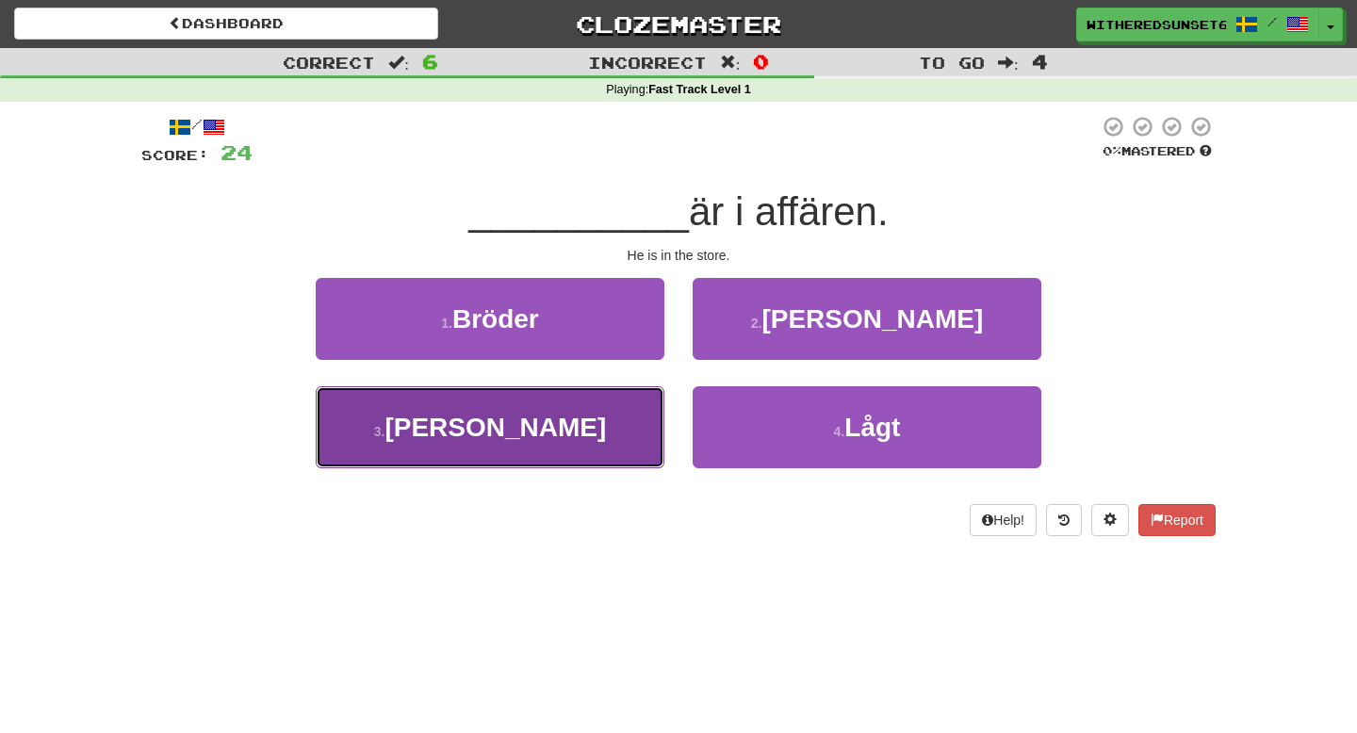
click at [602, 401] on button "3 . Han" at bounding box center [490, 427] width 349 height 82
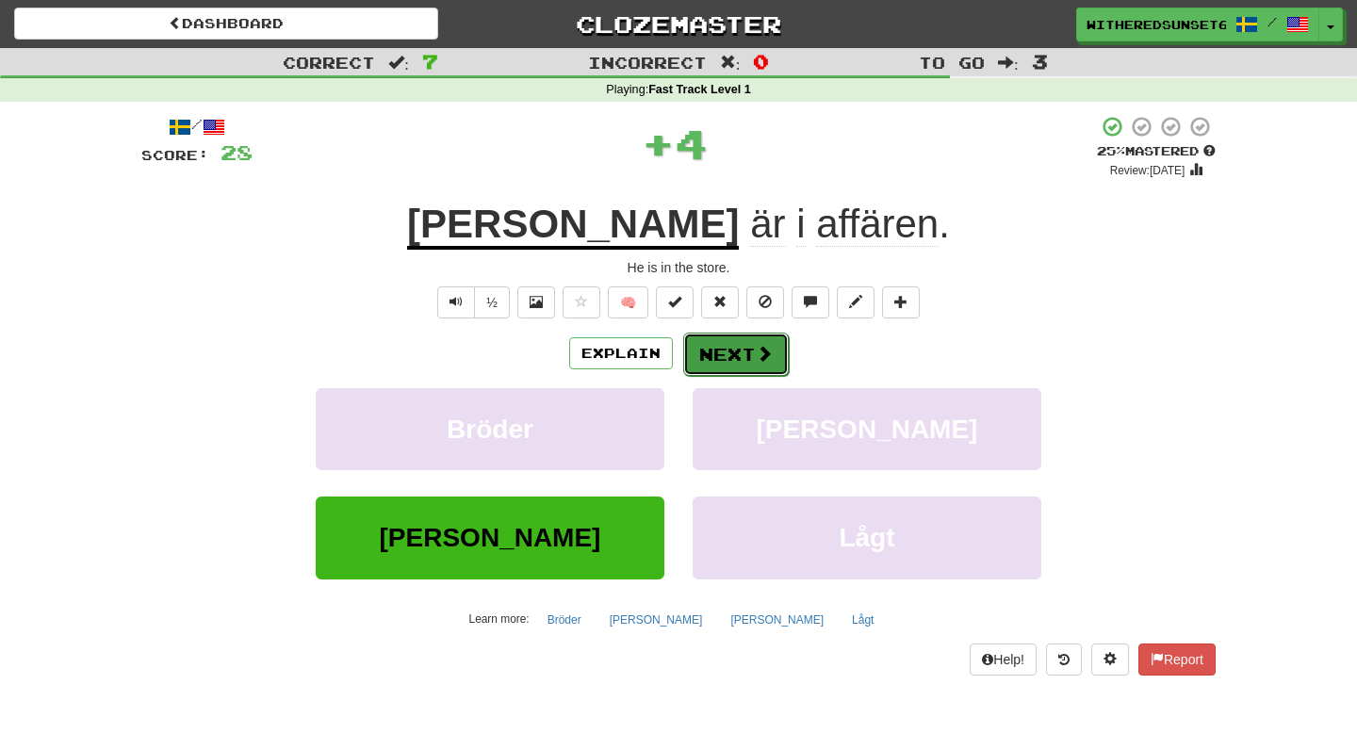
click at [743, 349] on button "Next" at bounding box center [736, 354] width 106 height 43
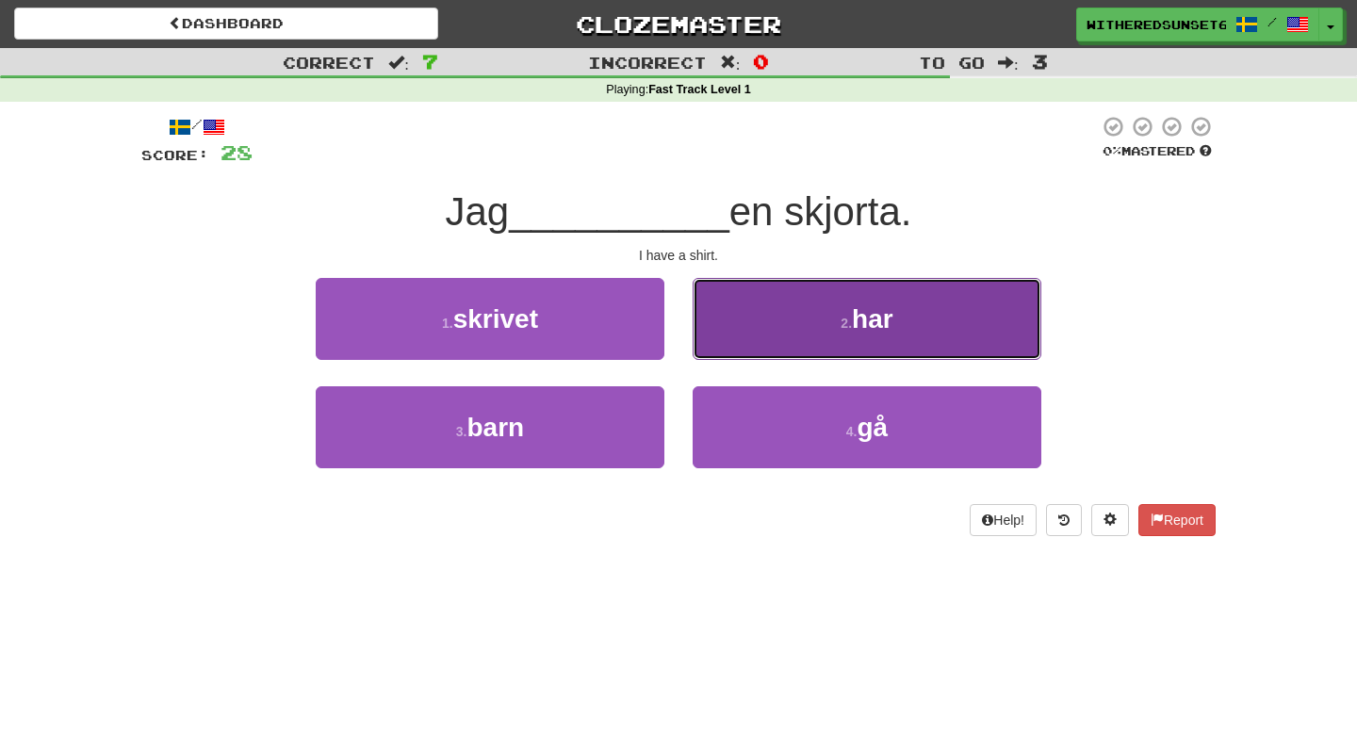
click at [846, 328] on small "2 ." at bounding box center [845, 323] width 11 height 15
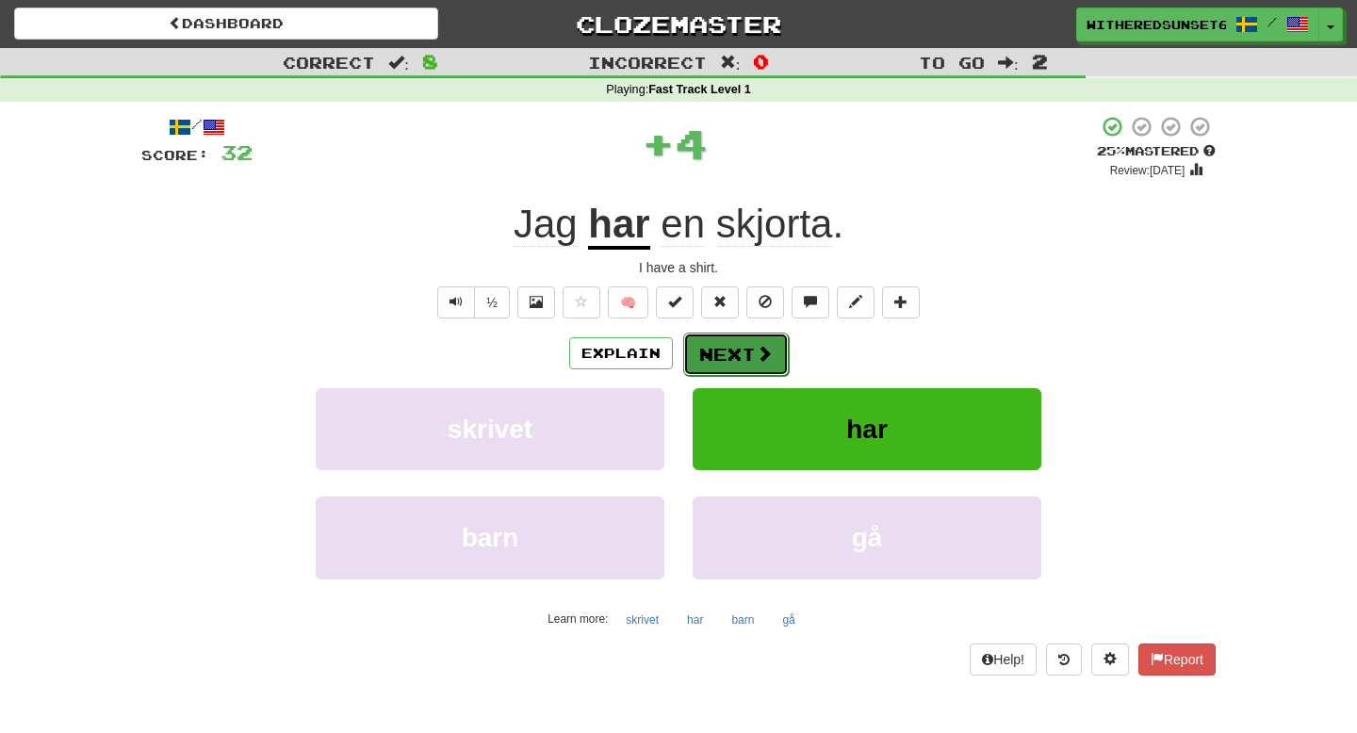
click at [726, 362] on button "Next" at bounding box center [736, 354] width 106 height 43
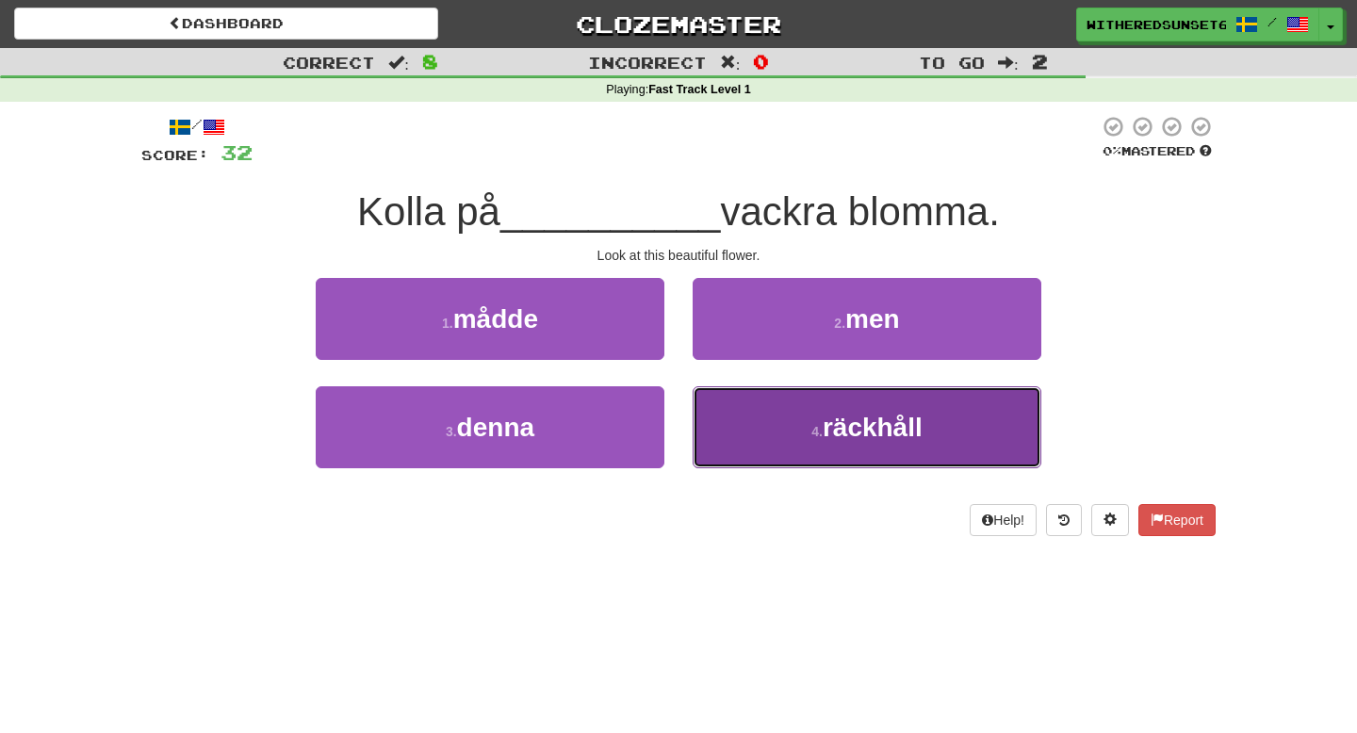
click at [834, 443] on button "4 . räckhåll" at bounding box center [866, 427] width 349 height 82
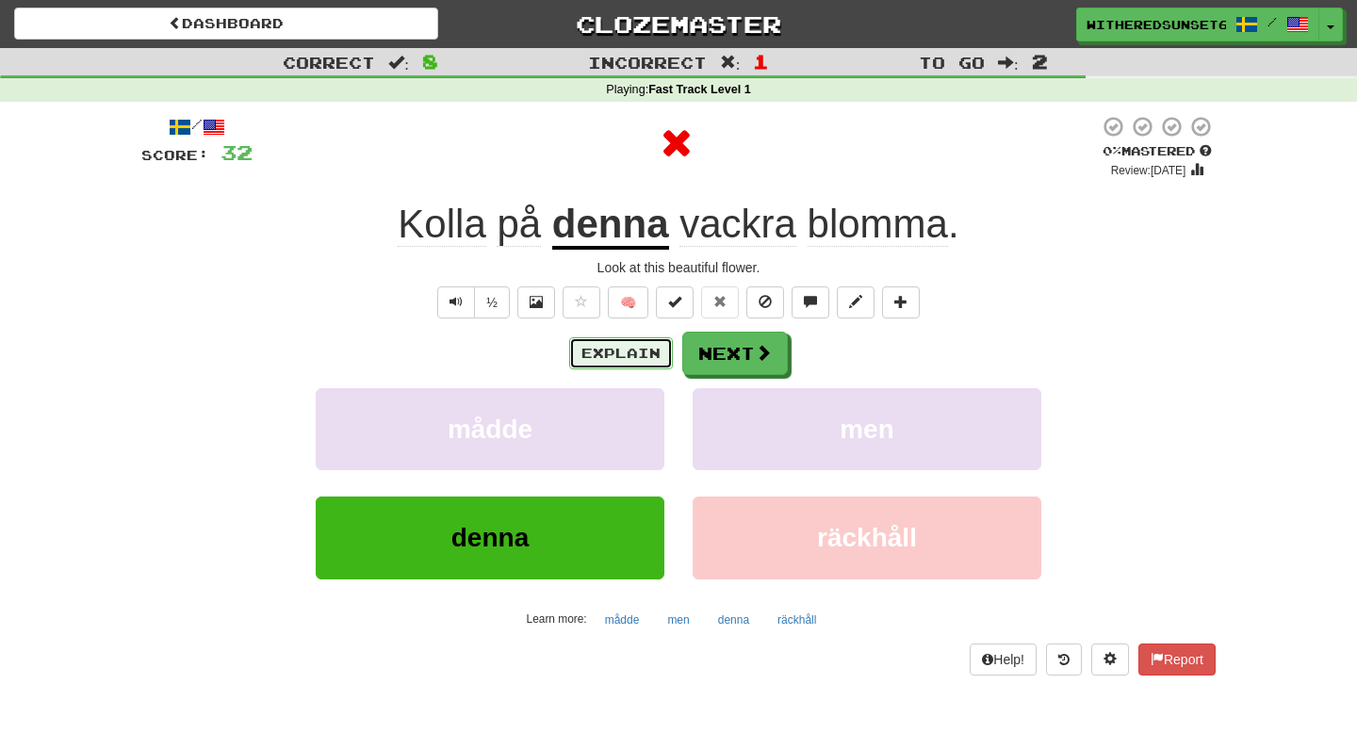
click at [617, 363] on button "Explain" at bounding box center [621, 353] width 104 height 32
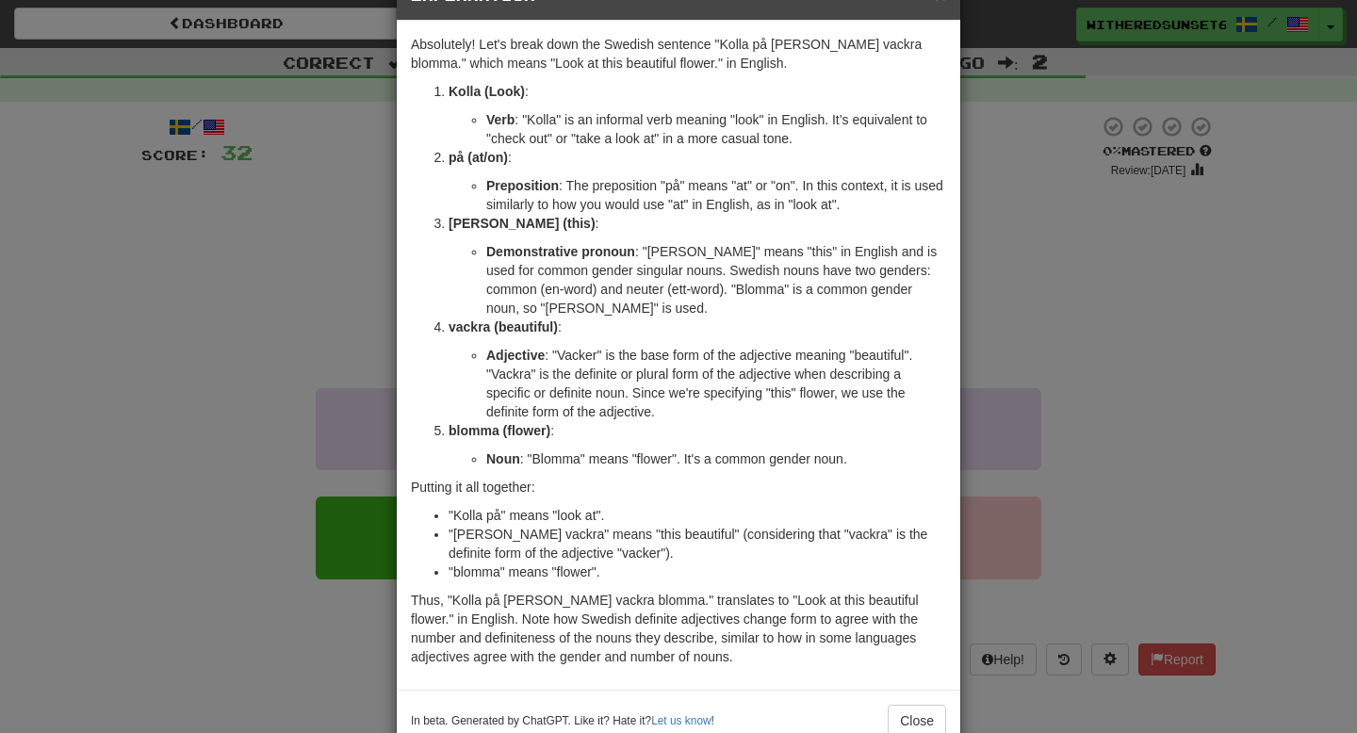
scroll to position [104, 0]
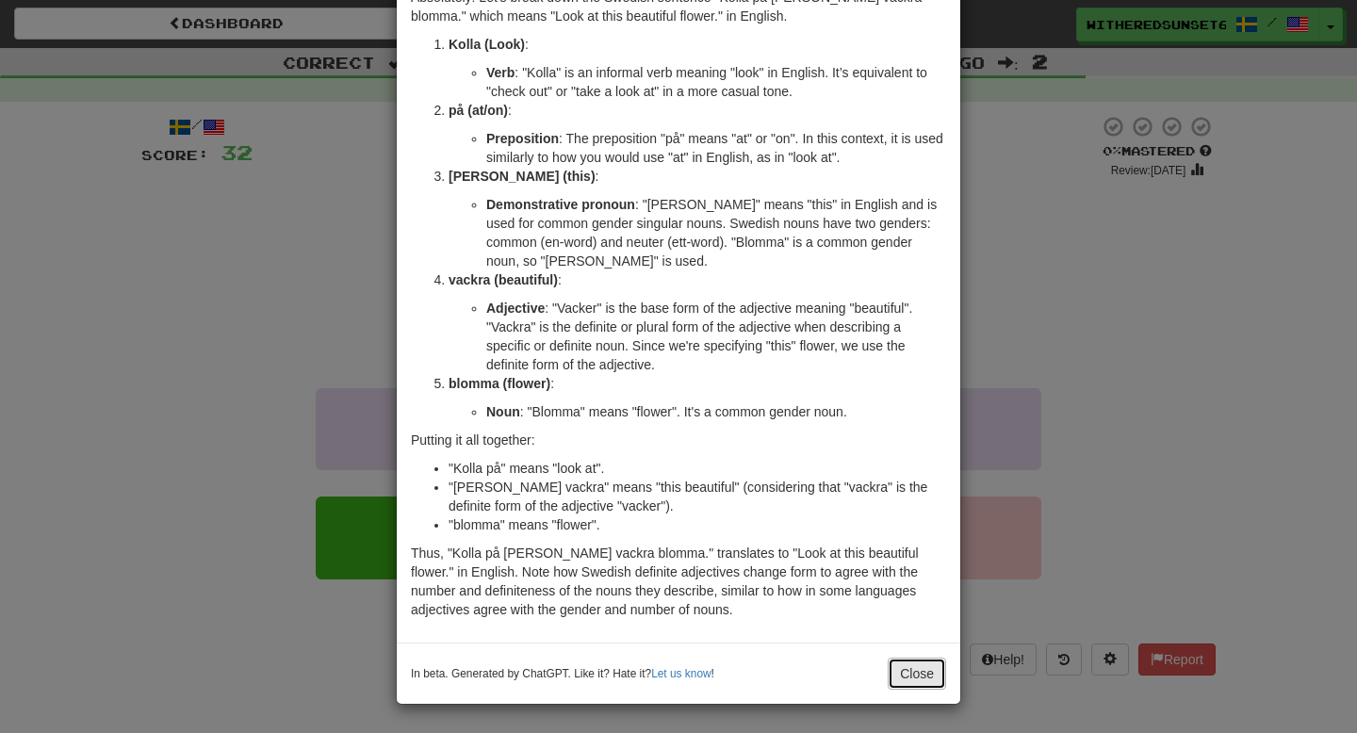
click at [908, 674] on button "Close" at bounding box center [916, 674] width 58 height 32
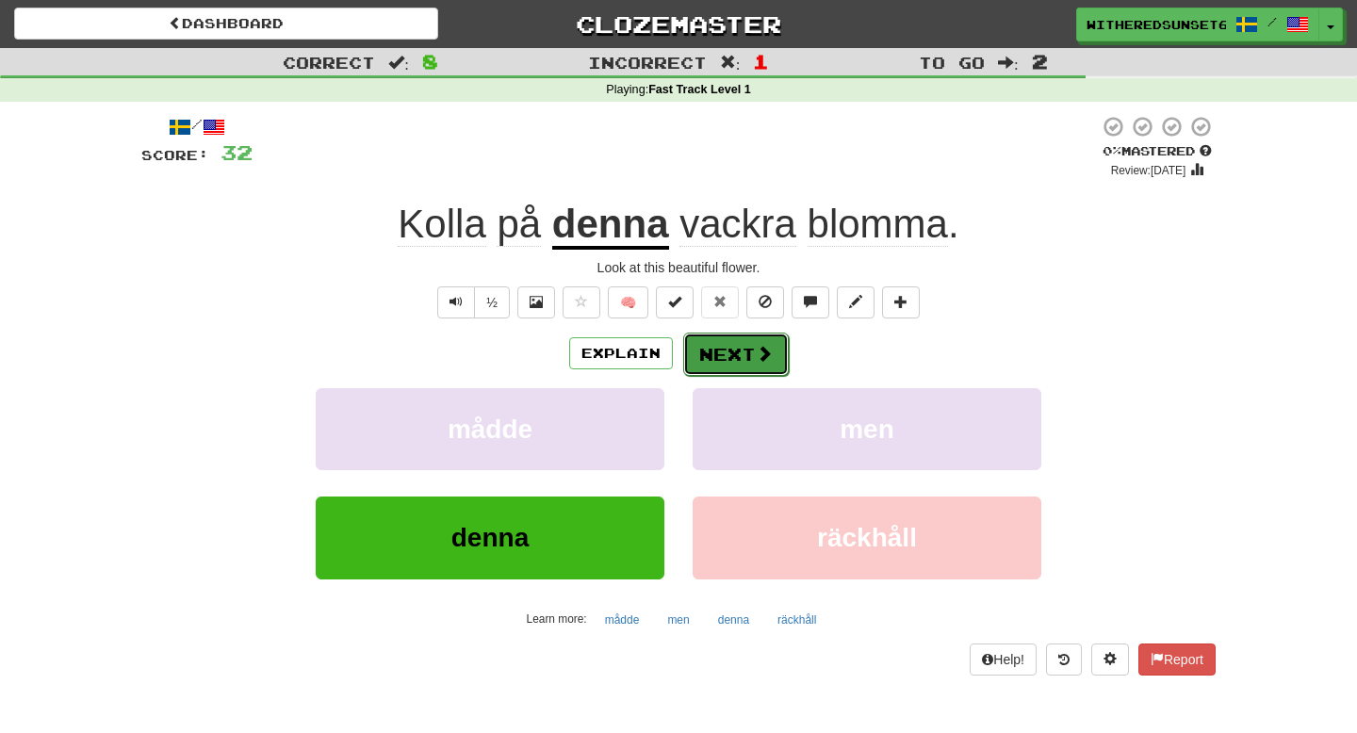
click at [733, 359] on button "Next" at bounding box center [736, 354] width 106 height 43
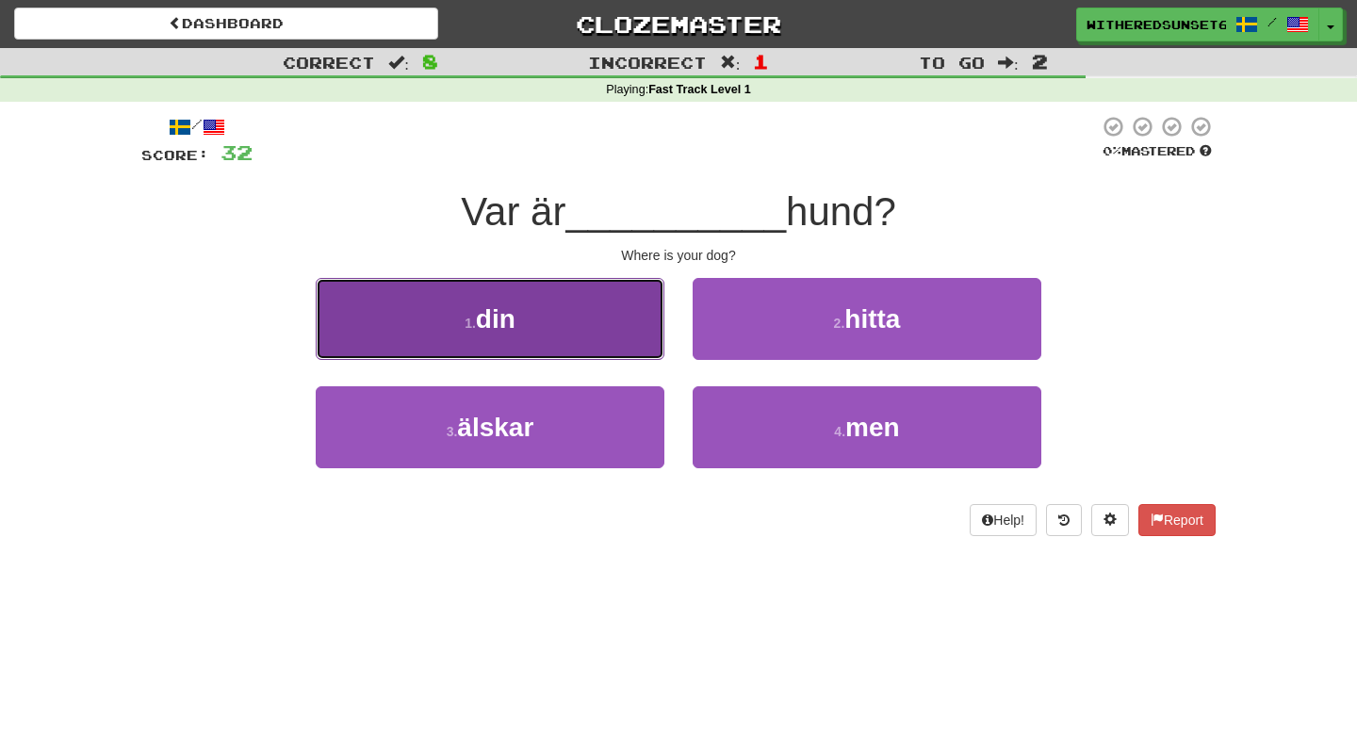
click at [498, 334] on button "1 . din" at bounding box center [490, 319] width 349 height 82
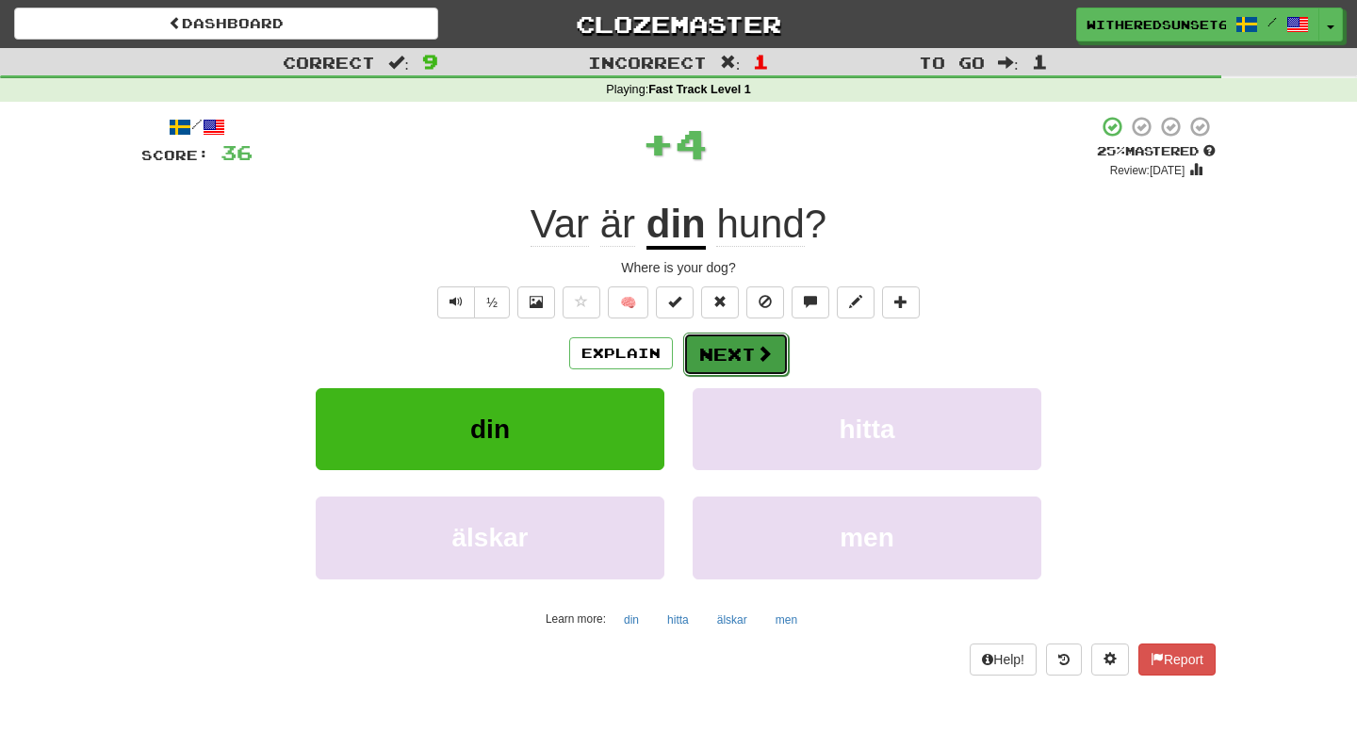
click at [724, 356] on button "Next" at bounding box center [736, 354] width 106 height 43
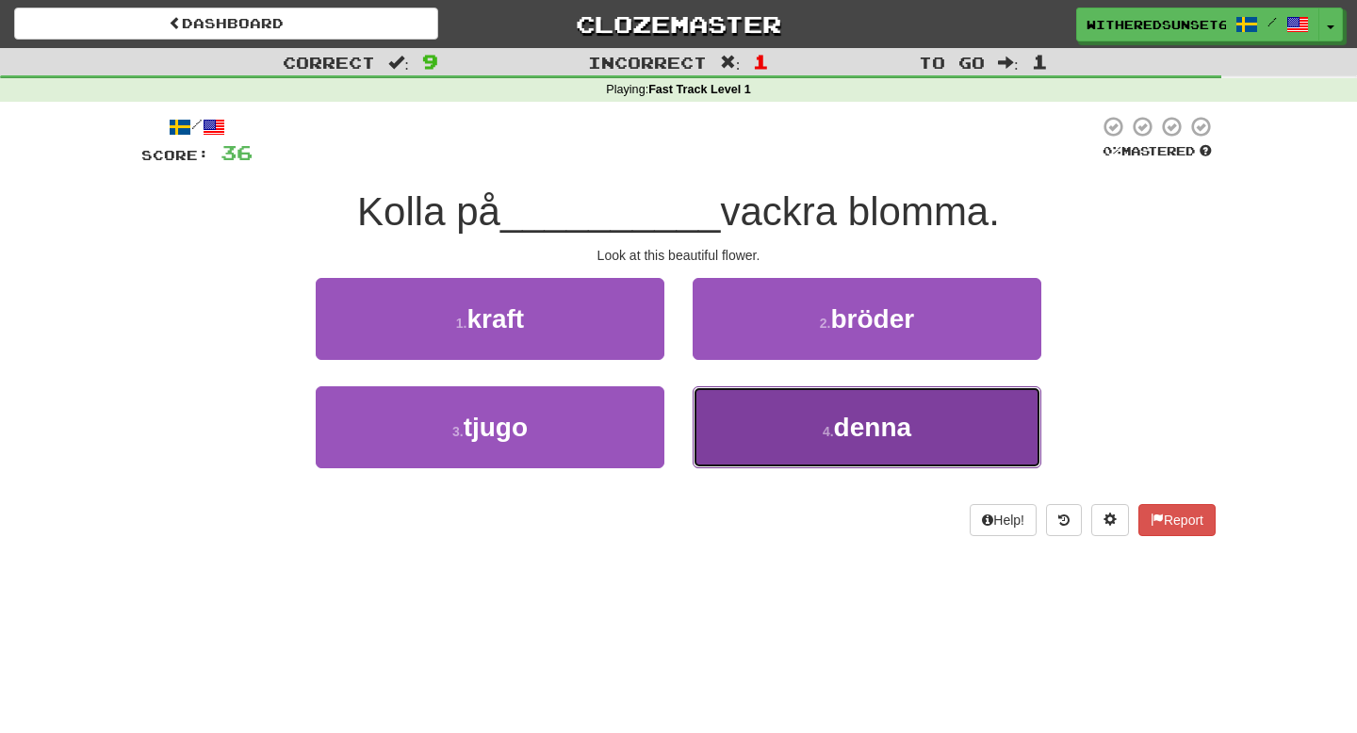
click at [792, 415] on button "4 . denna" at bounding box center [866, 427] width 349 height 82
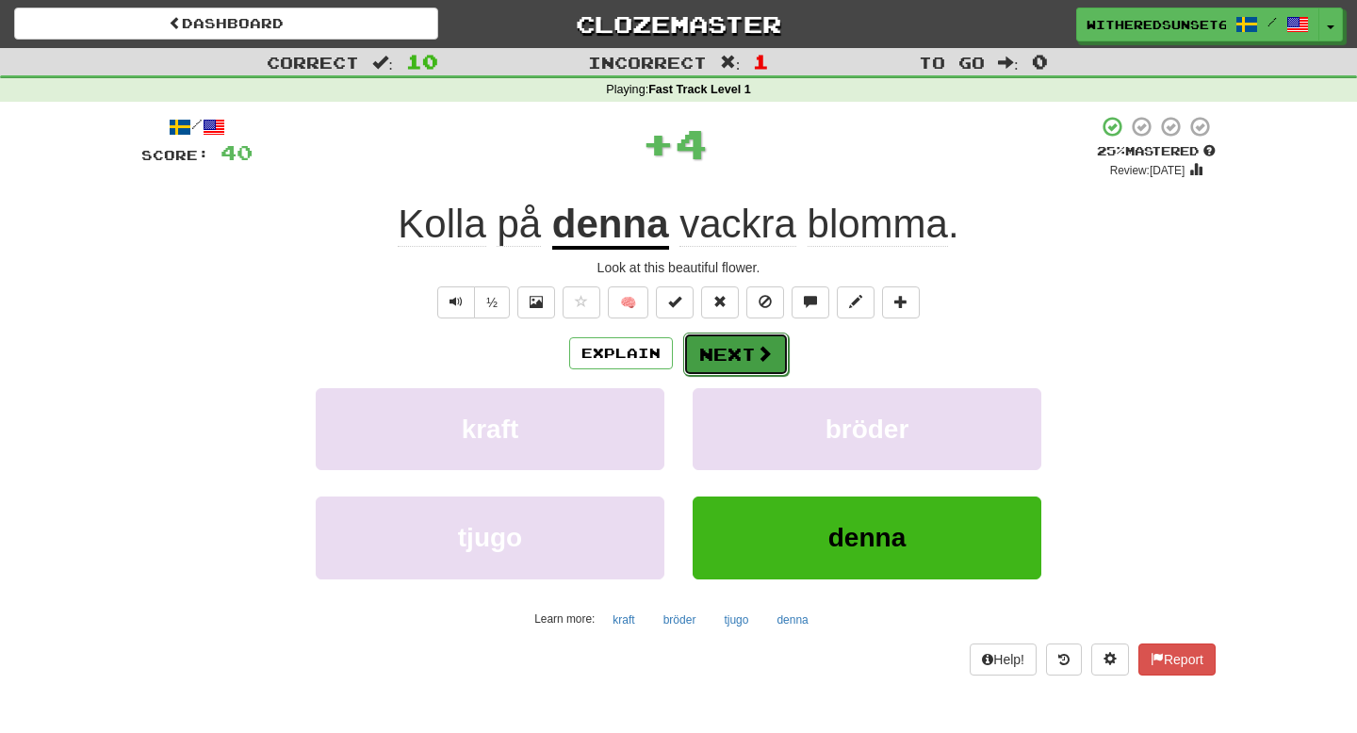
click at [723, 348] on button "Next" at bounding box center [736, 354] width 106 height 43
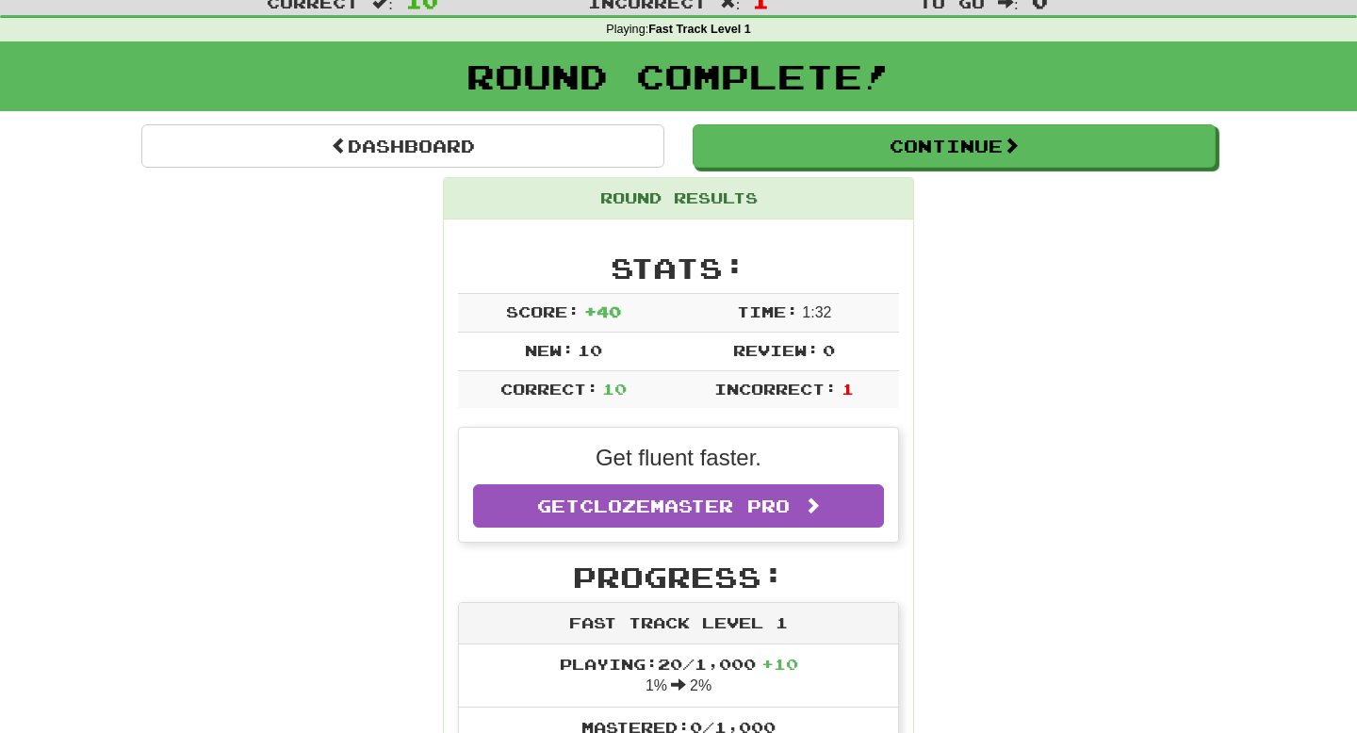
scroll to position [57, 0]
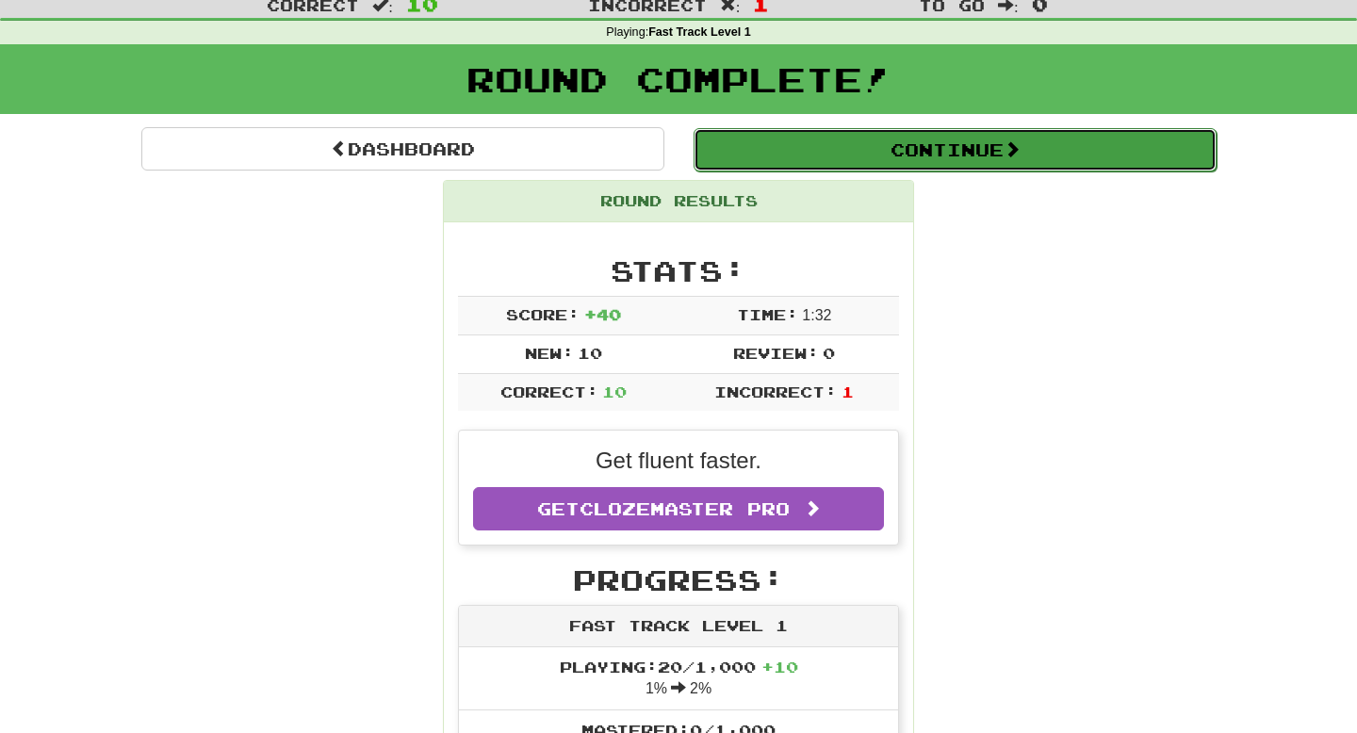
click at [837, 150] on button "Continue" at bounding box center [954, 149] width 523 height 43
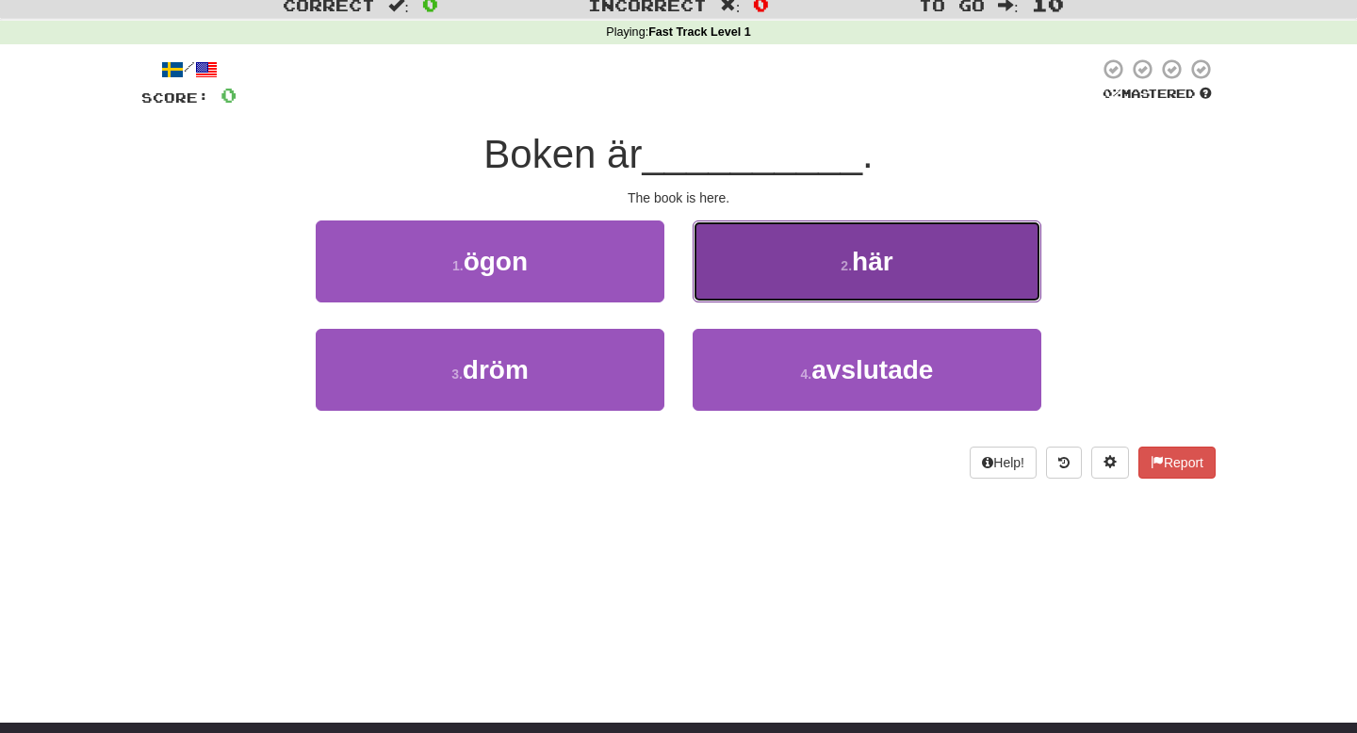
click at [818, 264] on button "2 . här" at bounding box center [866, 261] width 349 height 82
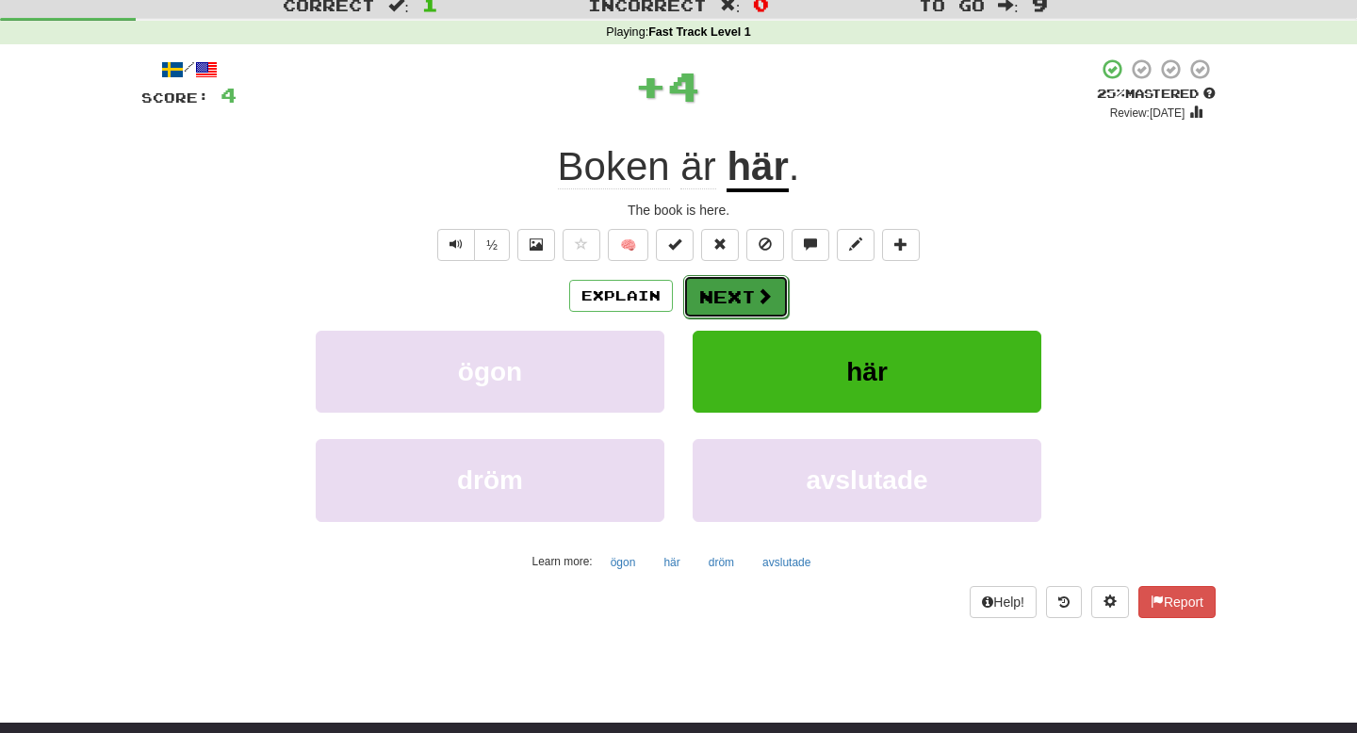
click at [726, 309] on button "Next" at bounding box center [736, 296] width 106 height 43
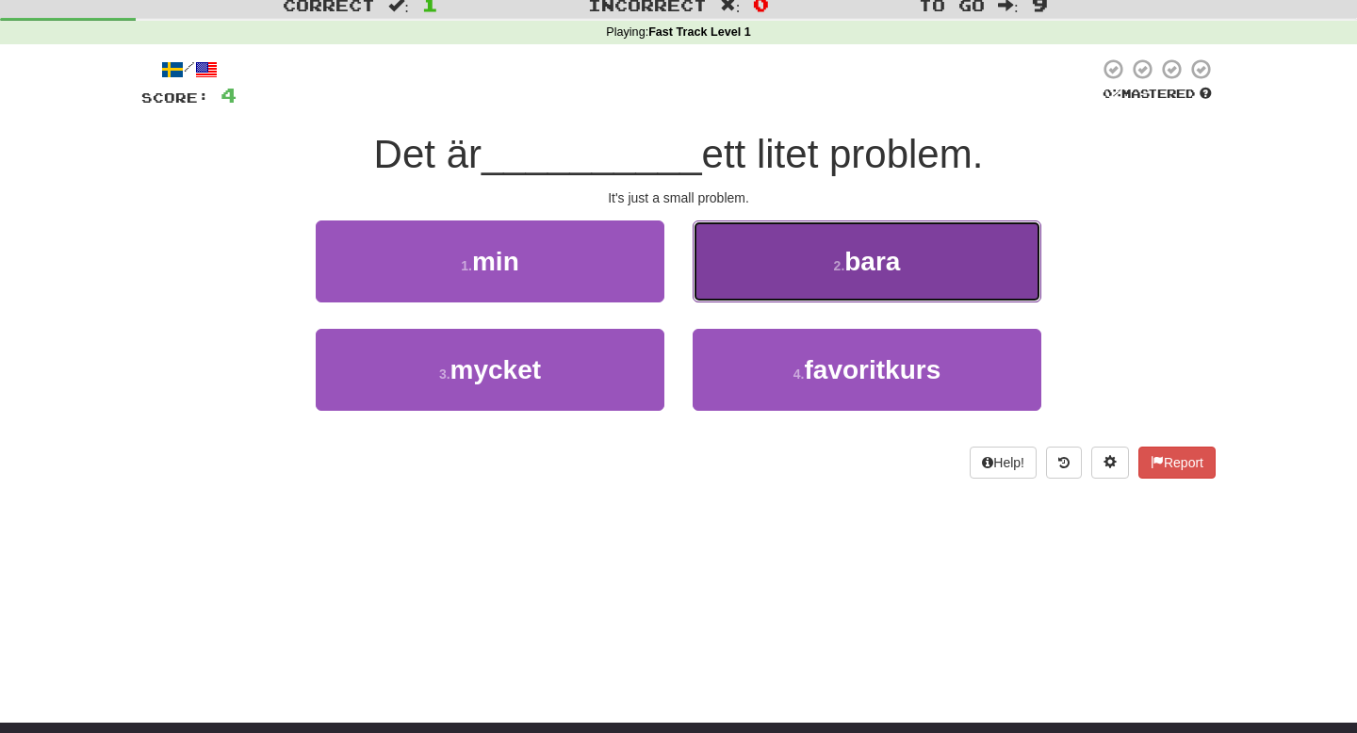
click at [876, 272] on span "bara" at bounding box center [872, 261] width 56 height 29
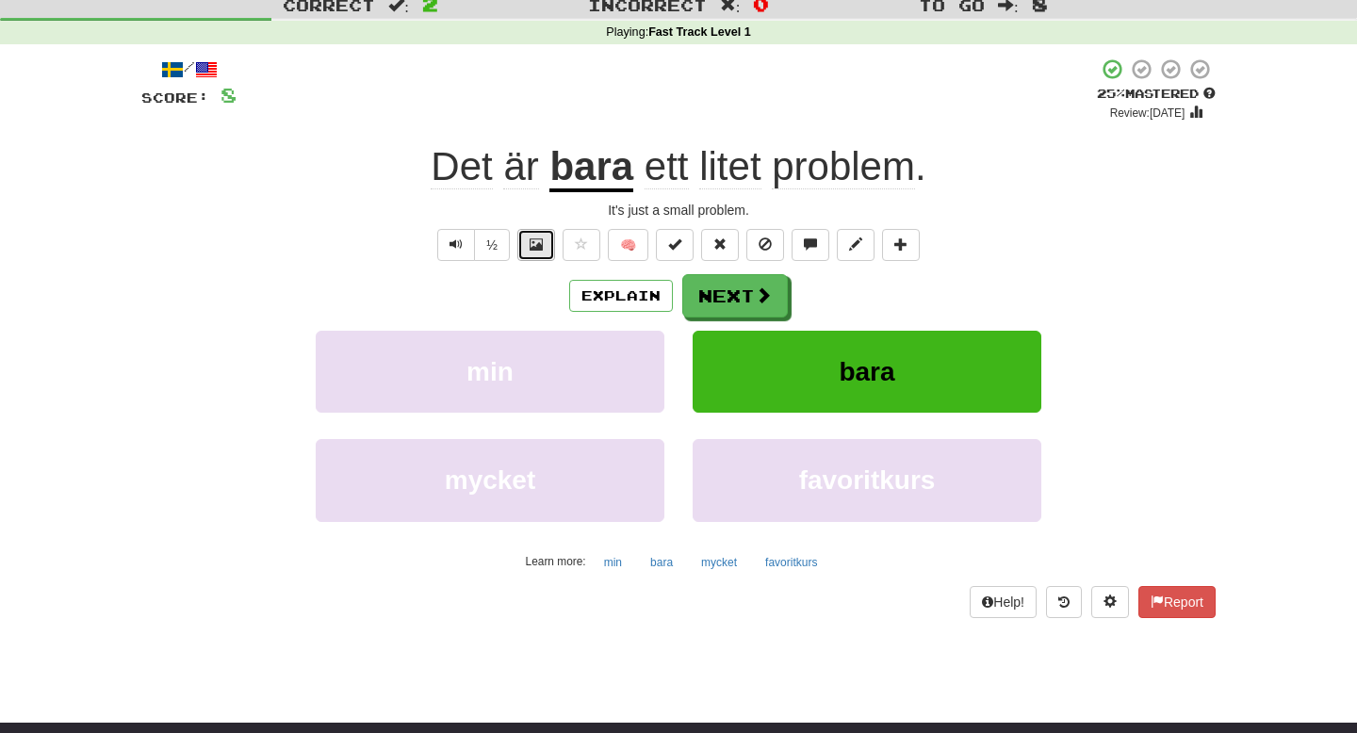
click at [555, 248] on button at bounding box center [536, 245] width 38 height 32
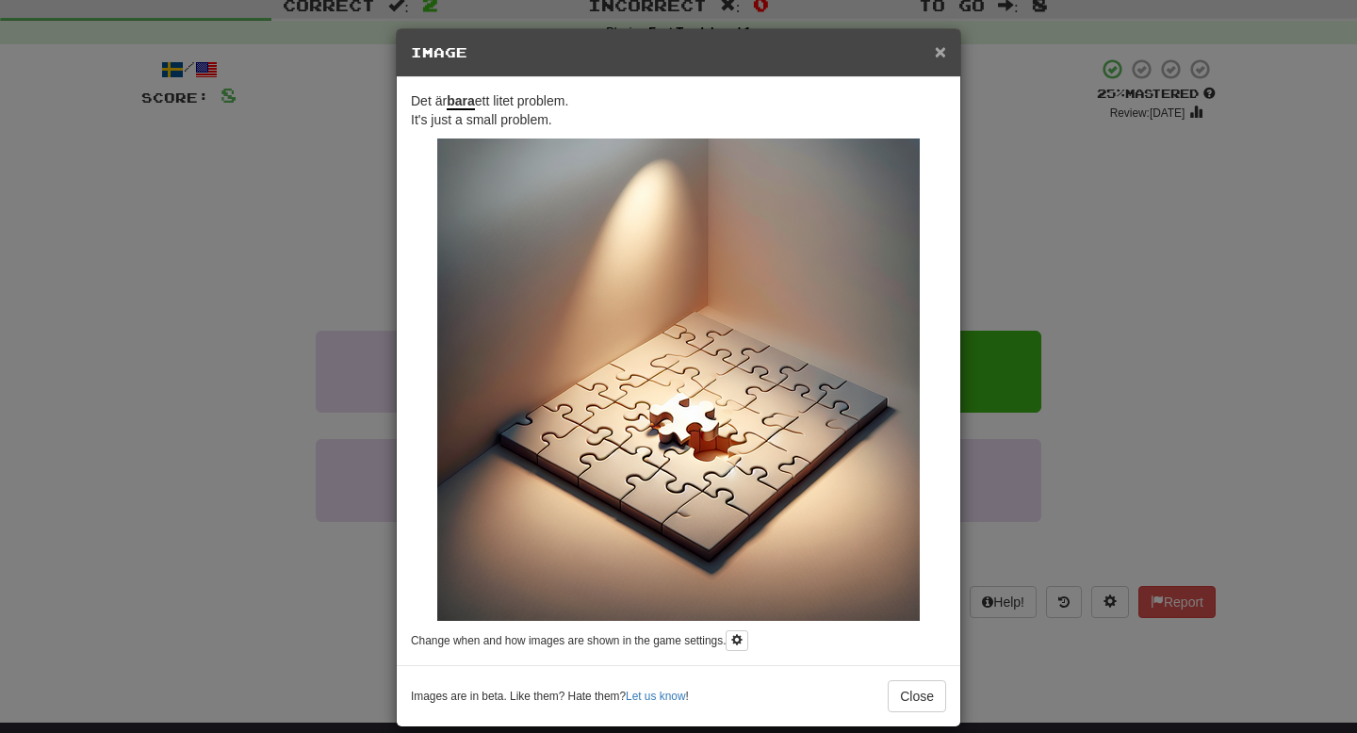
click at [941, 61] on span "×" at bounding box center [939, 52] width 11 height 22
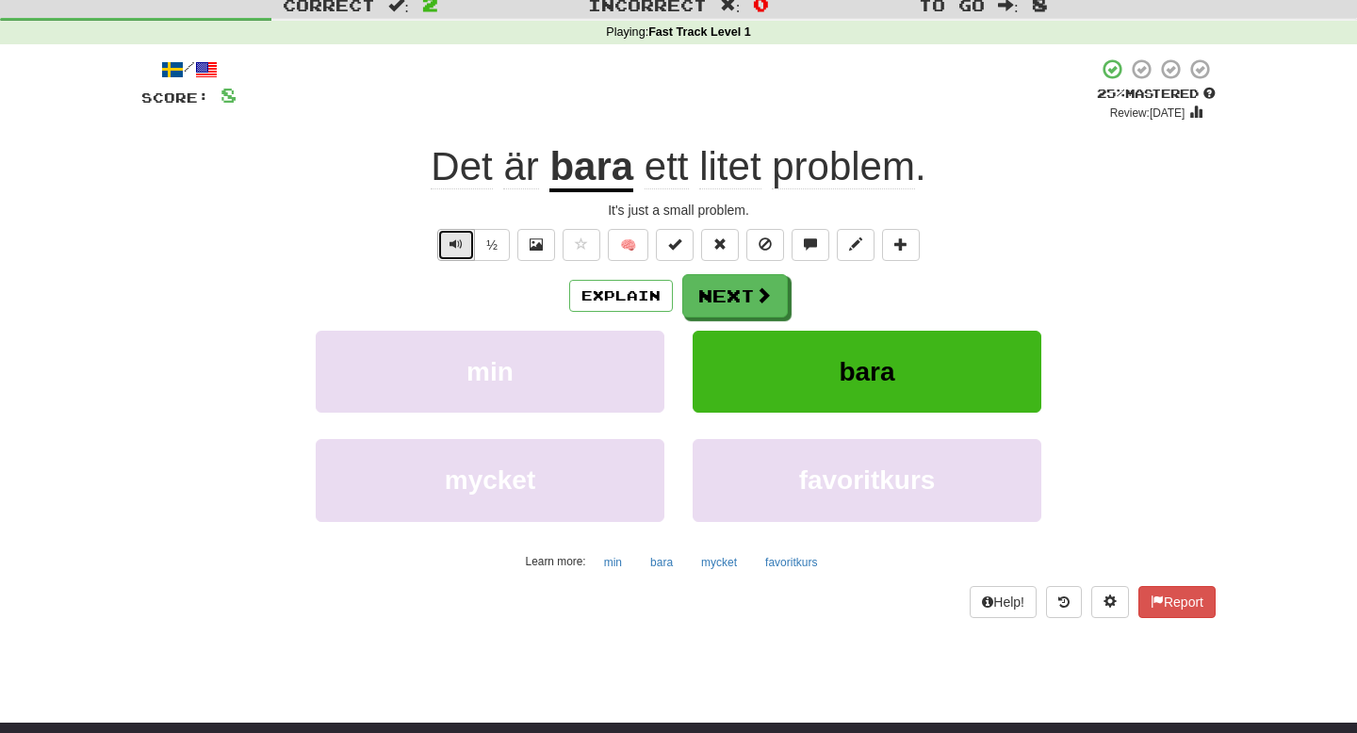
click at [456, 255] on button "Text-to-speech controls" at bounding box center [456, 245] width 38 height 32
click at [629, 297] on button "Explain" at bounding box center [621, 296] width 104 height 32
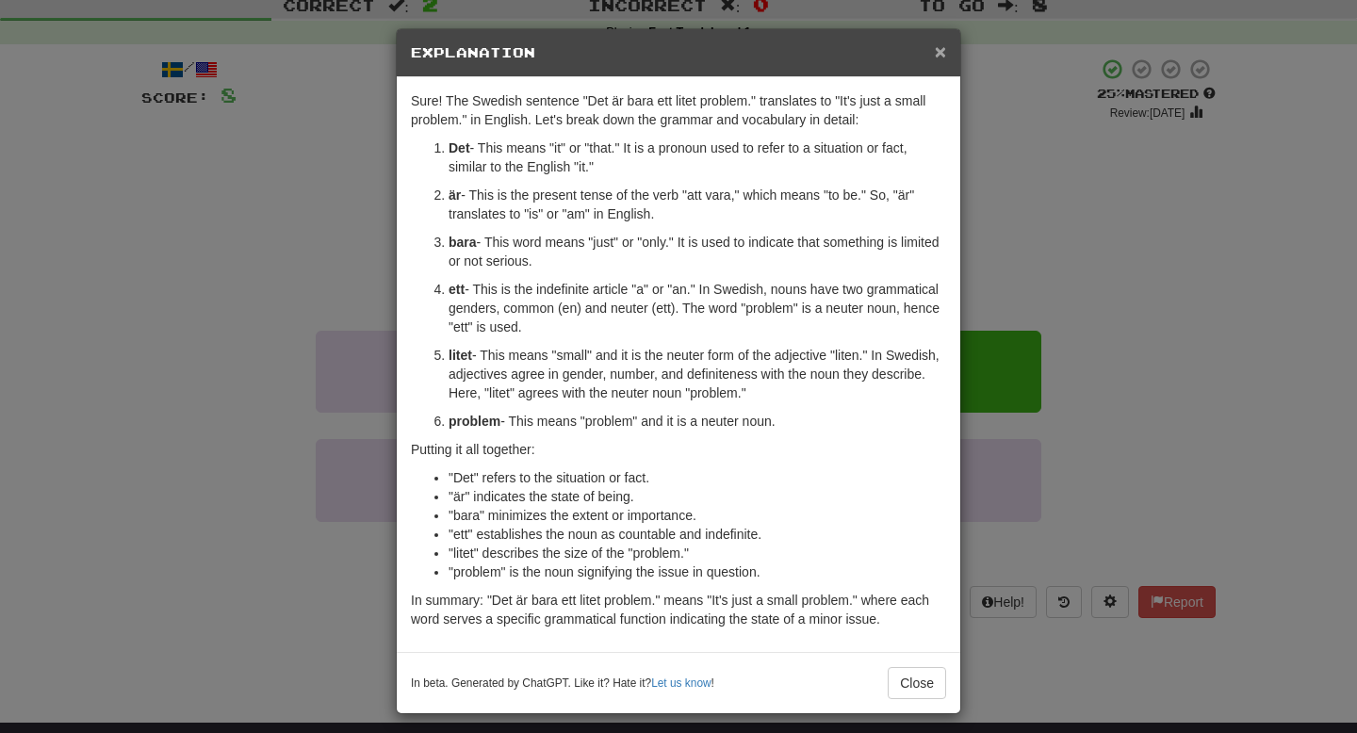
click at [941, 62] on span "×" at bounding box center [939, 52] width 11 height 22
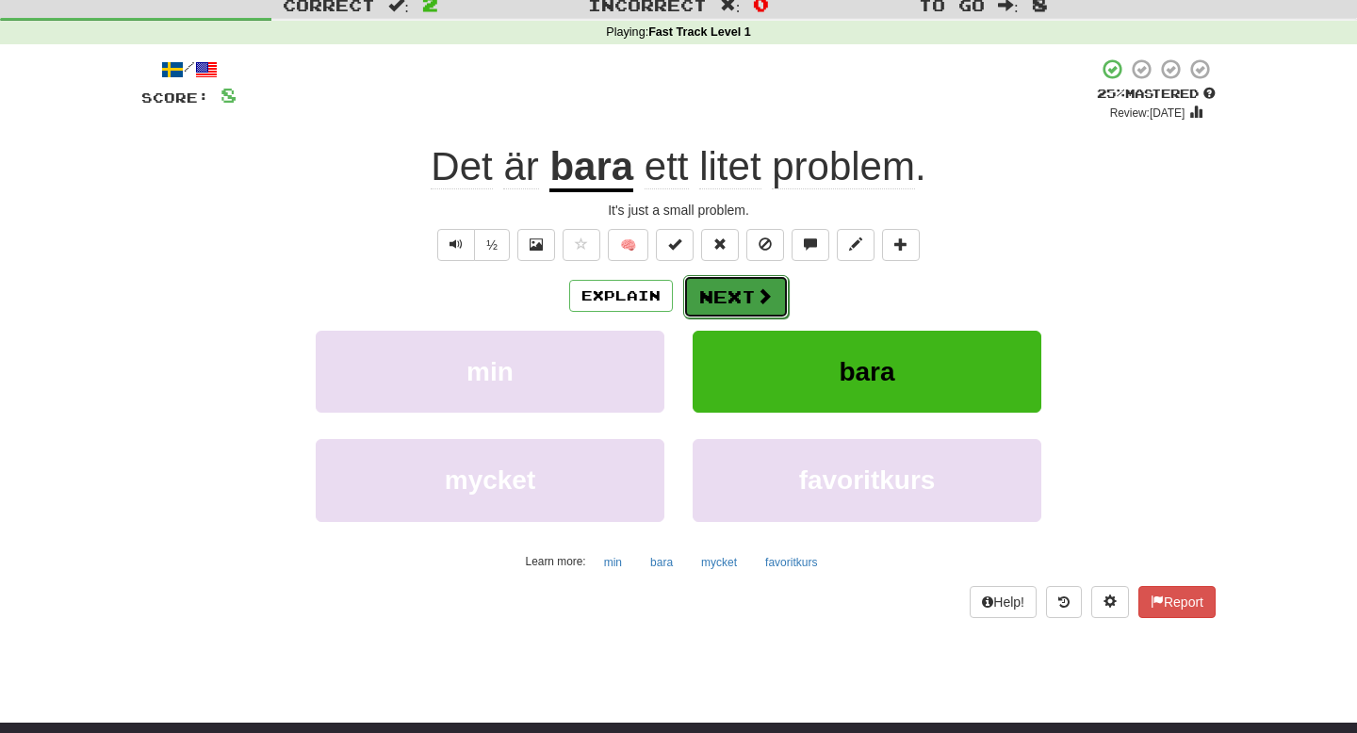
click at [718, 297] on button "Next" at bounding box center [736, 296] width 106 height 43
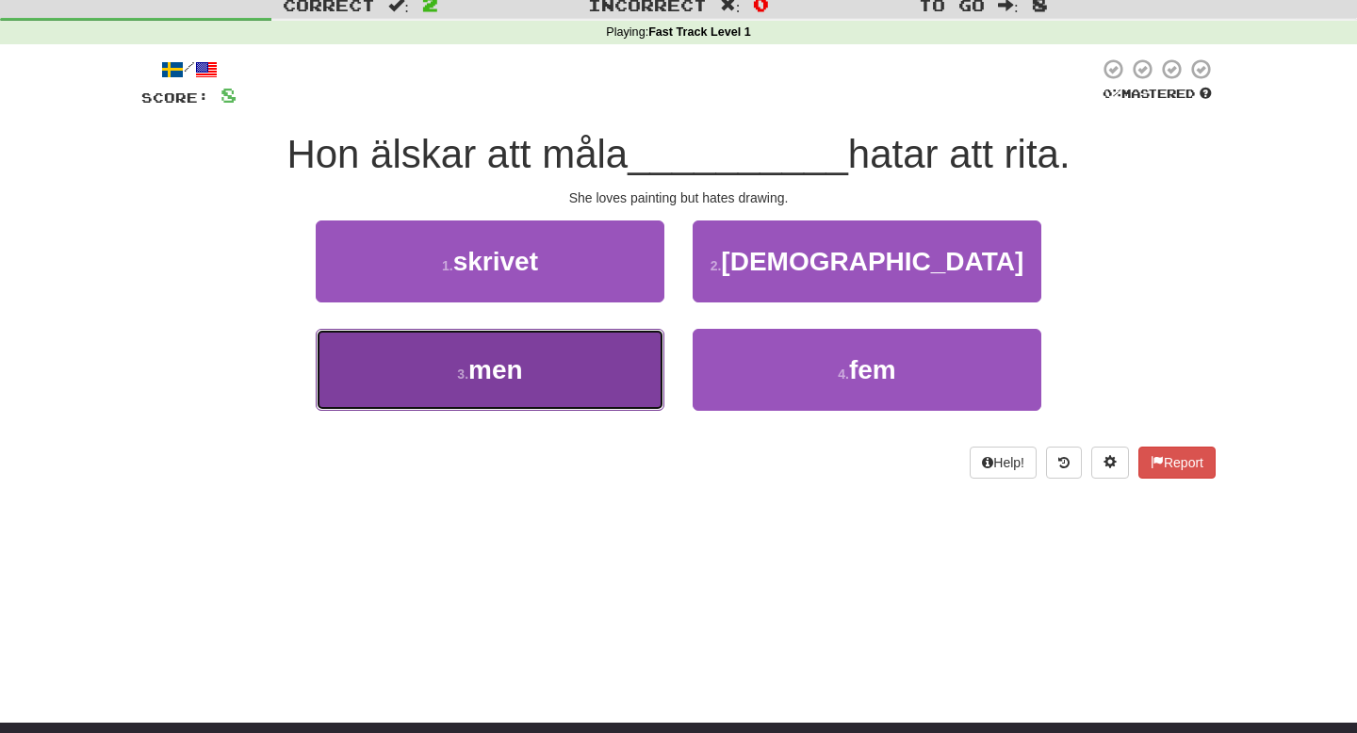
click at [551, 382] on button "3 . men" at bounding box center [490, 370] width 349 height 82
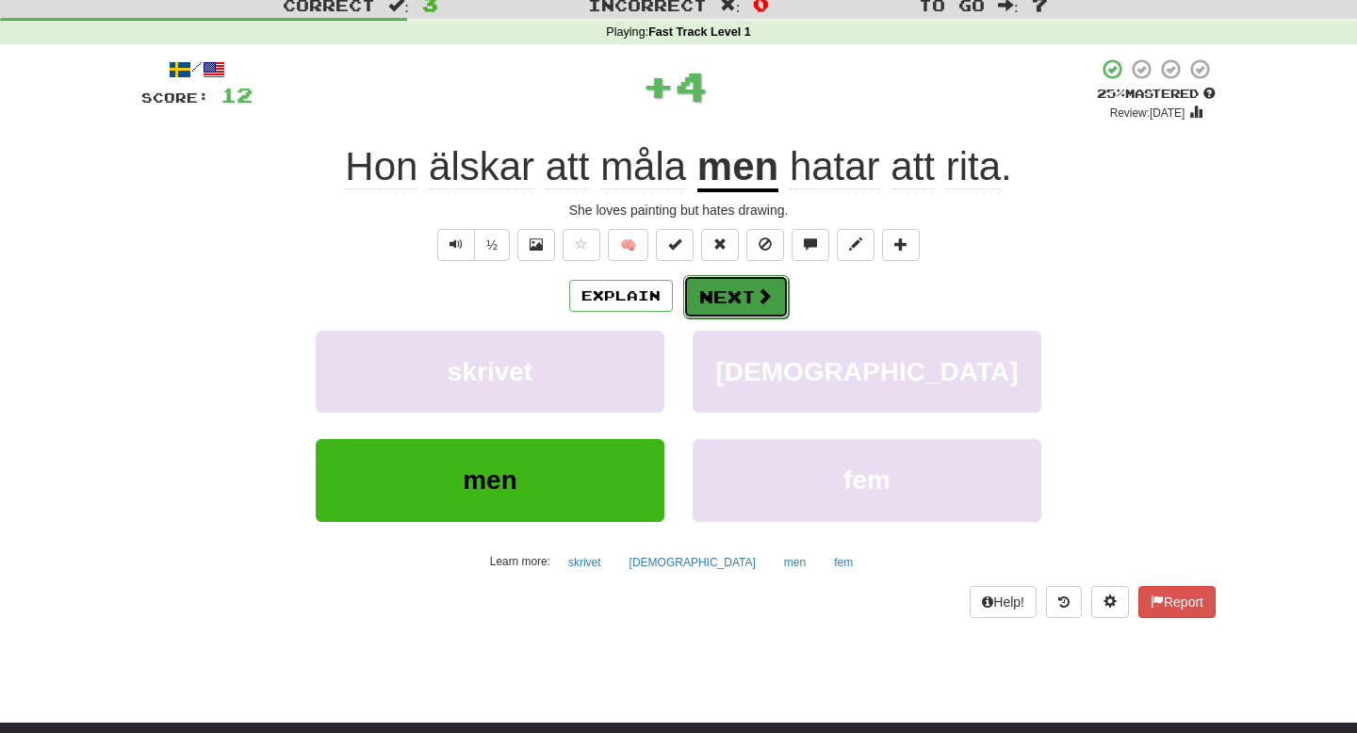
click at [756, 295] on span at bounding box center [764, 295] width 17 height 17
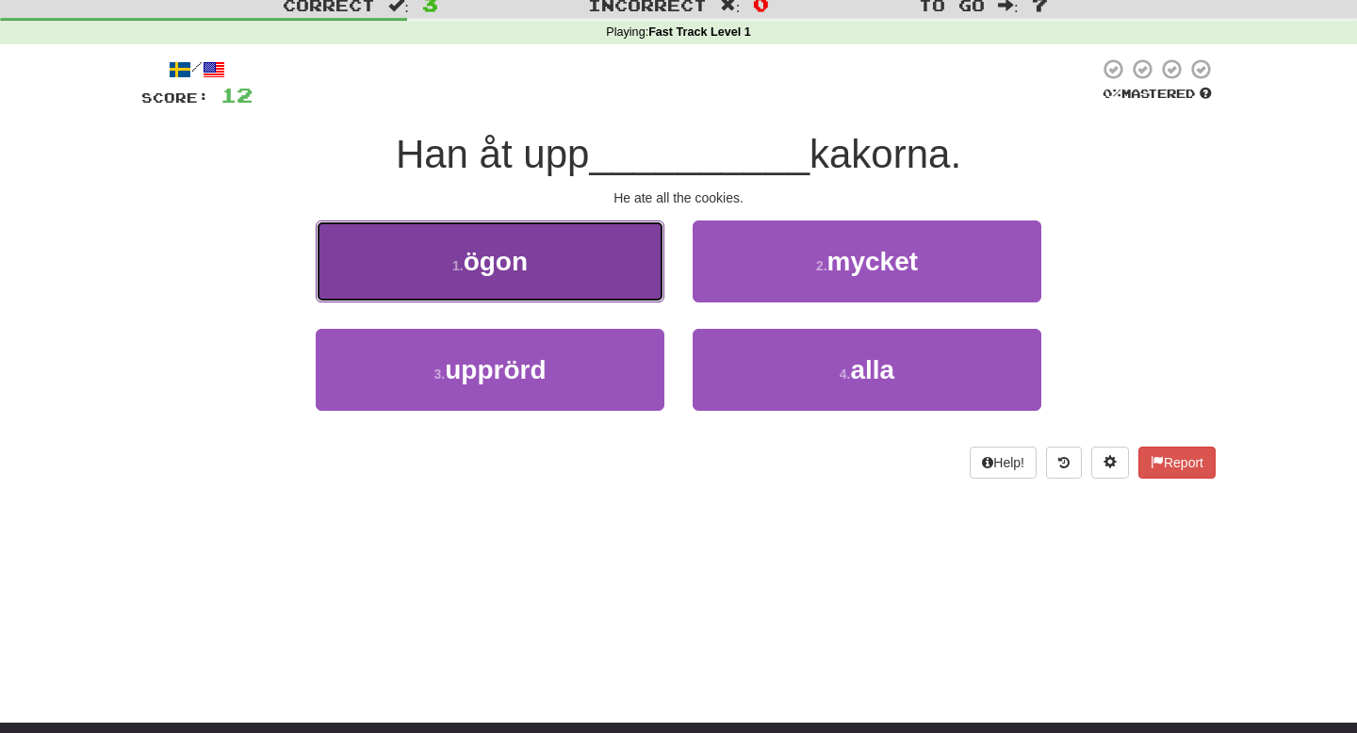
click at [480, 262] on span "ögon" at bounding box center [495, 261] width 64 height 29
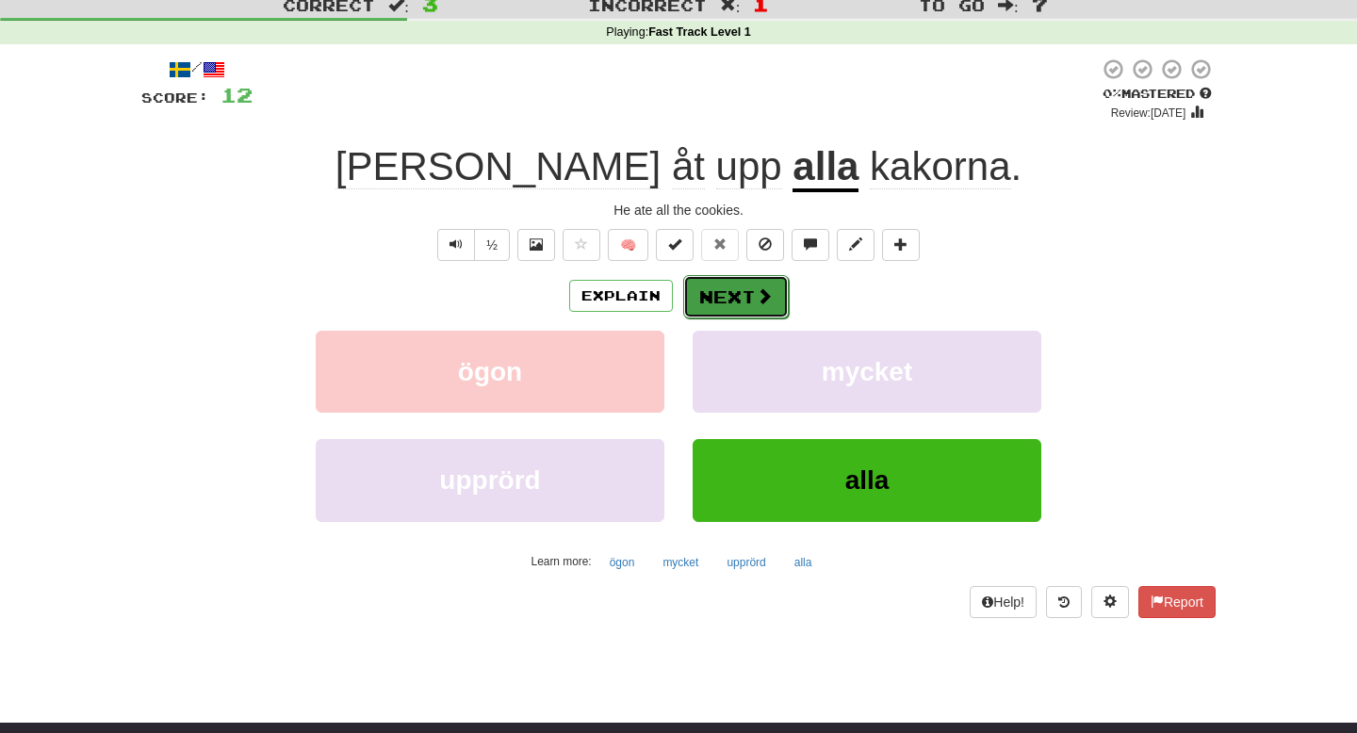
click at [732, 294] on button "Next" at bounding box center [736, 296] width 106 height 43
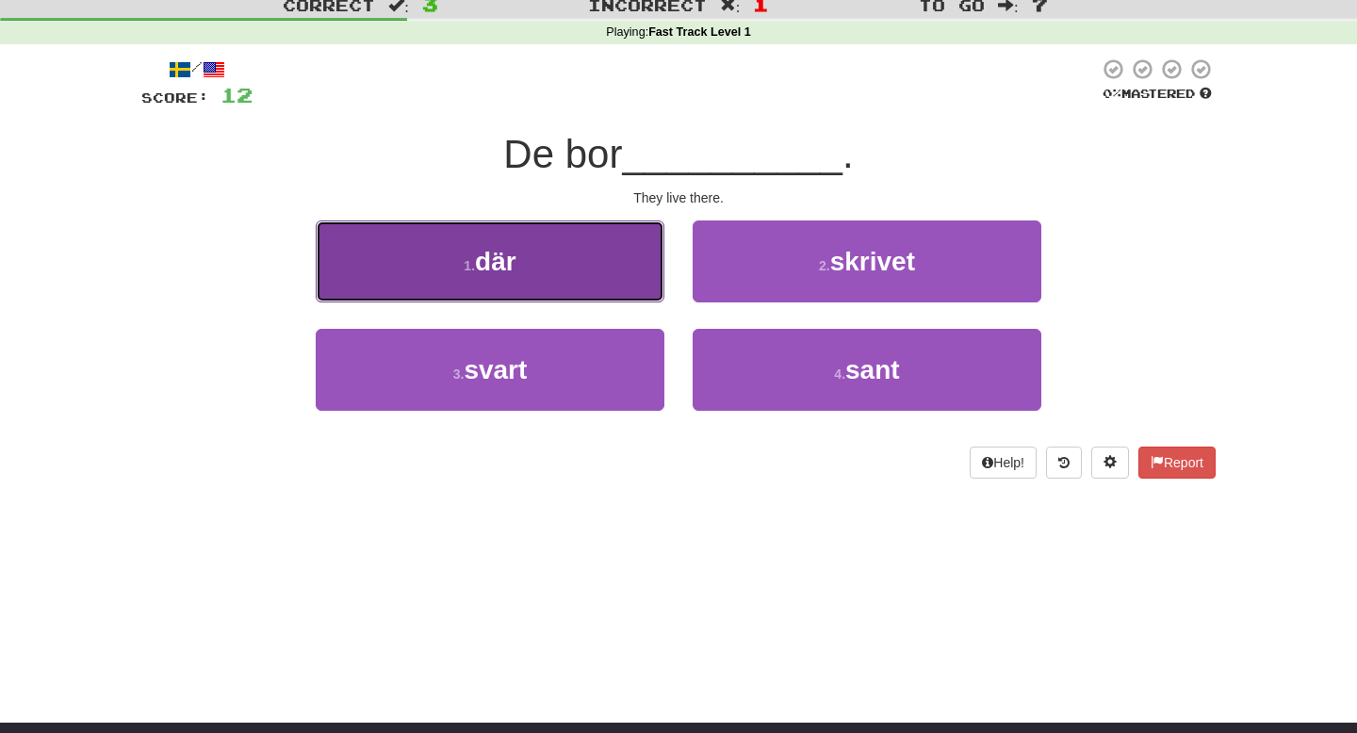
click at [497, 286] on button "1 . där" at bounding box center [490, 261] width 349 height 82
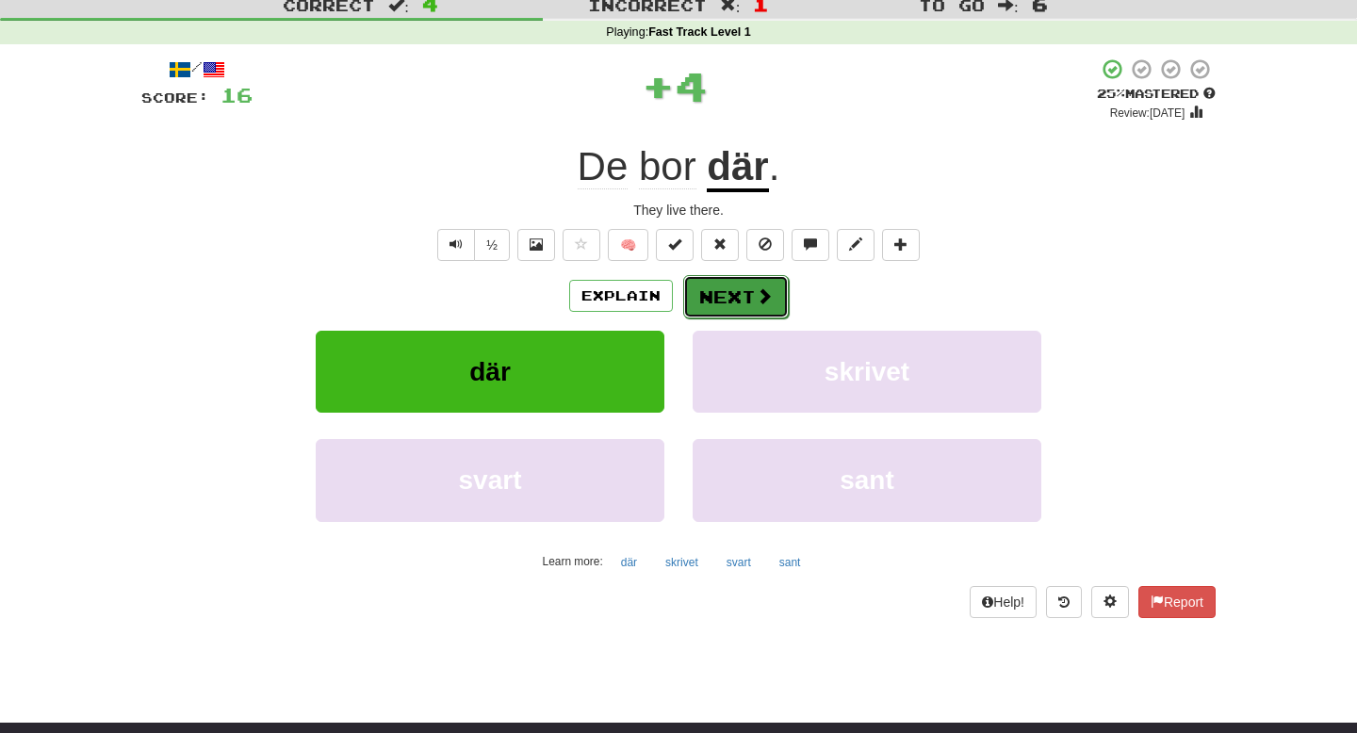
click at [746, 299] on button "Next" at bounding box center [736, 296] width 106 height 43
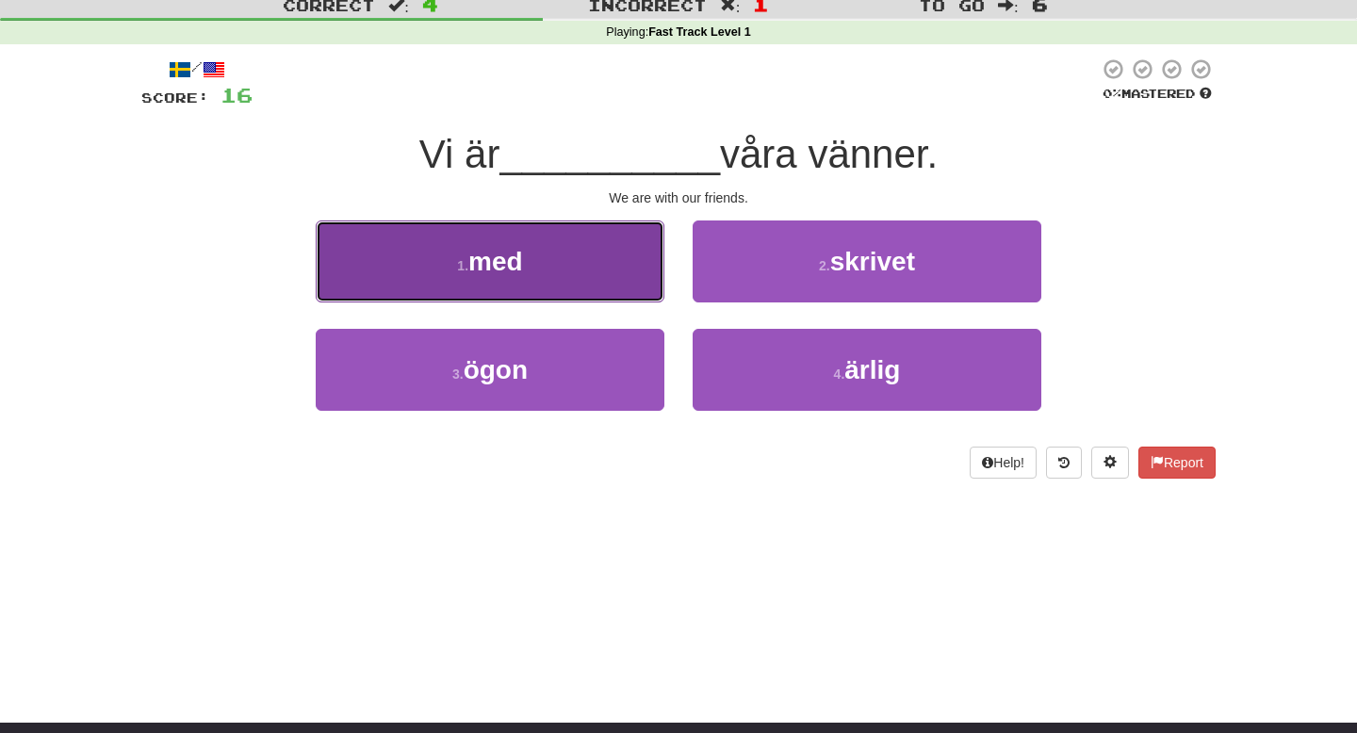
click at [593, 291] on button "1 . med" at bounding box center [490, 261] width 349 height 82
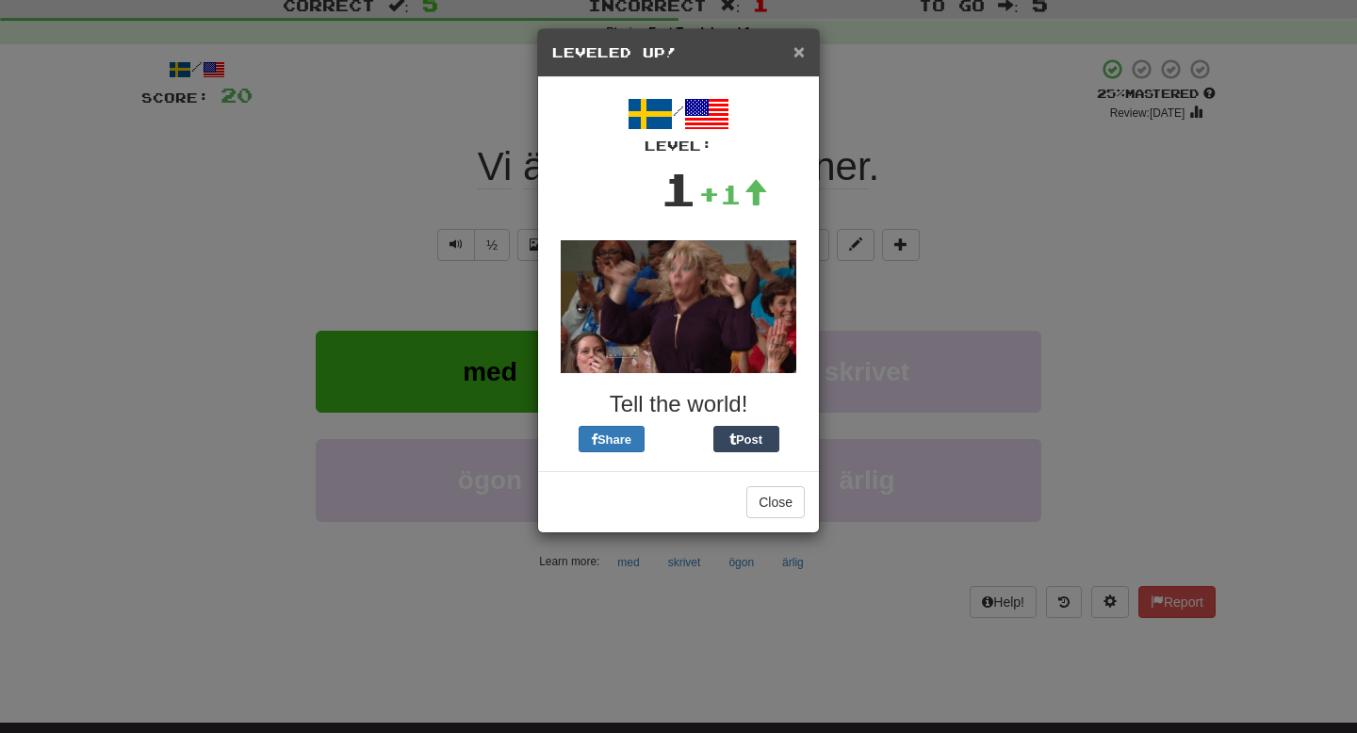
click at [801, 50] on span "×" at bounding box center [798, 52] width 11 height 22
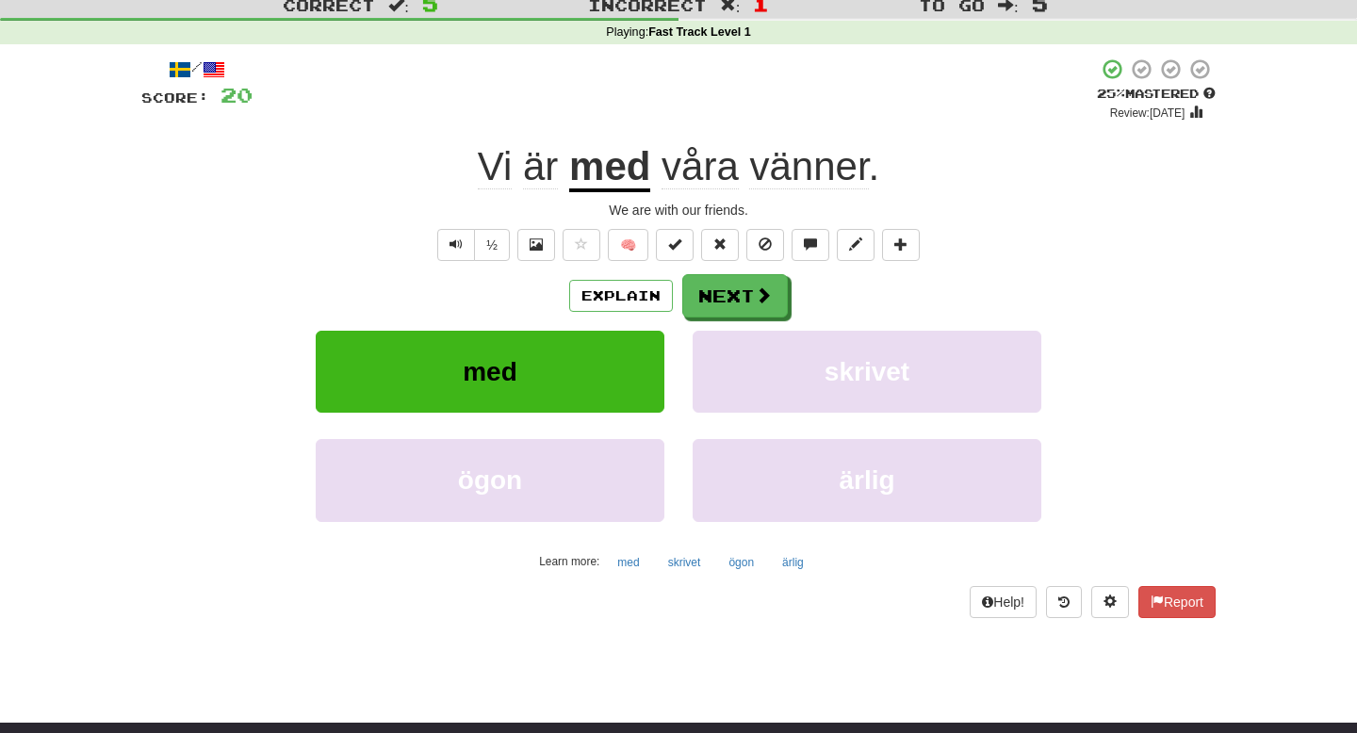
scroll to position [0, 0]
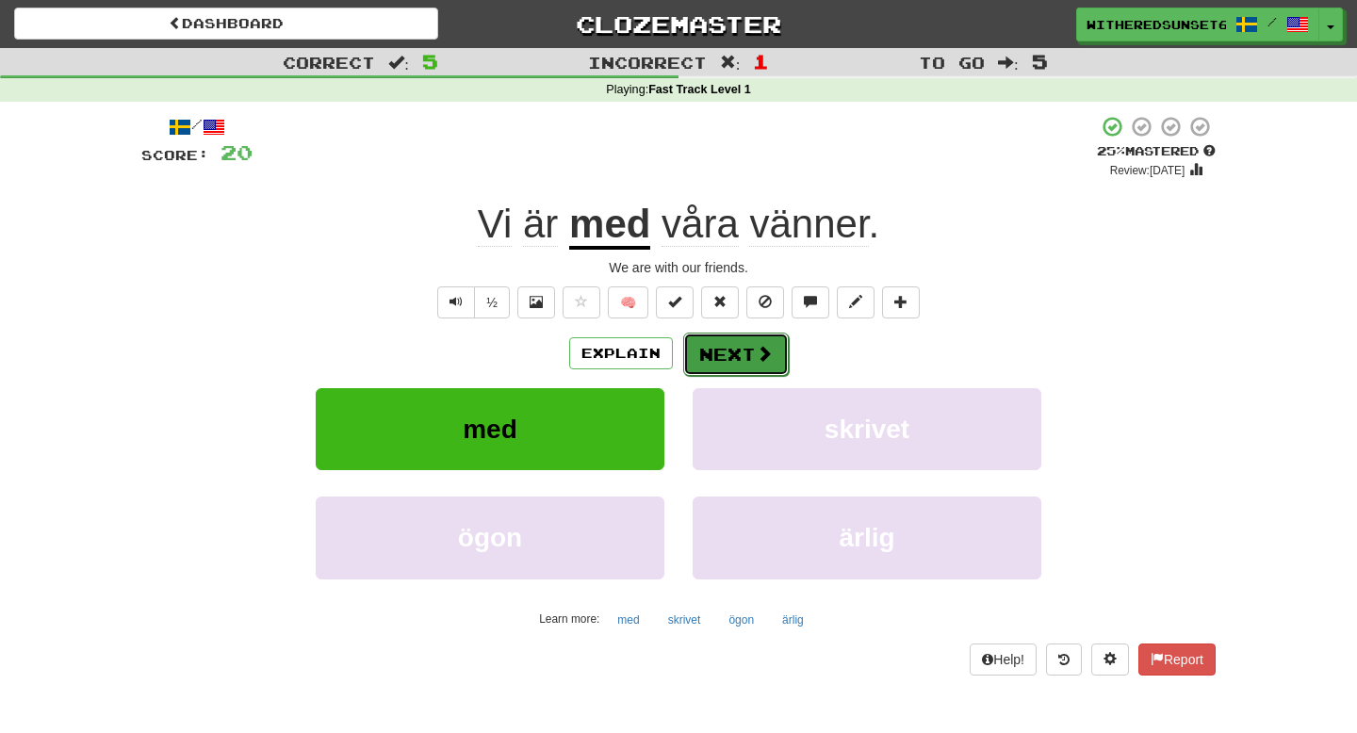
click at [739, 356] on button "Next" at bounding box center [736, 354] width 106 height 43
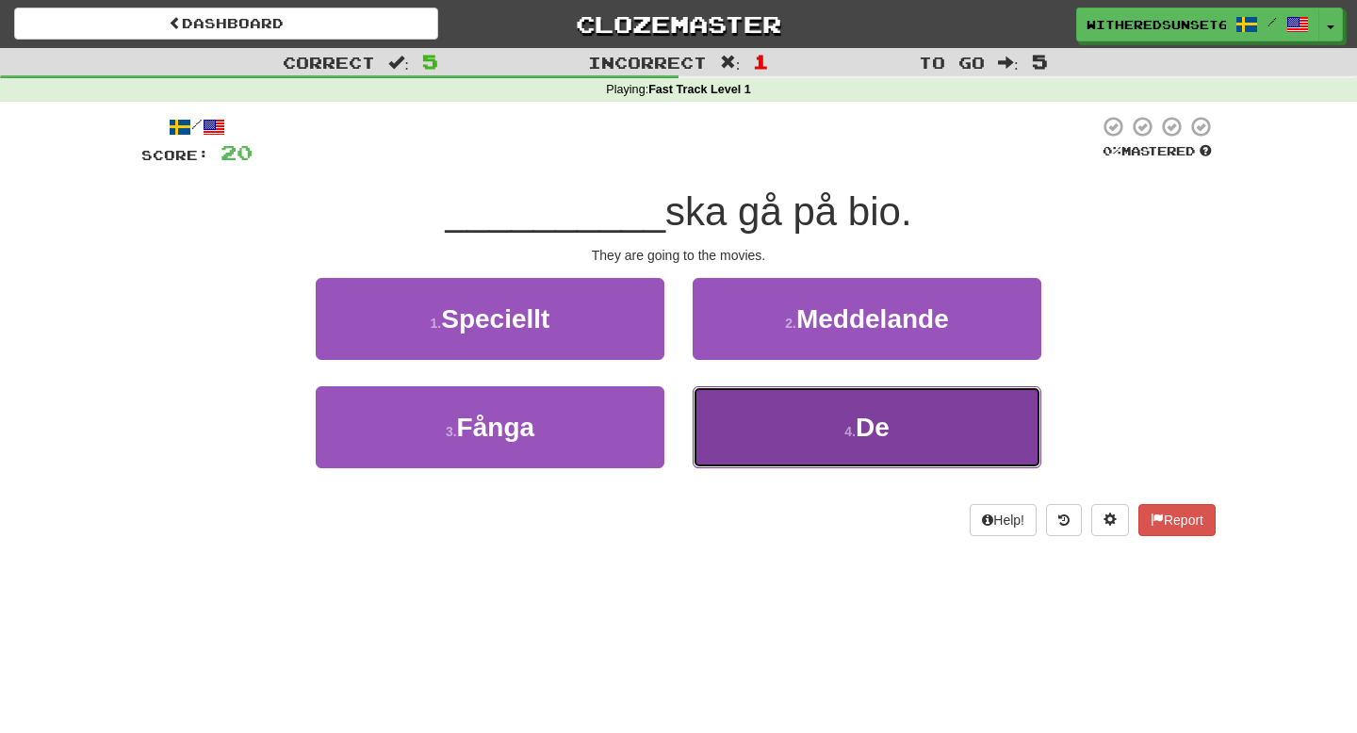
click at [770, 411] on button "4 . De" at bounding box center [866, 427] width 349 height 82
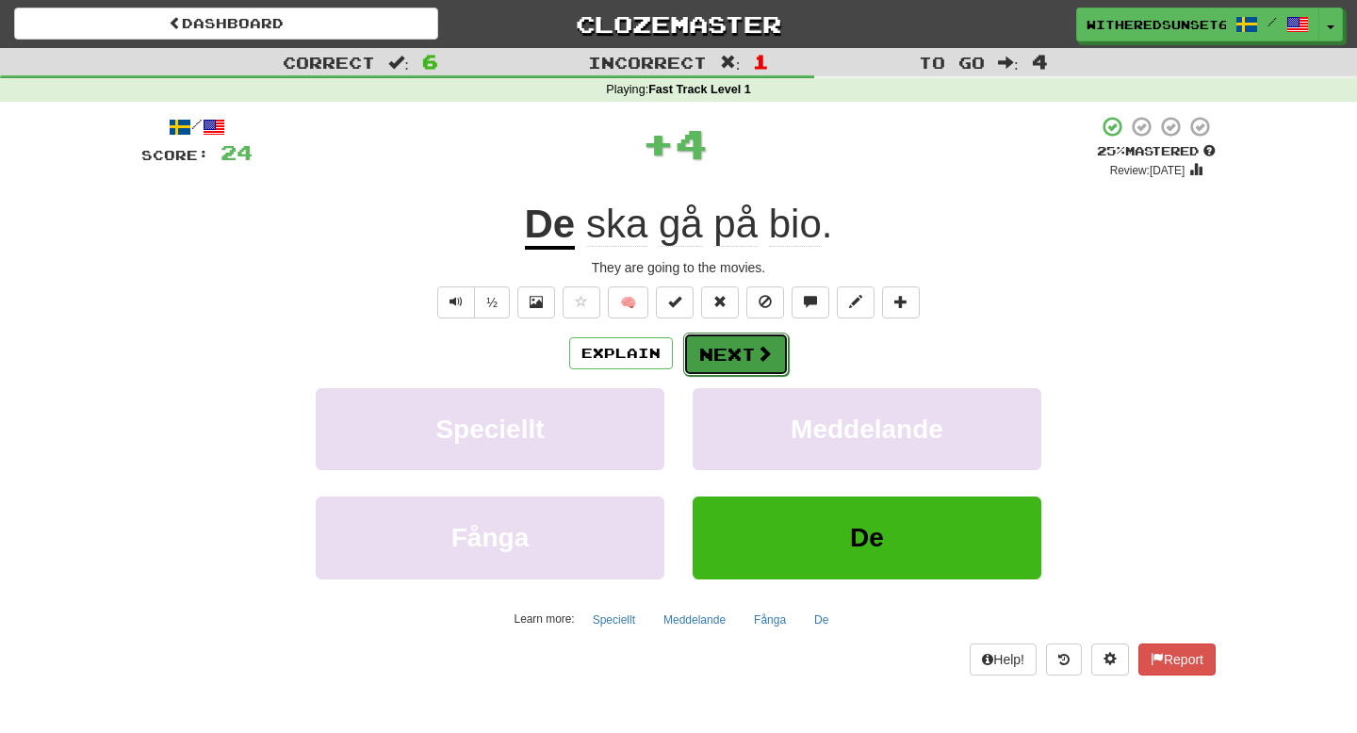
click at [721, 345] on button "Next" at bounding box center [736, 354] width 106 height 43
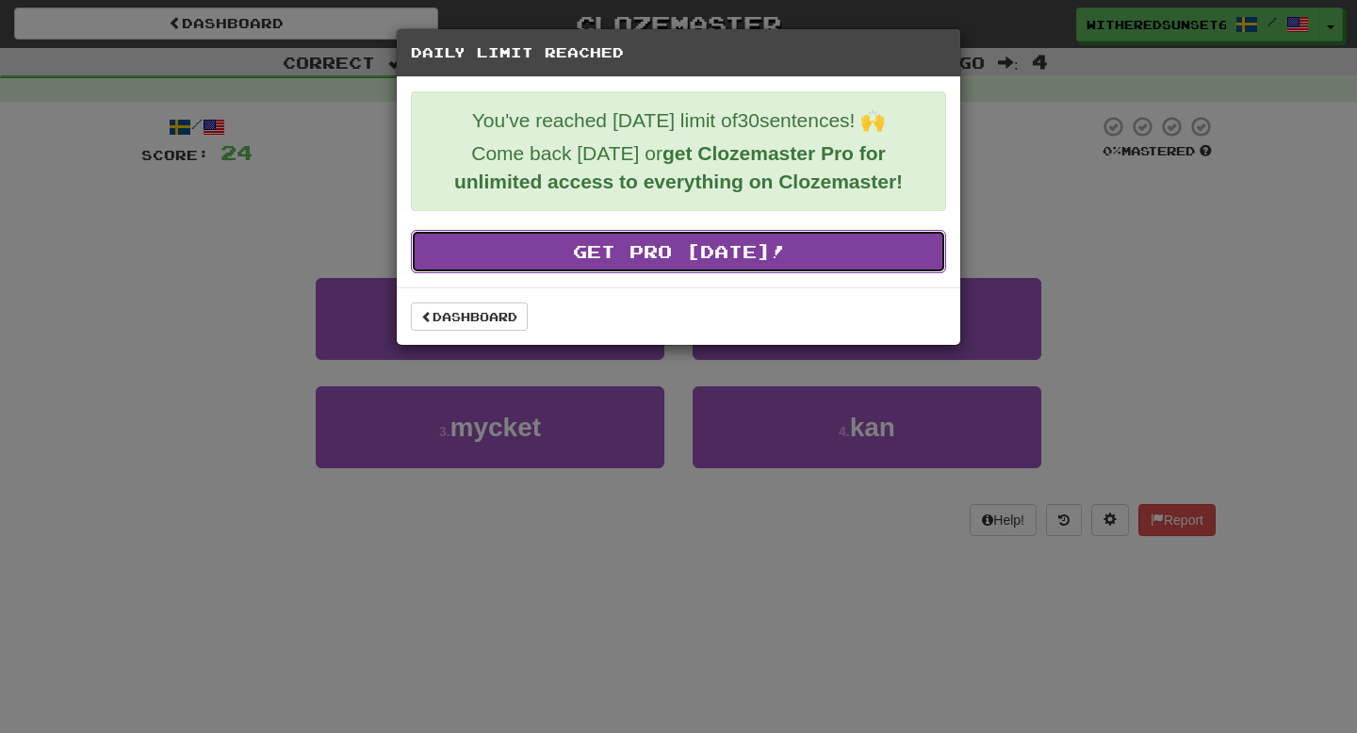
click at [670, 263] on link "Get Pro Today!" at bounding box center [678, 251] width 535 height 43
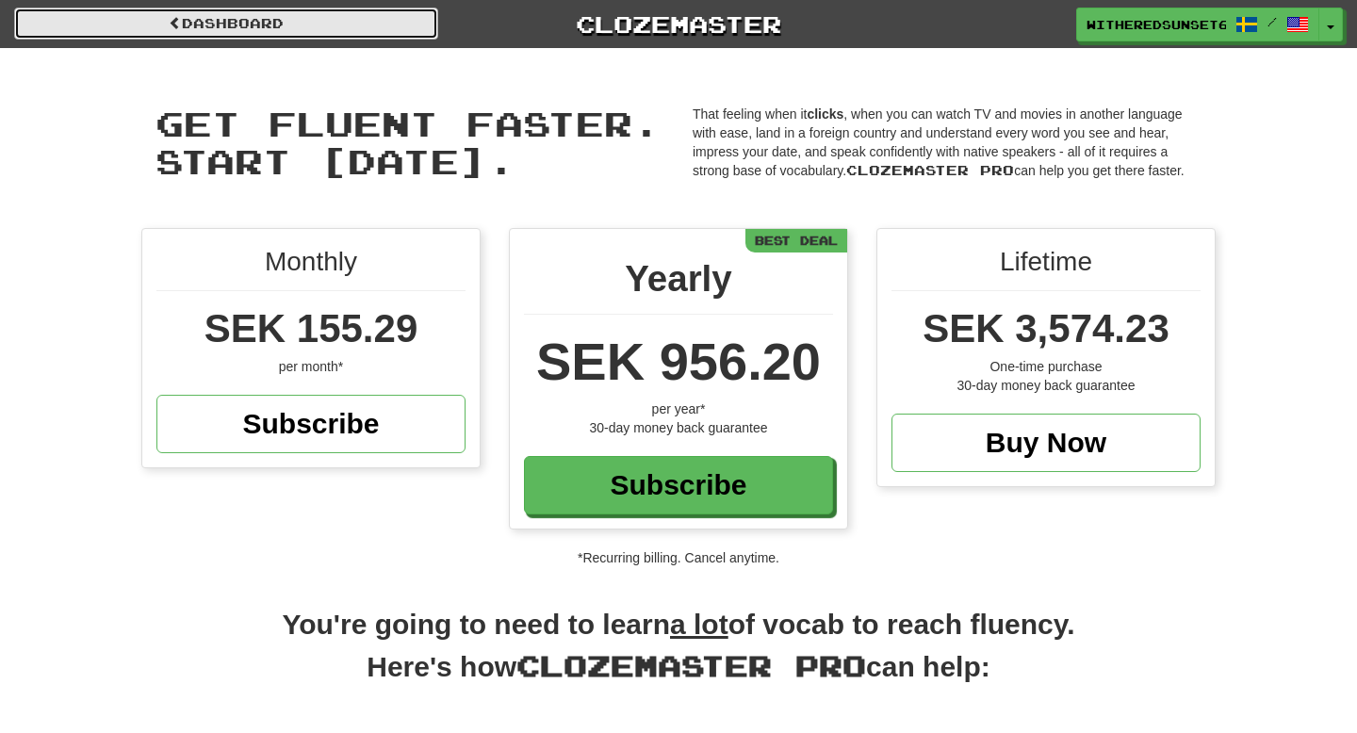
click at [264, 27] on link "Dashboard" at bounding box center [226, 24] width 424 height 32
